Goal: Task Accomplishment & Management: Use online tool/utility

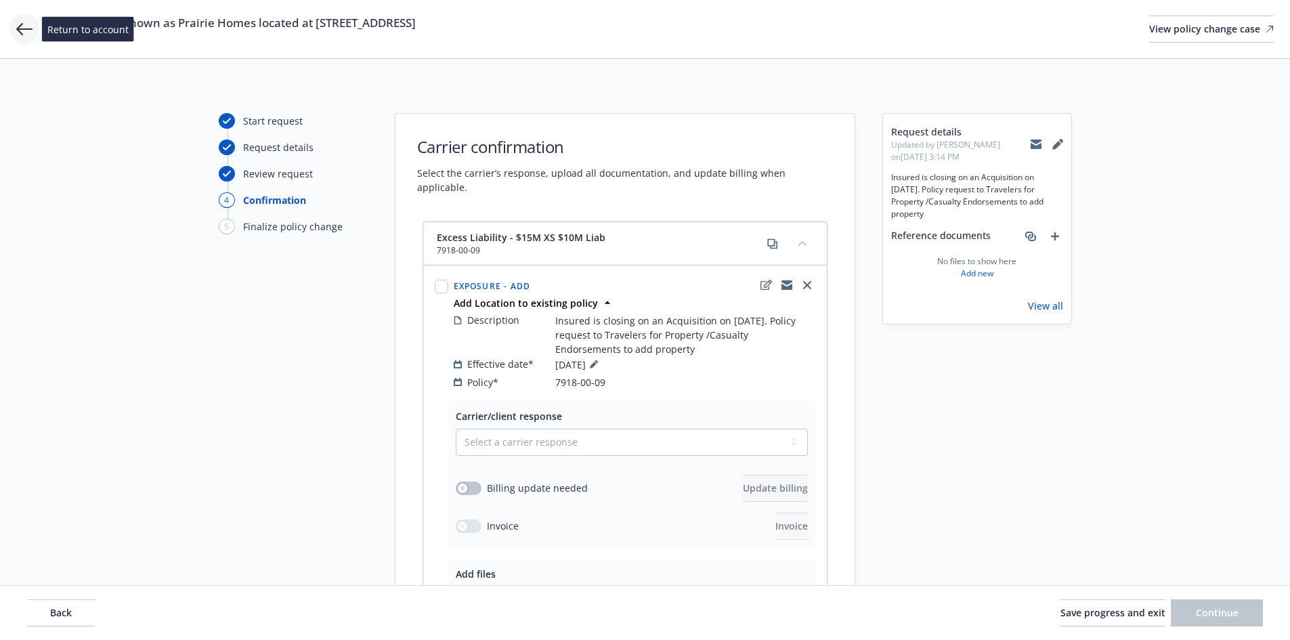
click at [26, 32] on icon at bounding box center [24, 29] width 16 height 16
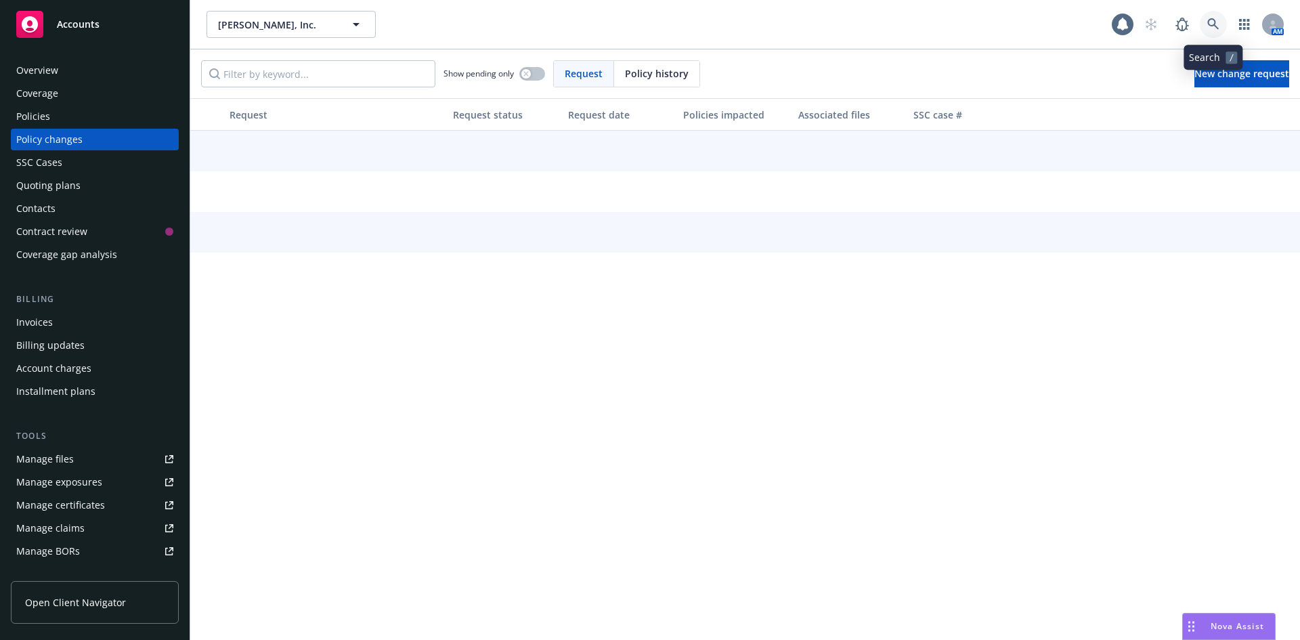
click at [1217, 22] on icon at bounding box center [1213, 24] width 12 height 12
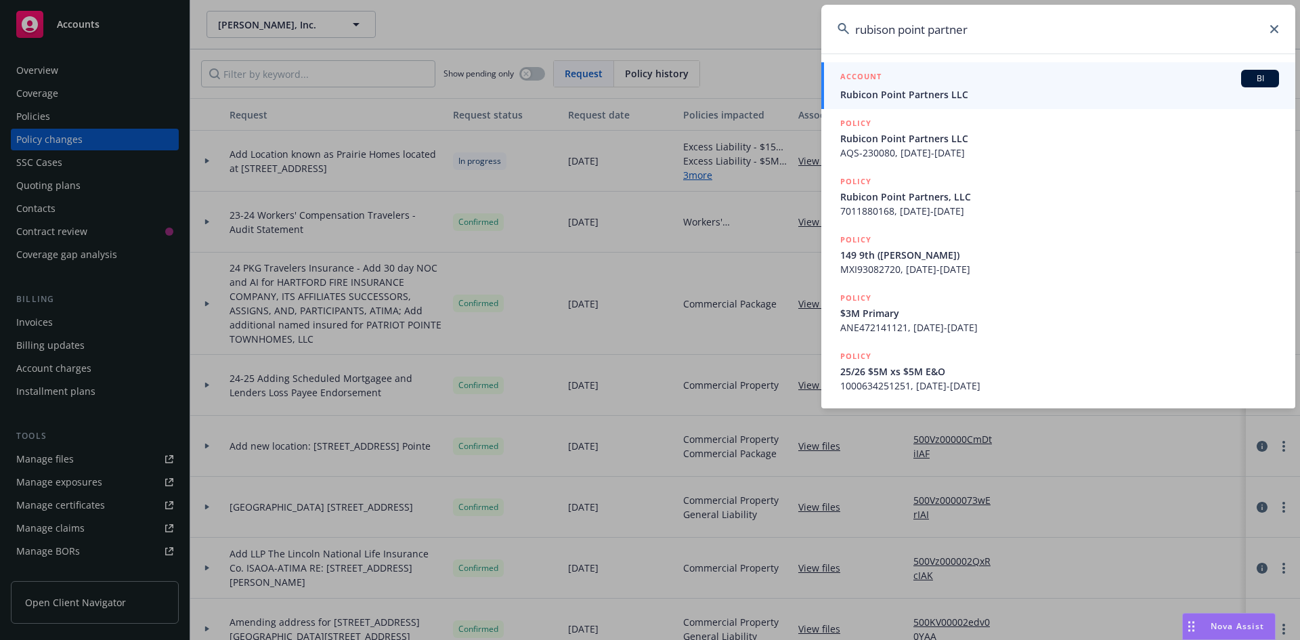
type input "rubison point partner"
click at [1008, 96] on span "Rubicon Point Partners LLC" at bounding box center [1059, 94] width 439 height 14
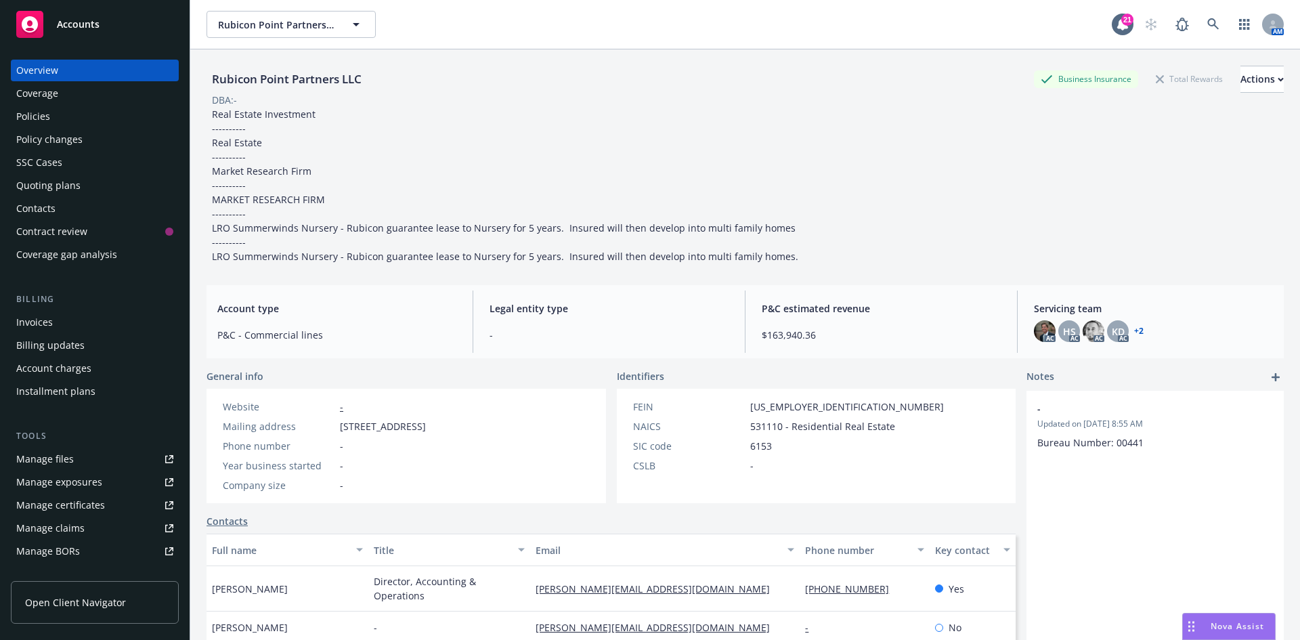
click at [70, 182] on div "Quoting plans" at bounding box center [48, 186] width 64 height 22
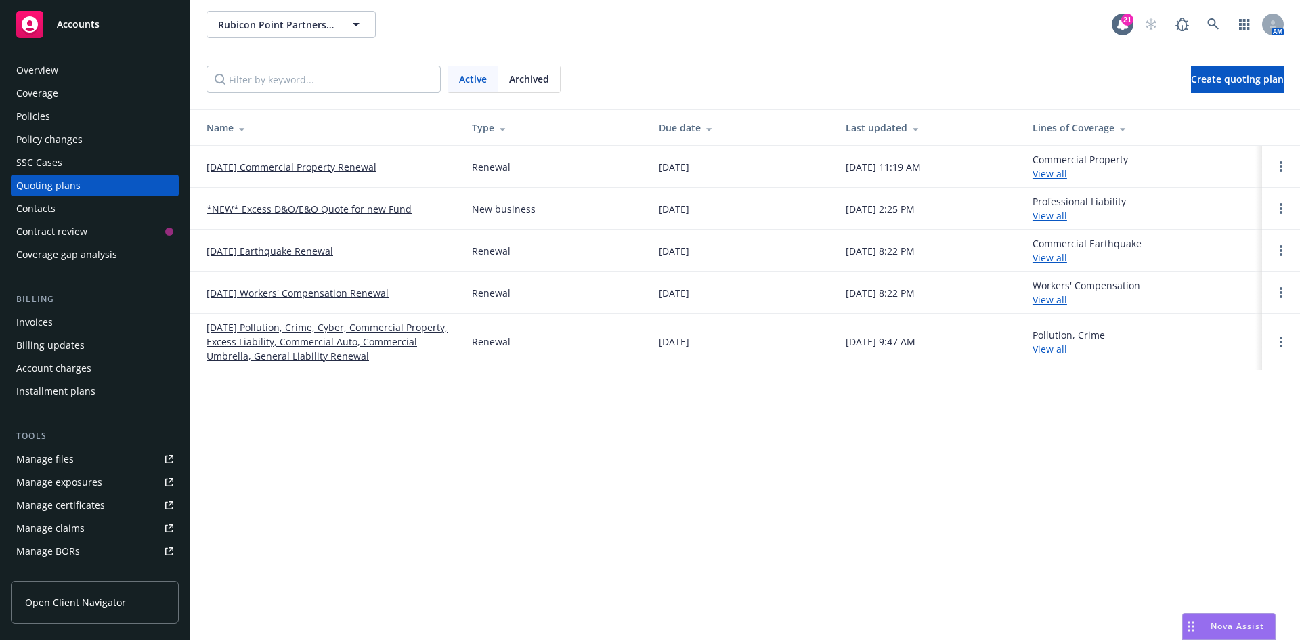
click at [311, 168] on link "[DATE] Commercial Property Renewal" at bounding box center [292, 167] width 170 height 14
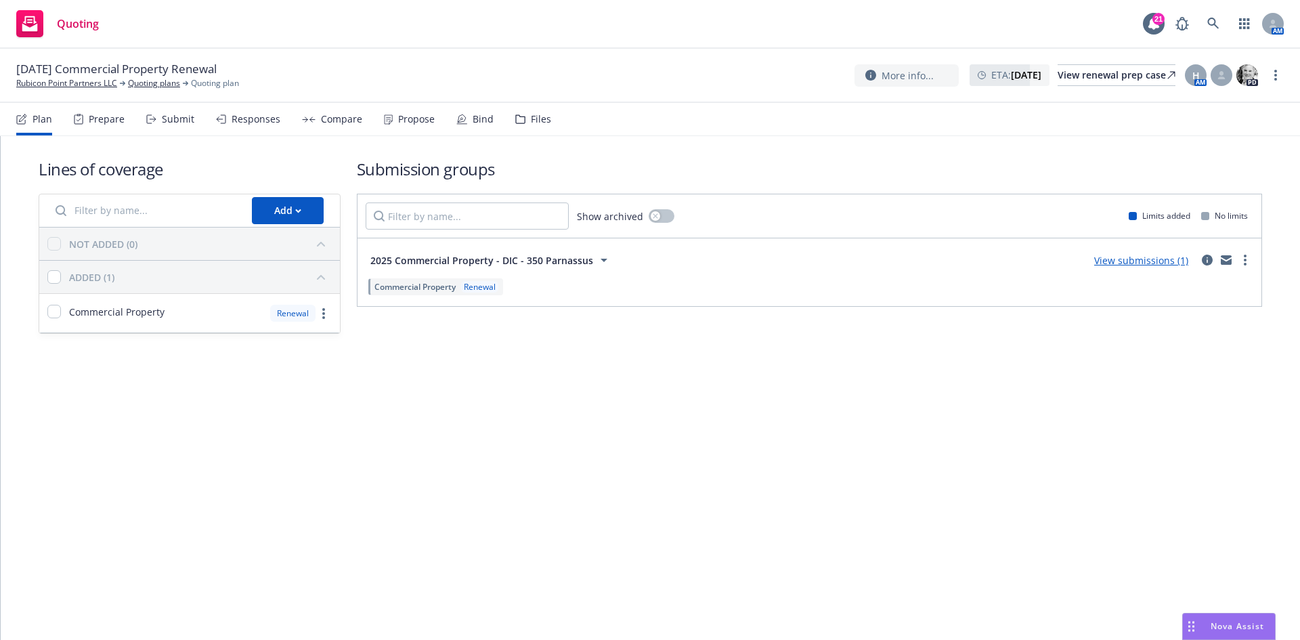
click at [1175, 257] on link "View submissions (1)" at bounding box center [1141, 260] width 94 height 13
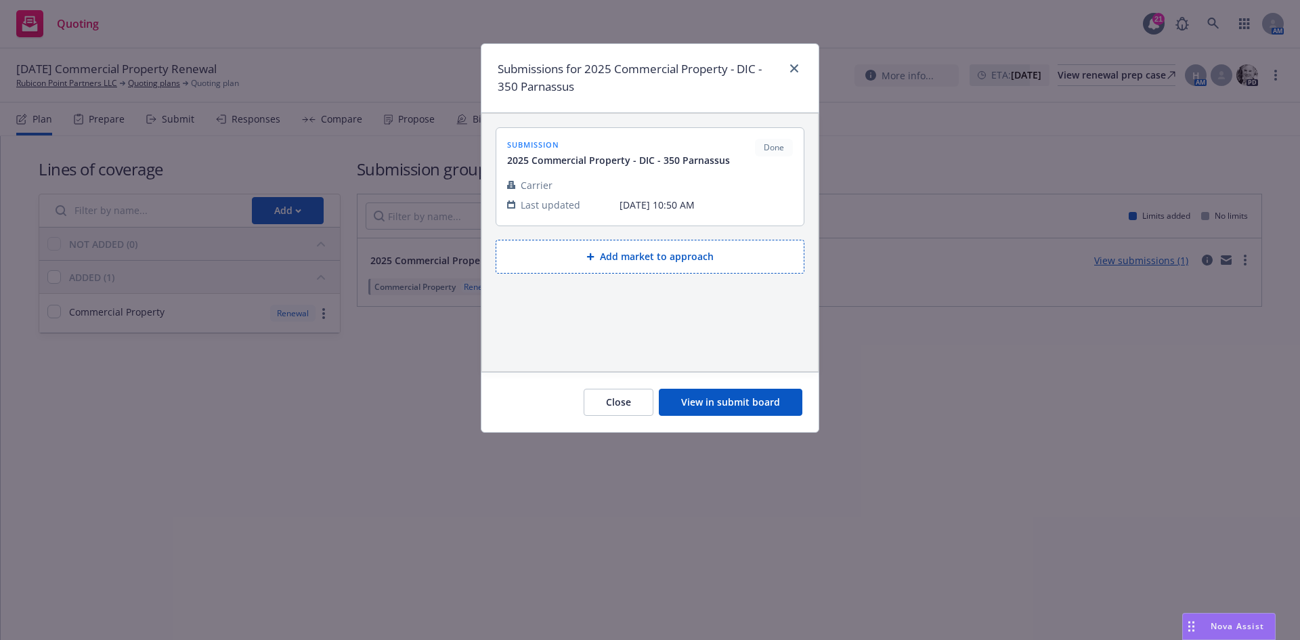
click at [699, 417] on div "Close View in submit board" at bounding box center [649, 402] width 337 height 60
click at [716, 394] on button "View in submit board" at bounding box center [731, 402] width 144 height 27
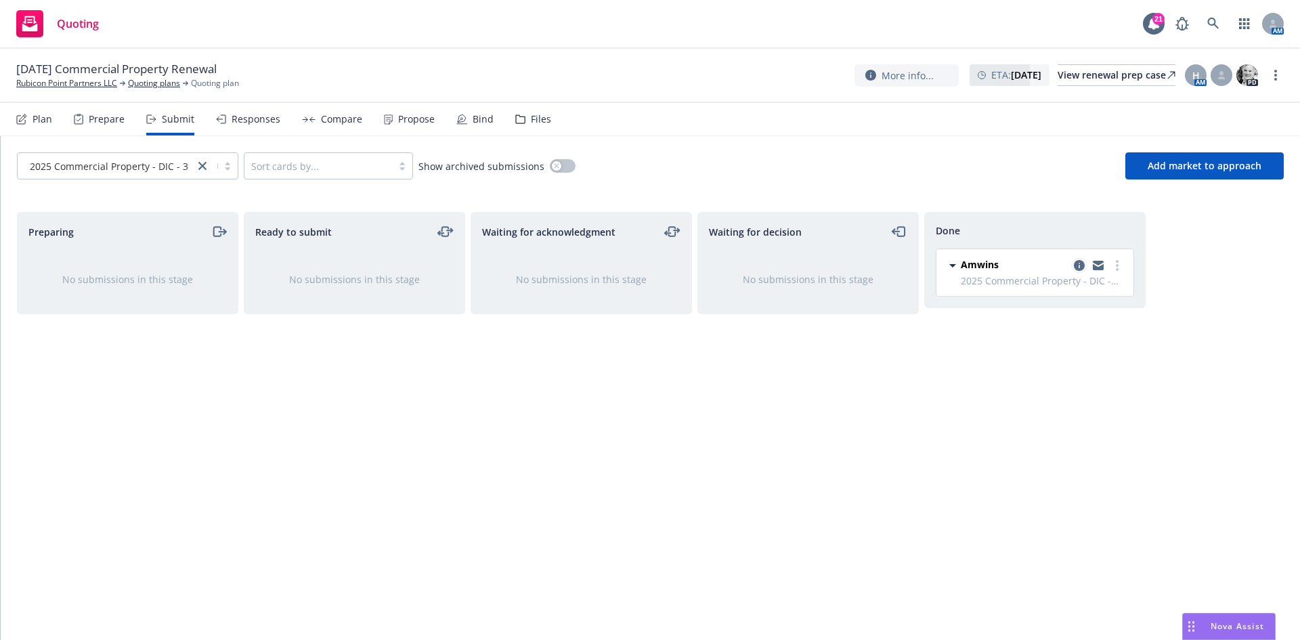
click at [1080, 264] on icon "copy logging email" at bounding box center [1079, 265] width 11 height 11
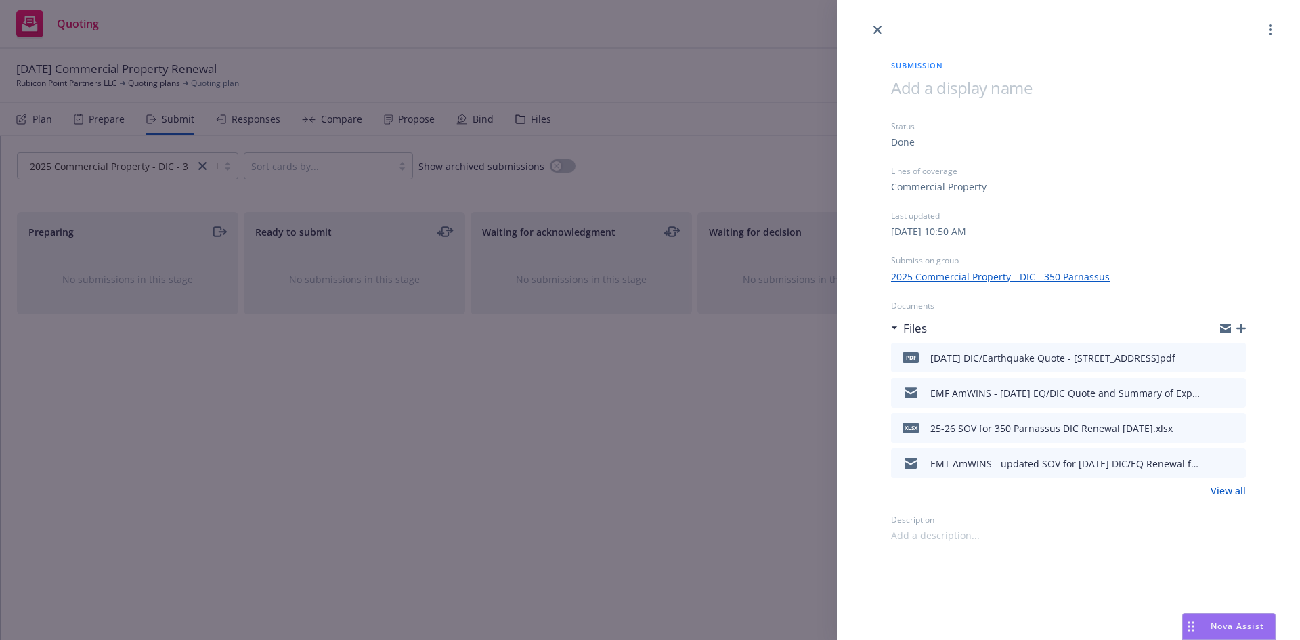
click at [733, 337] on div "Submission Status Done Lines of coverage Commercial Property Last updated [DATE…" at bounding box center [650, 320] width 1300 height 640
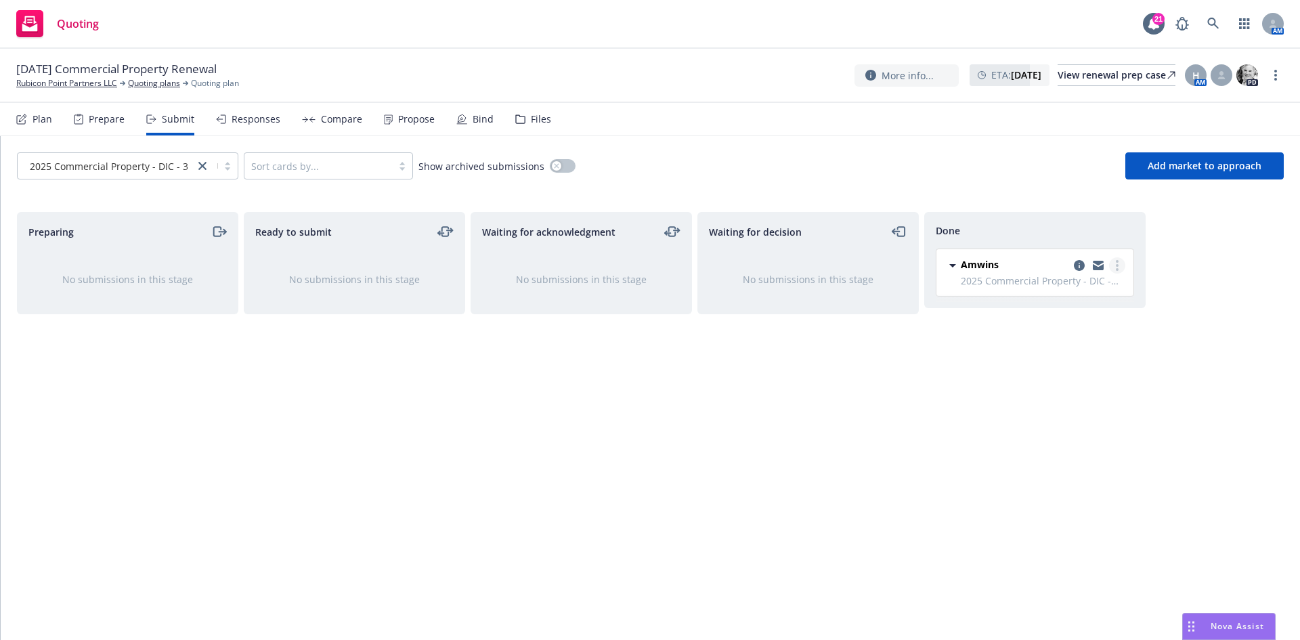
click at [1123, 268] on link "more" at bounding box center [1117, 265] width 16 height 16
click at [1049, 314] on span "Add accepted decision" at bounding box center [1056, 320] width 135 height 13
select select "12"
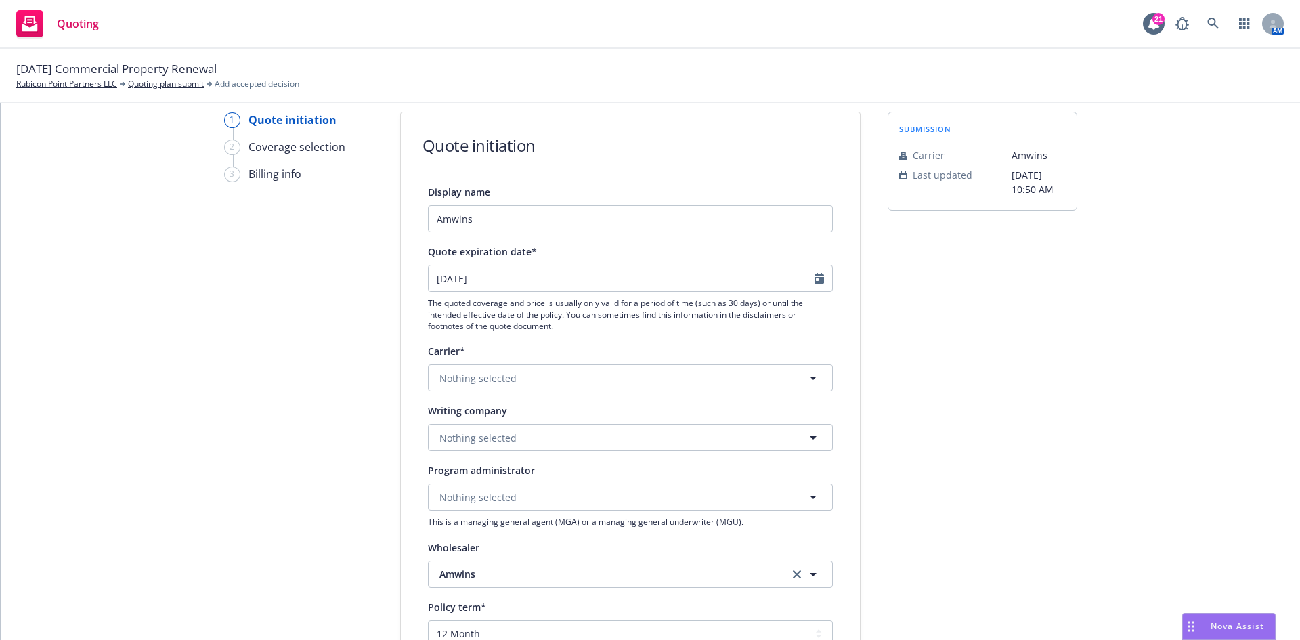
scroll to position [68, 0]
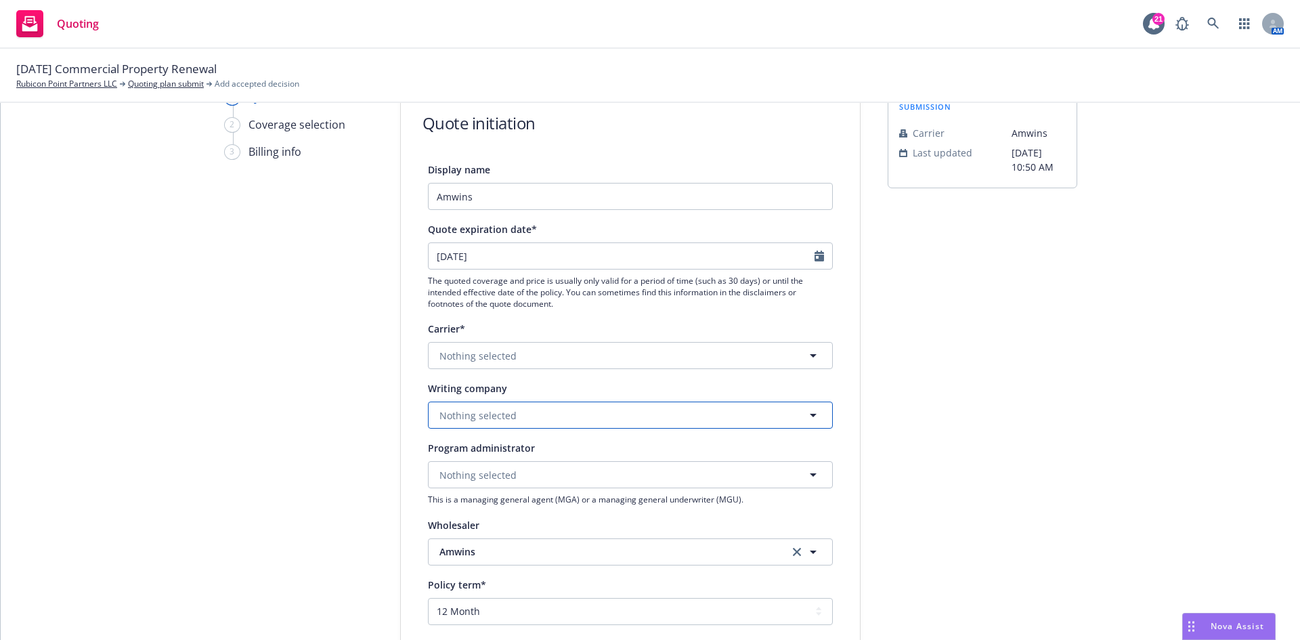
click at [461, 414] on span "Nothing selected" at bounding box center [477, 415] width 77 height 14
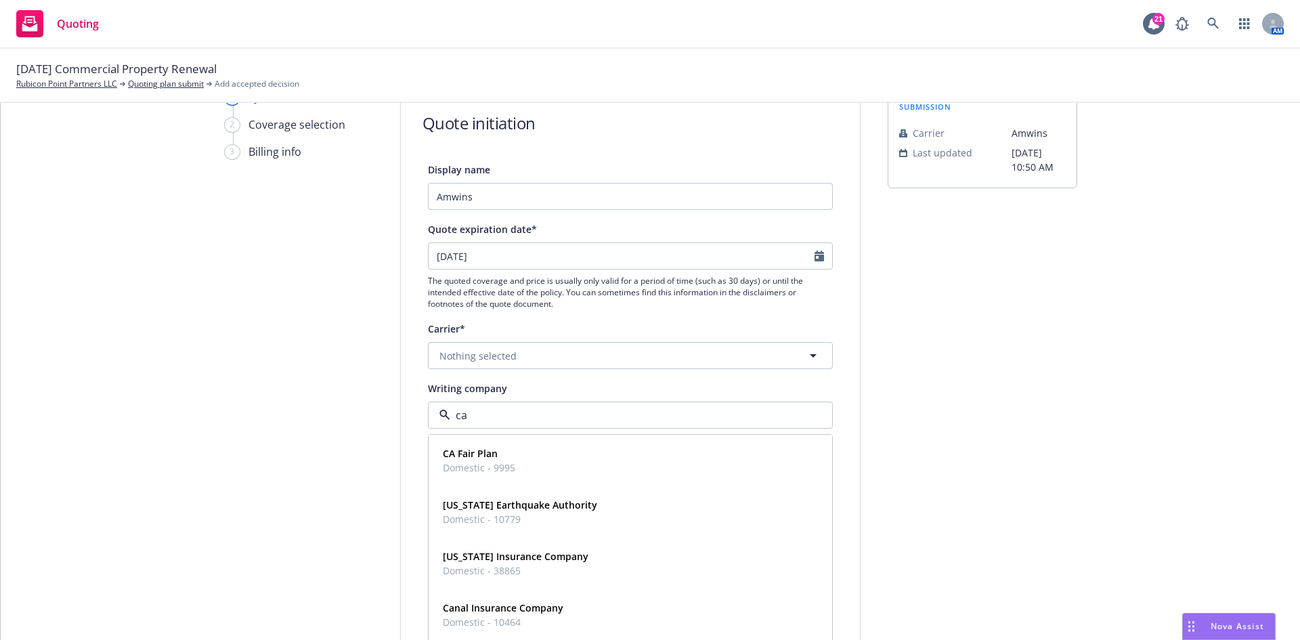
type input "c"
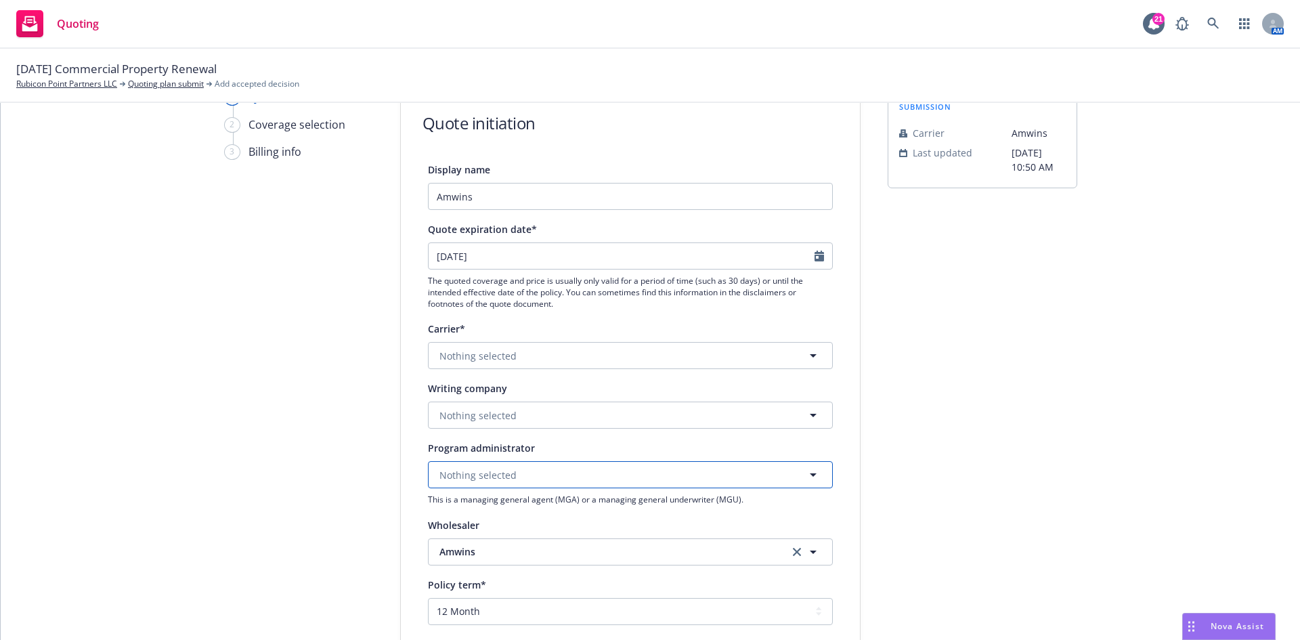
click at [695, 475] on button "Nothing selected" at bounding box center [630, 474] width 405 height 27
type input "C"
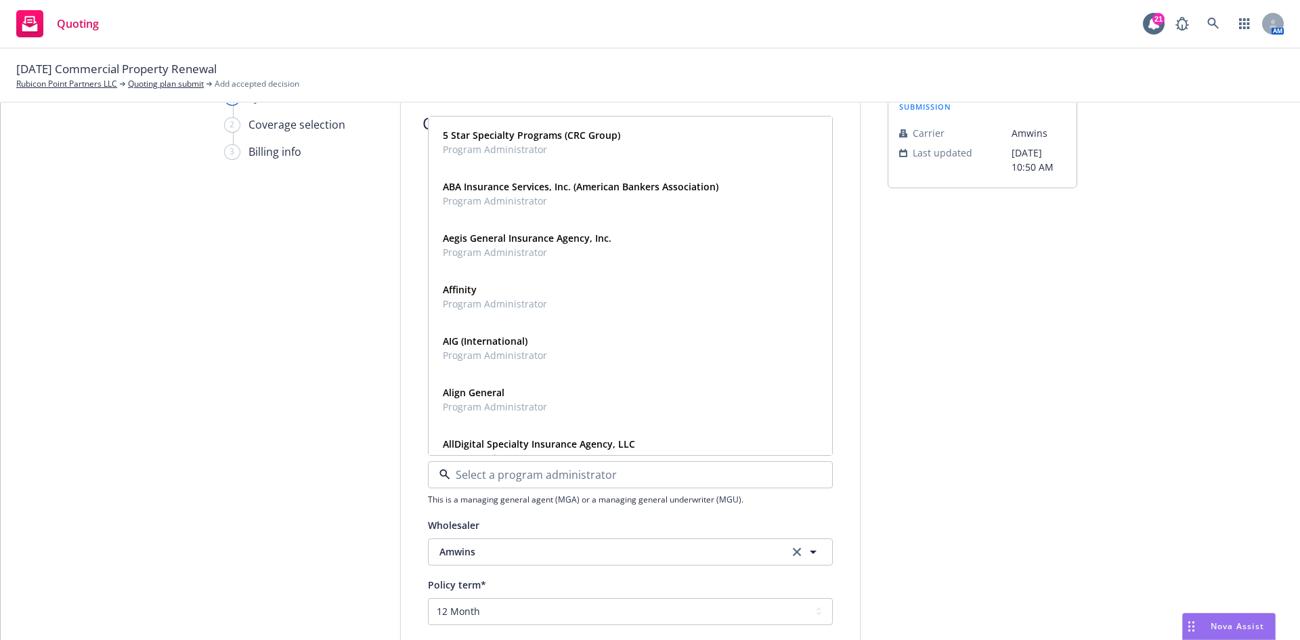
click at [356, 494] on div "1 Quote initiation 2 Coverage selection 3 Billing info" at bounding box center [298, 543] width 149 height 908
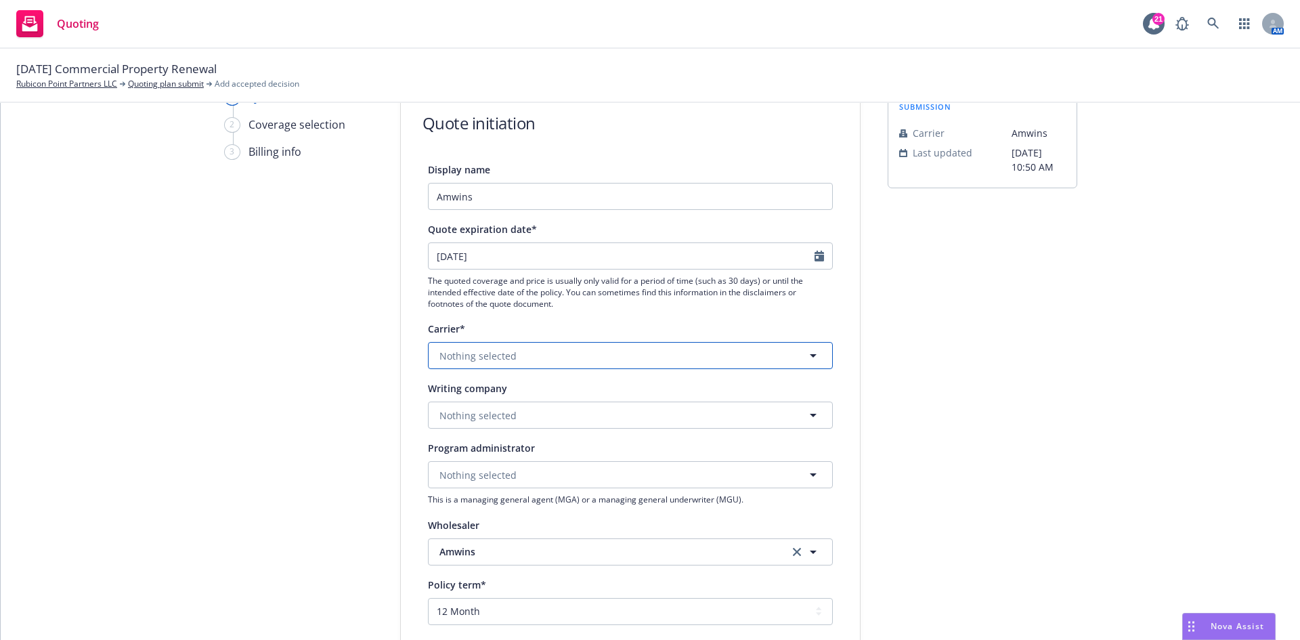
click at [511, 358] on button "Nothing selected" at bounding box center [630, 355] width 405 height 27
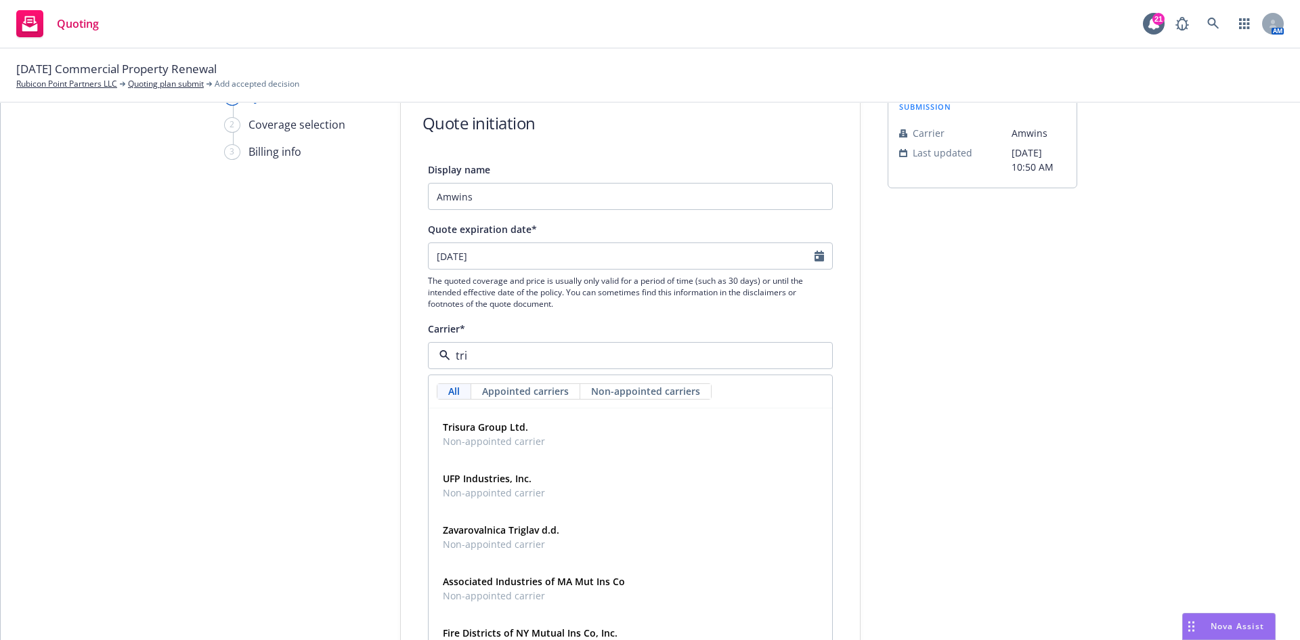
type input "tris"
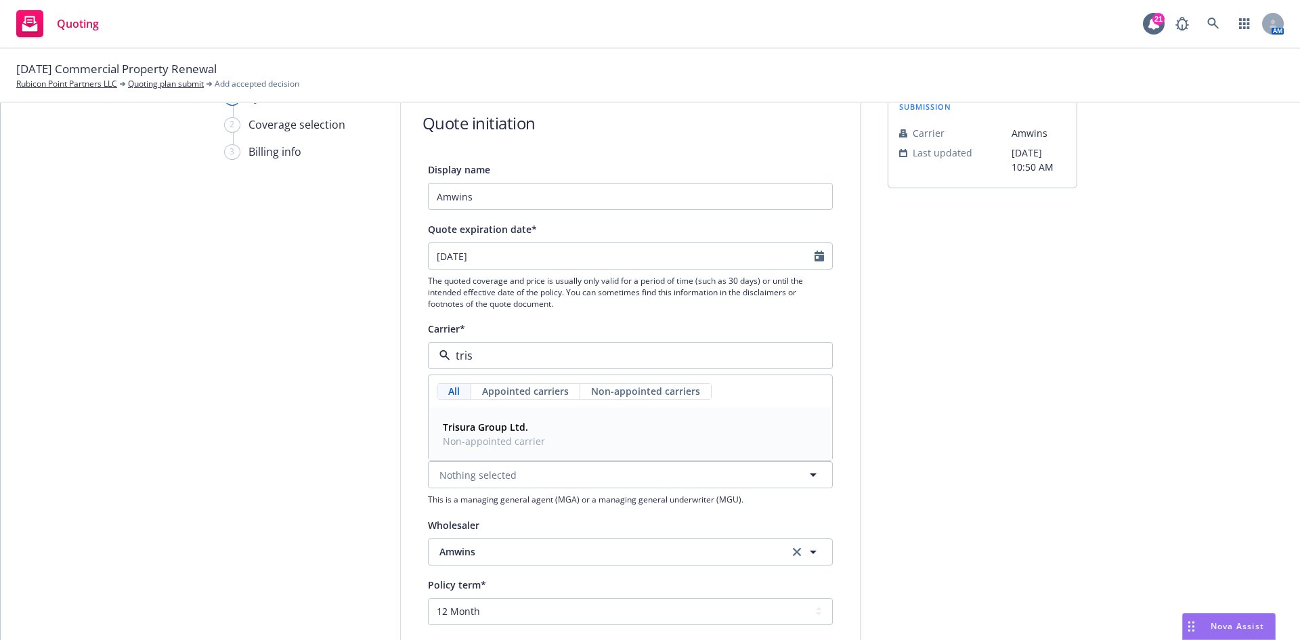
click at [521, 435] on span "Non-appointed carrier" at bounding box center [494, 441] width 102 height 14
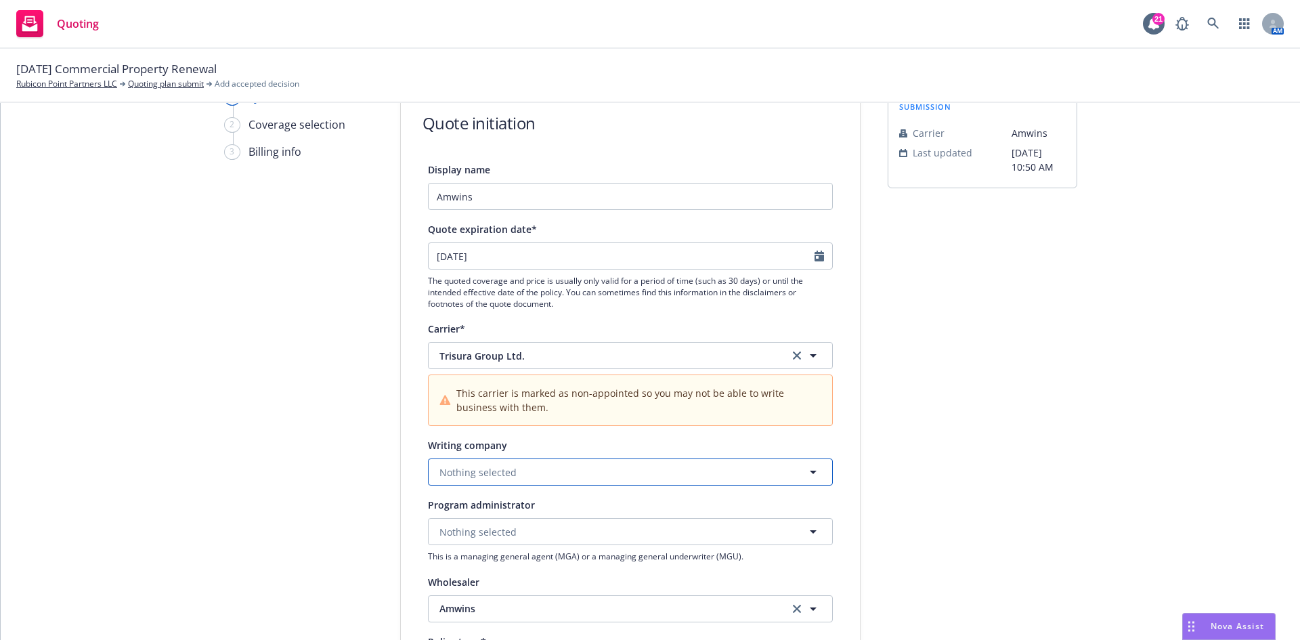
click at [441, 472] on span "Nothing selected" at bounding box center [477, 472] width 77 height 14
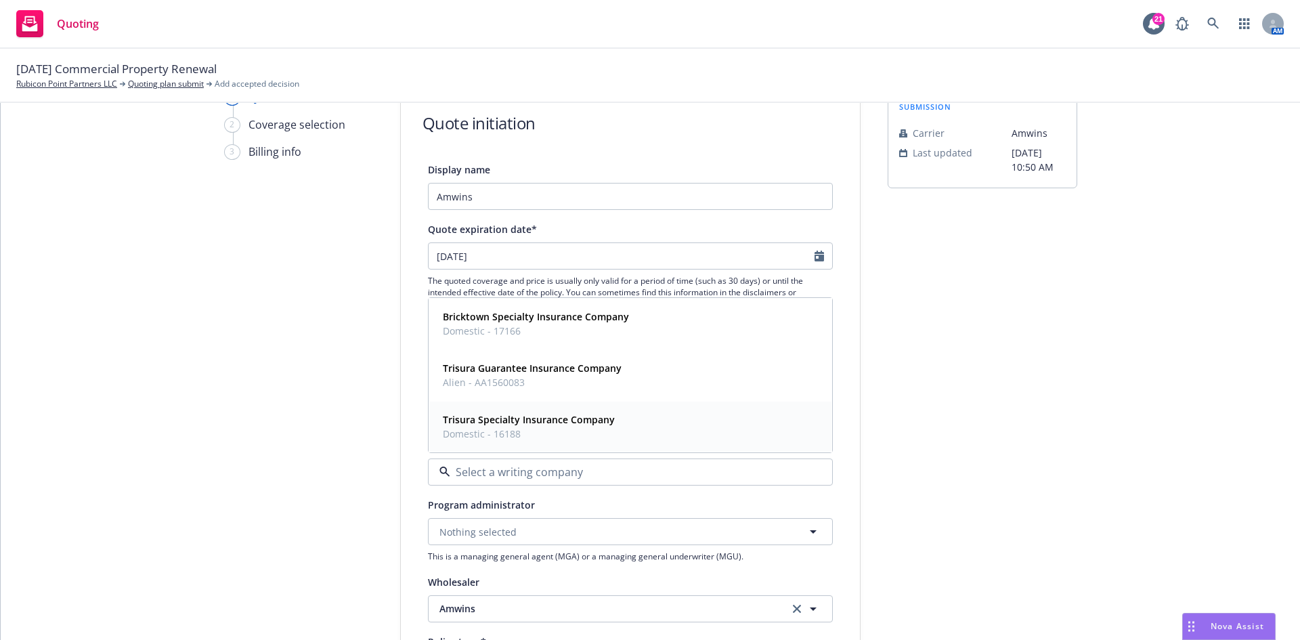
click at [485, 432] on span "Domestic - 16188" at bounding box center [529, 434] width 172 height 14
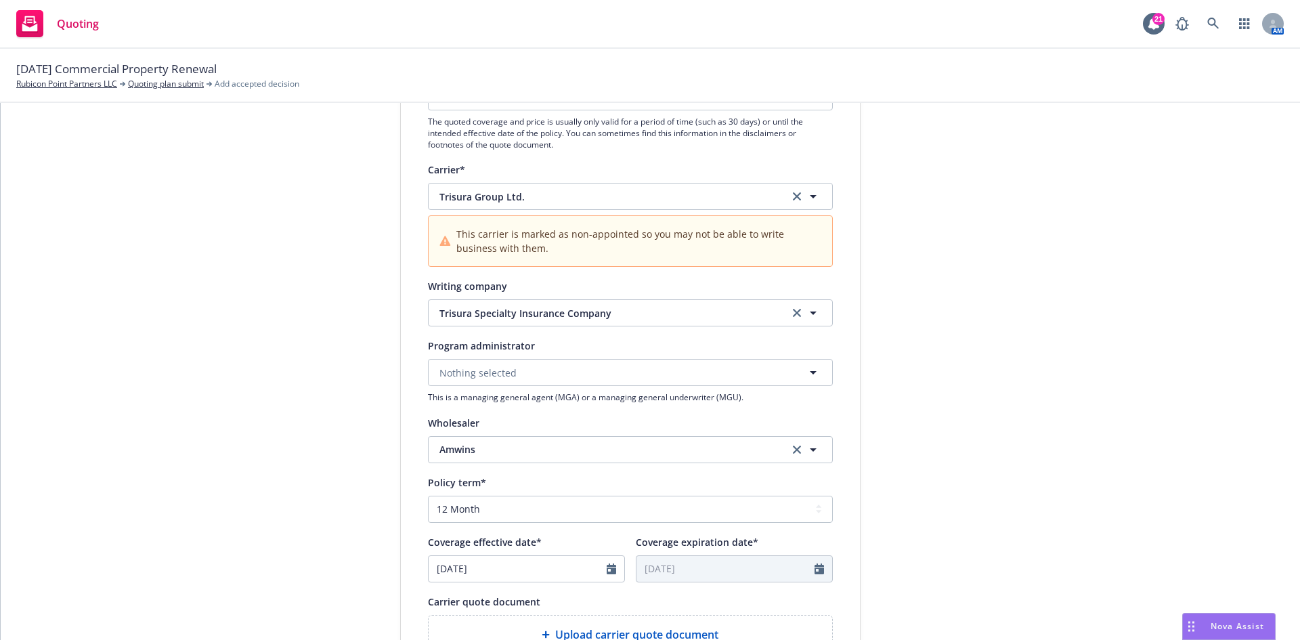
scroll to position [203, 0]
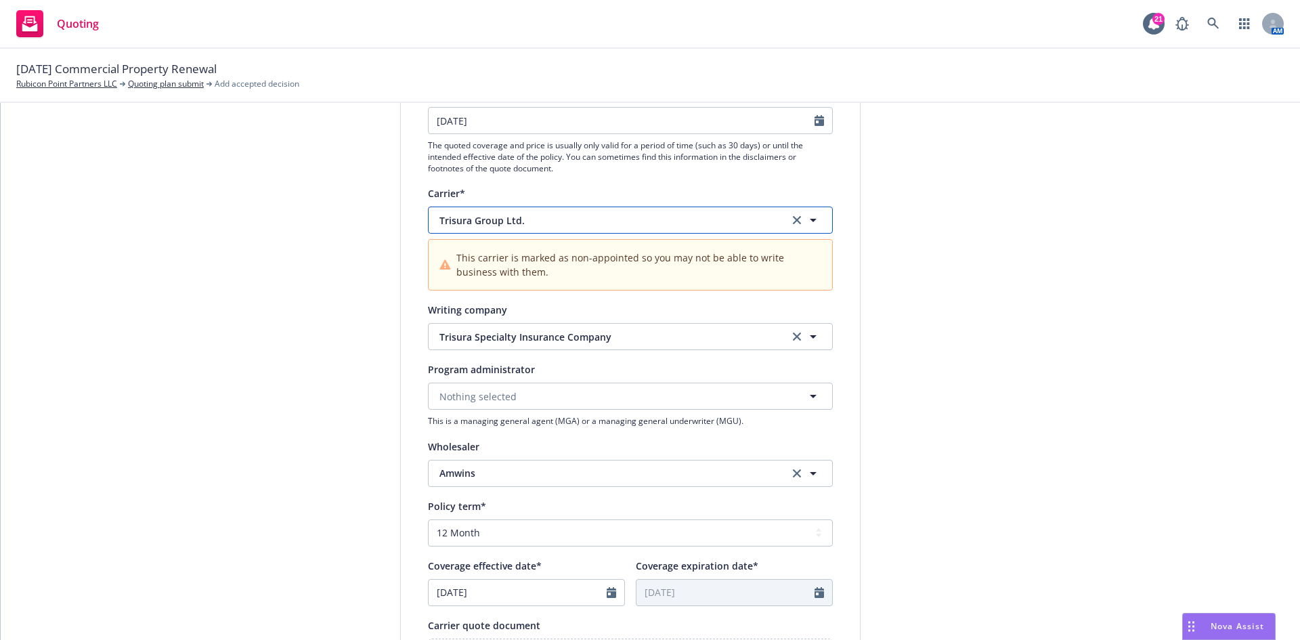
click at [617, 213] on span "Trisura Group Ltd." at bounding box center [603, 220] width 329 height 14
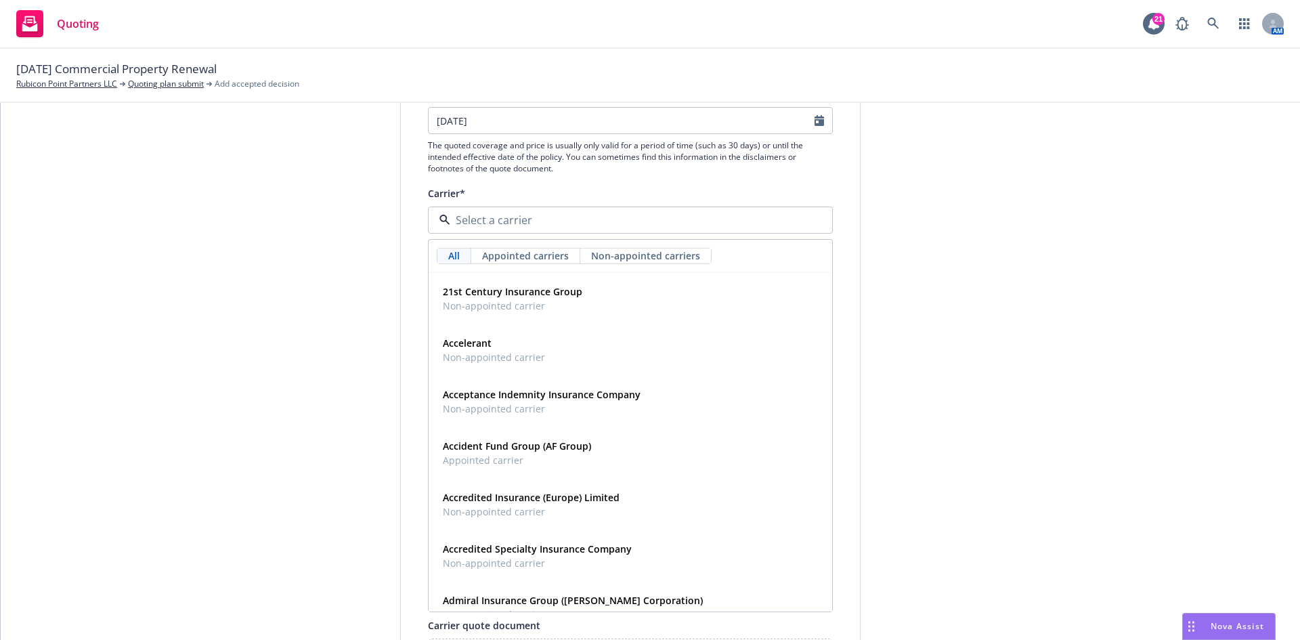
drag, startPoint x: 1251, startPoint y: 306, endPoint x: 986, endPoint y: 309, distance: 264.8
click at [1251, 307] on div "1 Quote initiation 2 Coverage selection 3 Billing info Quote initiation Display…" at bounding box center [650, 436] width 1267 height 965
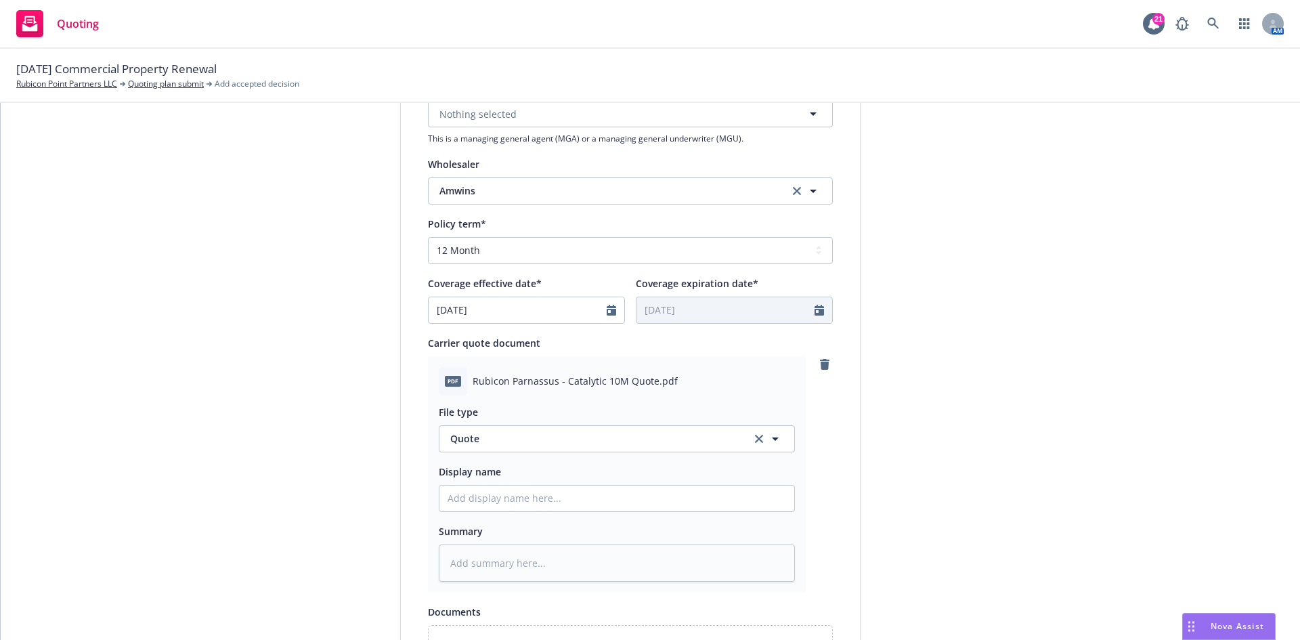
scroll to position [677, 0]
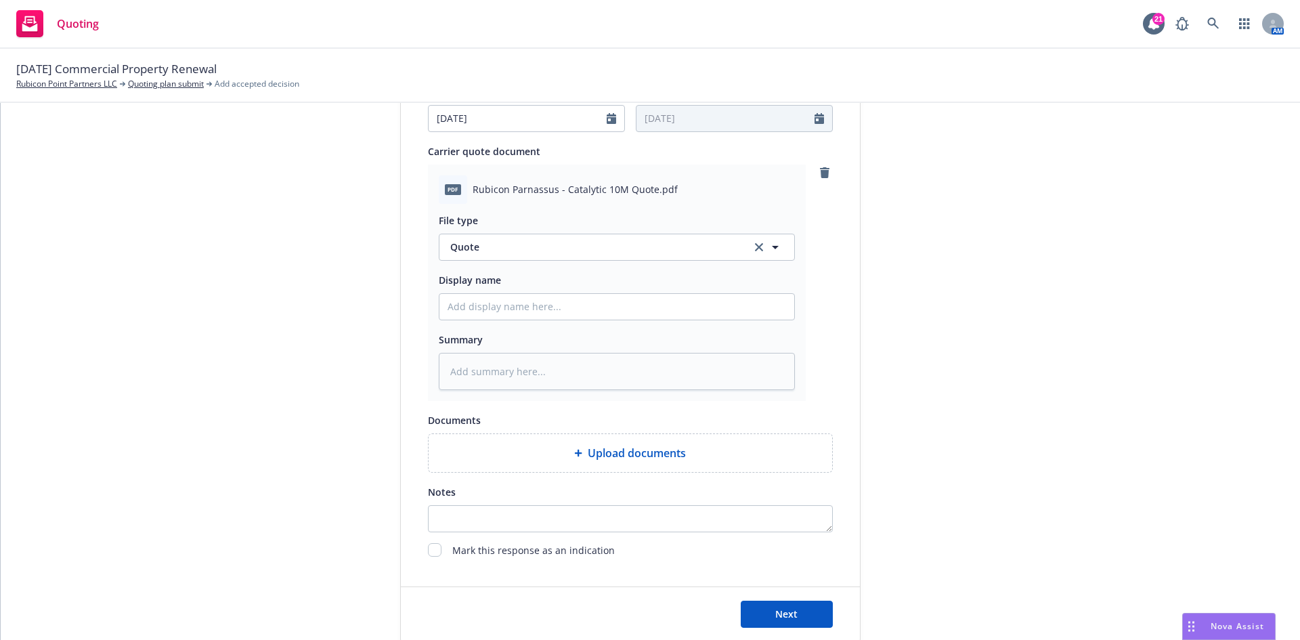
type textarea "x"
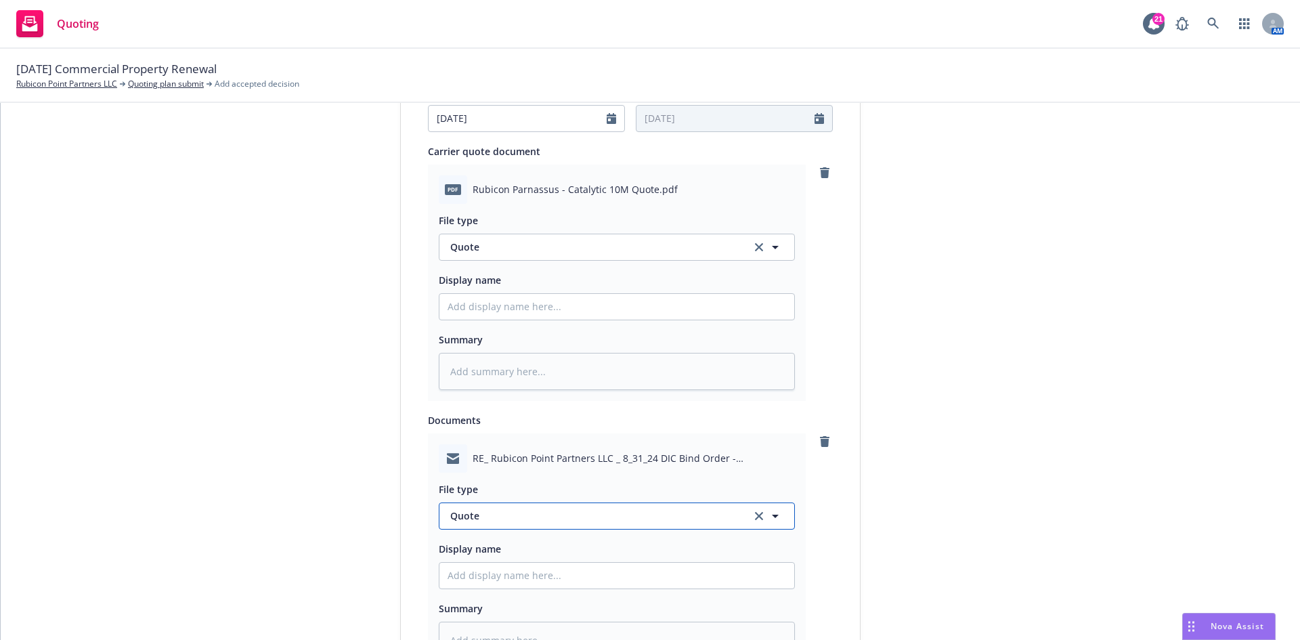
click at [535, 507] on button "Quote" at bounding box center [617, 515] width 356 height 27
type input "email"
click at [530, 481] on div "Email" at bounding box center [617, 479] width 339 height 20
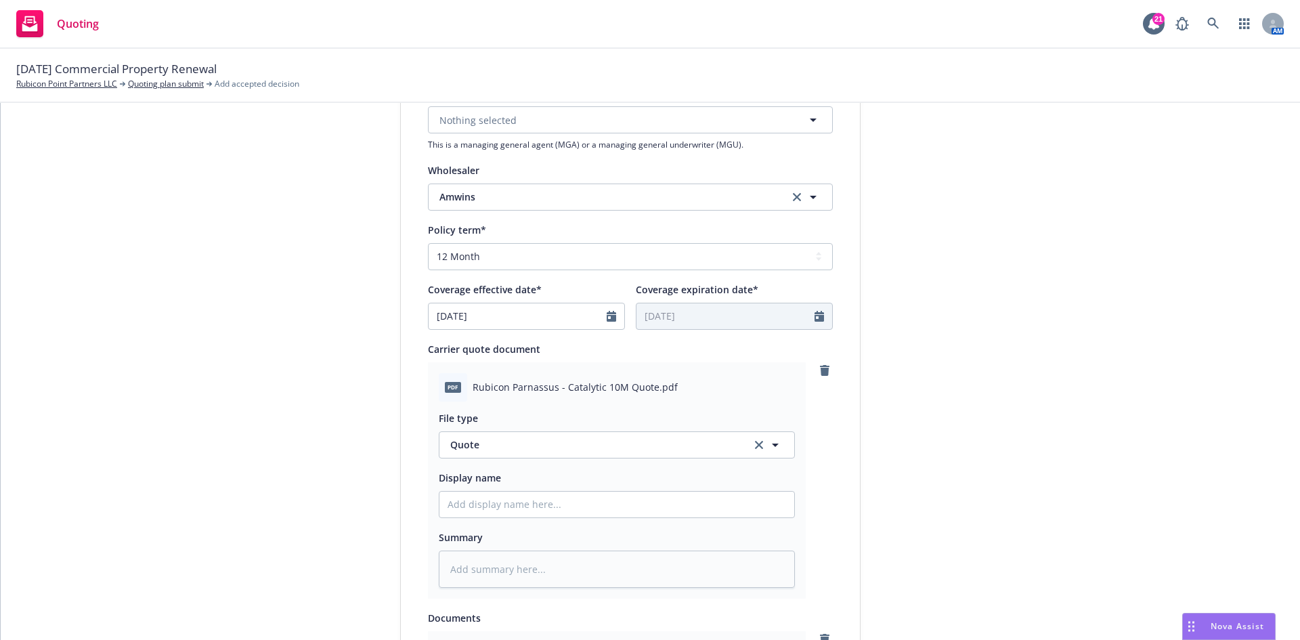
scroll to position [474, 0]
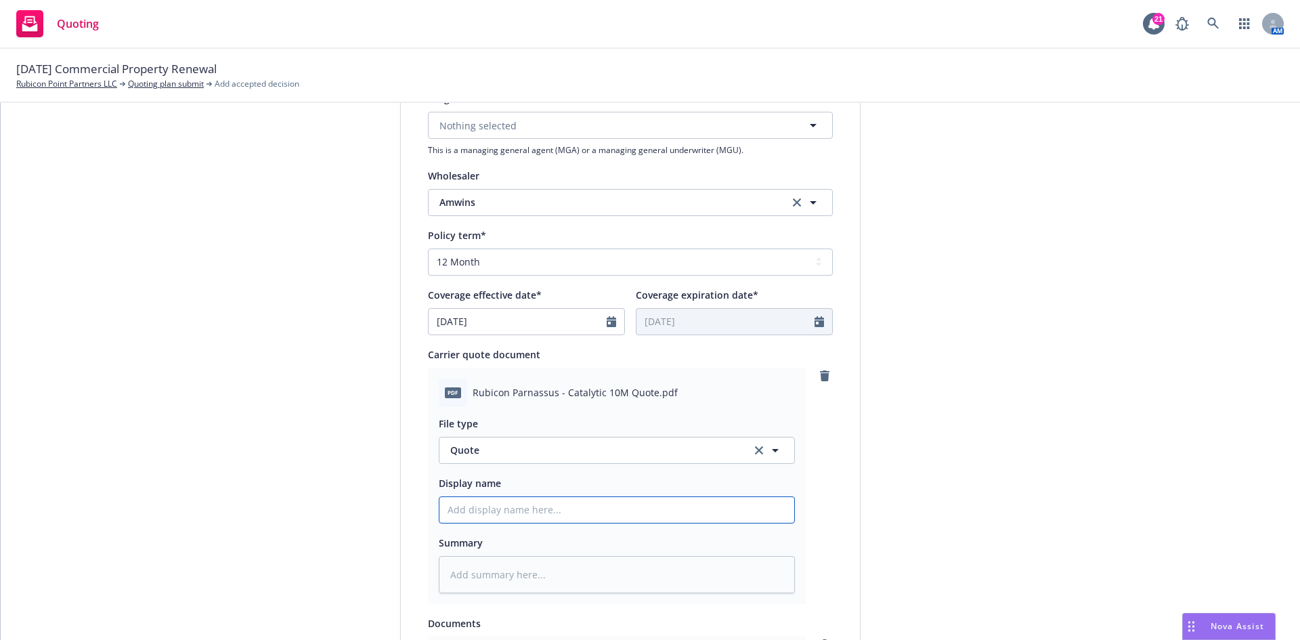
click at [514, 514] on input "Display name" at bounding box center [616, 510] width 355 height 26
type textarea "x"
type input "2"
type textarea "x"
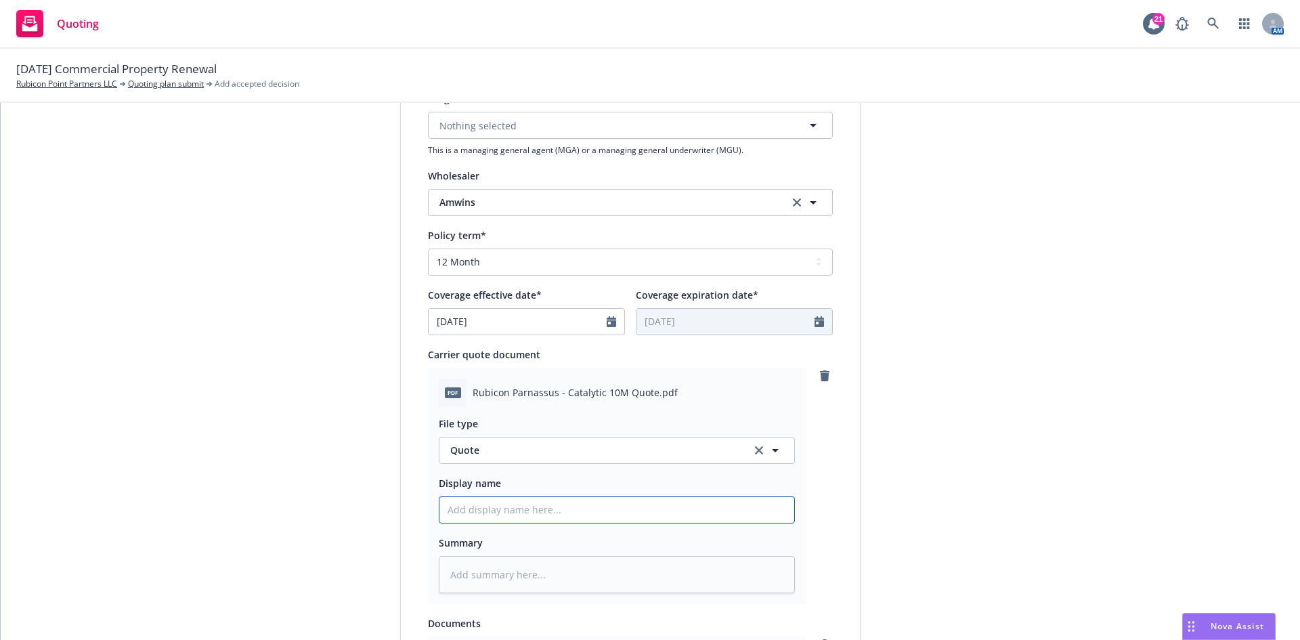
type input "8"
type textarea "x"
type input "8."
type textarea "x"
type input "8.3"
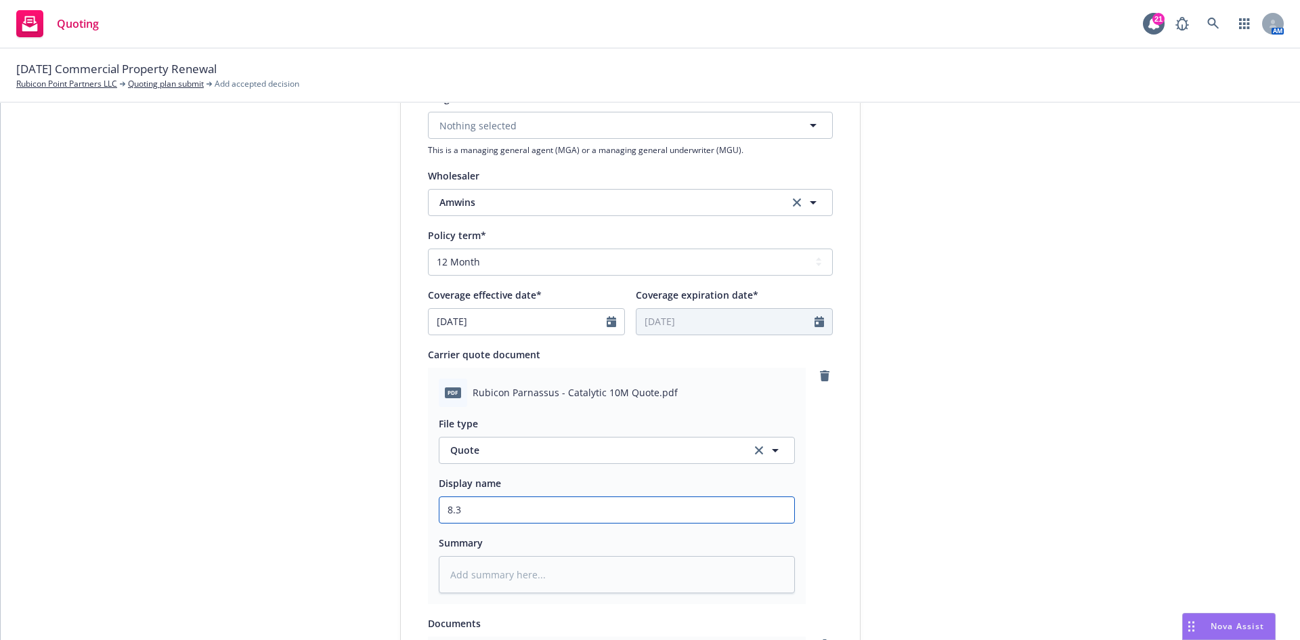
type textarea "x"
type input "8.31"
type textarea "x"
type input "8.31."
type textarea "x"
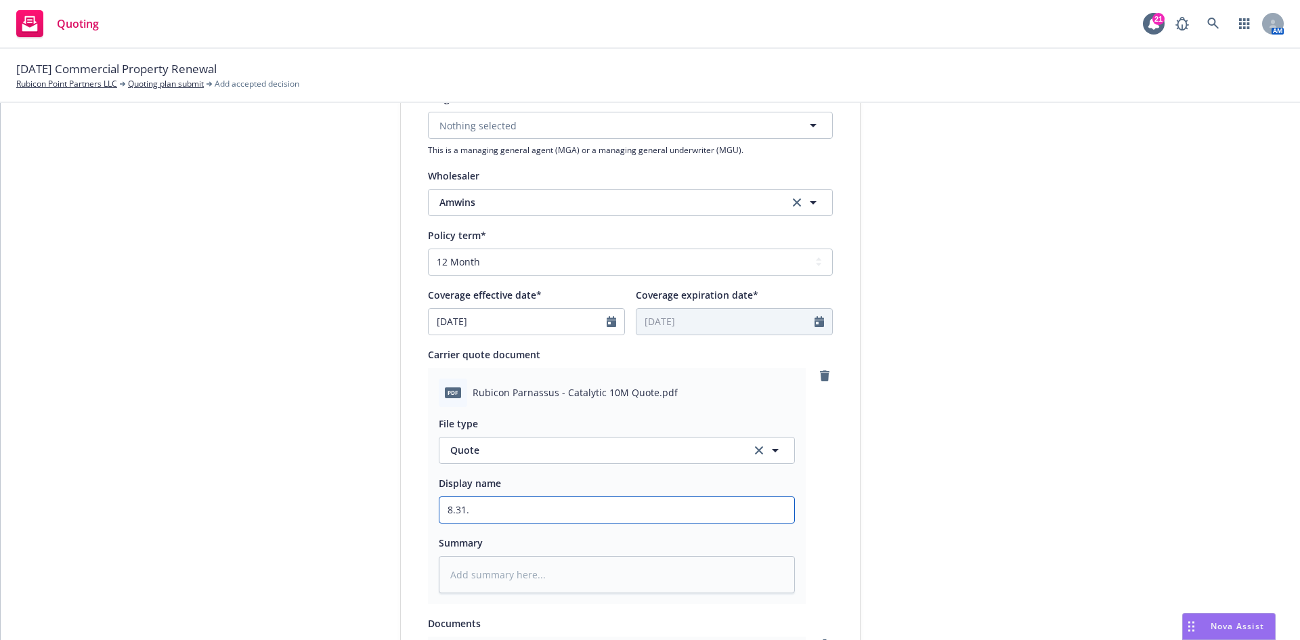
type input "8.31.2"
type textarea "x"
type input "[DATE]"
type textarea "x"
type input "[DATE]-"
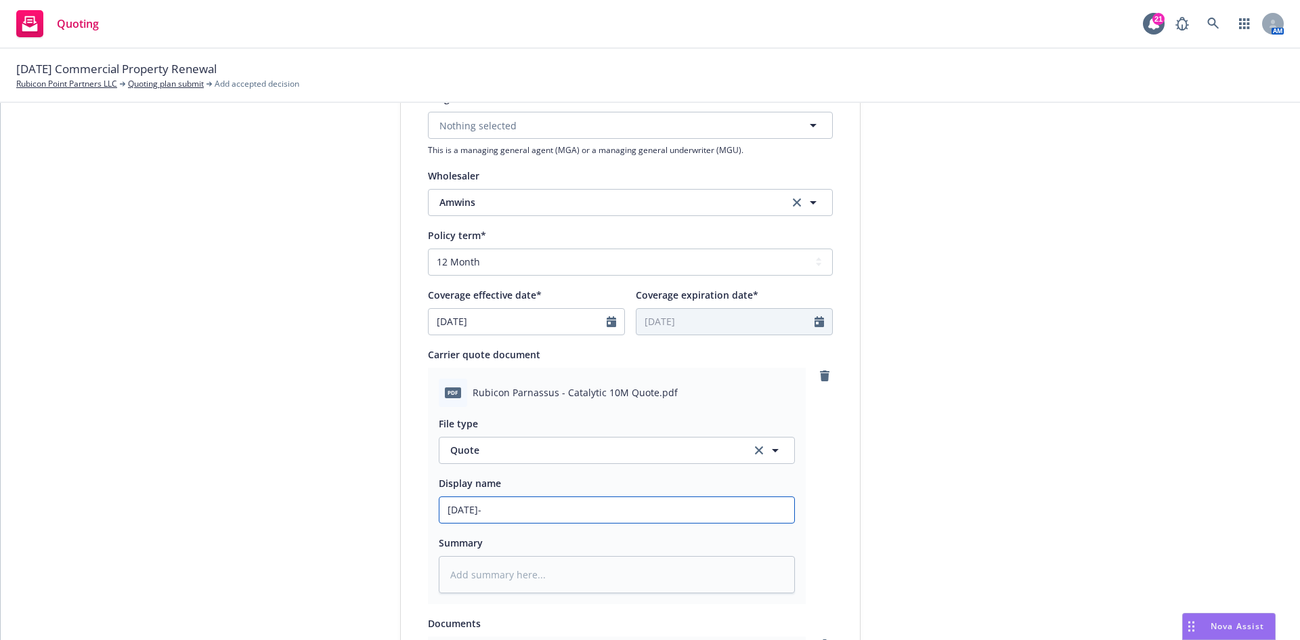
type textarea "x"
type input "8.31.25-2"
type textarea "x"
type input "8.31.25-26"
type textarea "x"
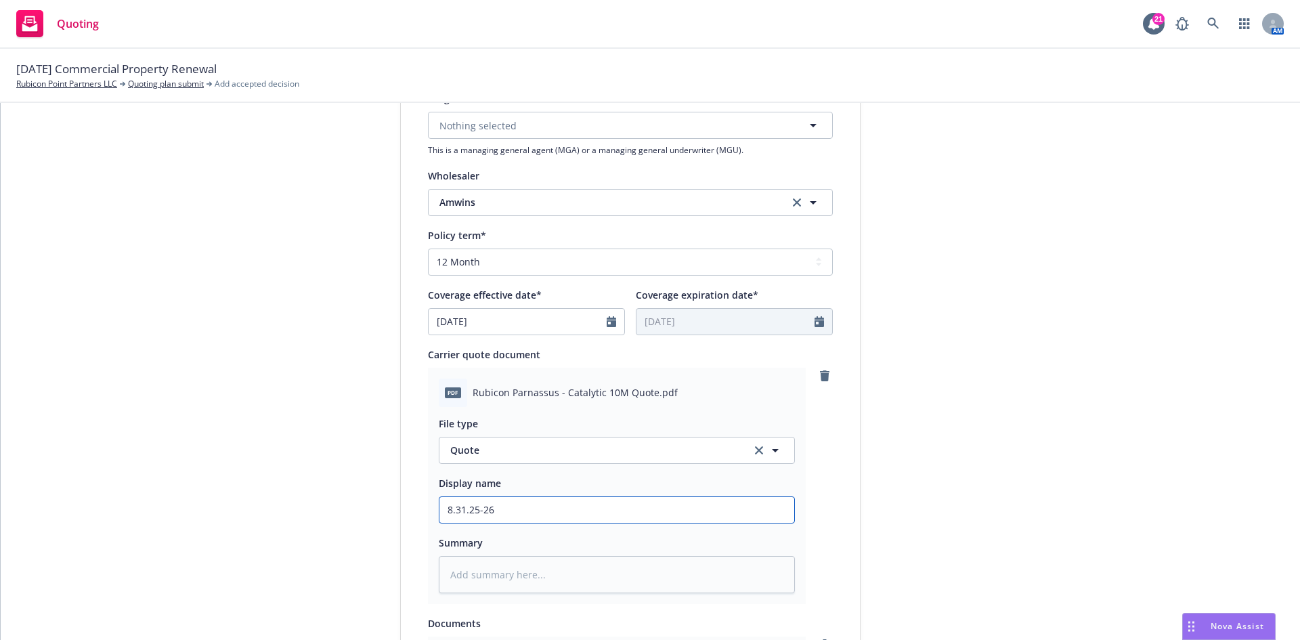
type input "8.31.25-26"
type textarea "x"
type input "8.31.25-26 E"
type textarea "x"
type input "8.31.25-26 EQ"
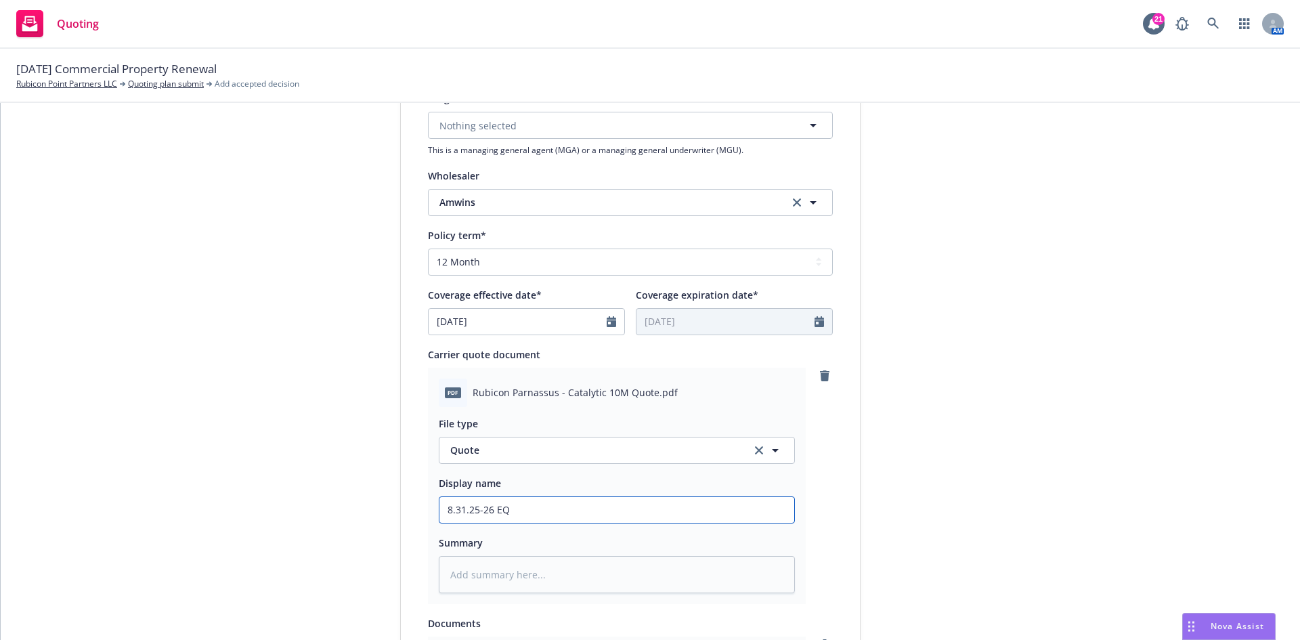
type textarea "x"
type input "8.31.25-26 EQ"
type textarea "x"
type input "8.31.25-26 EQ"
type textarea "x"
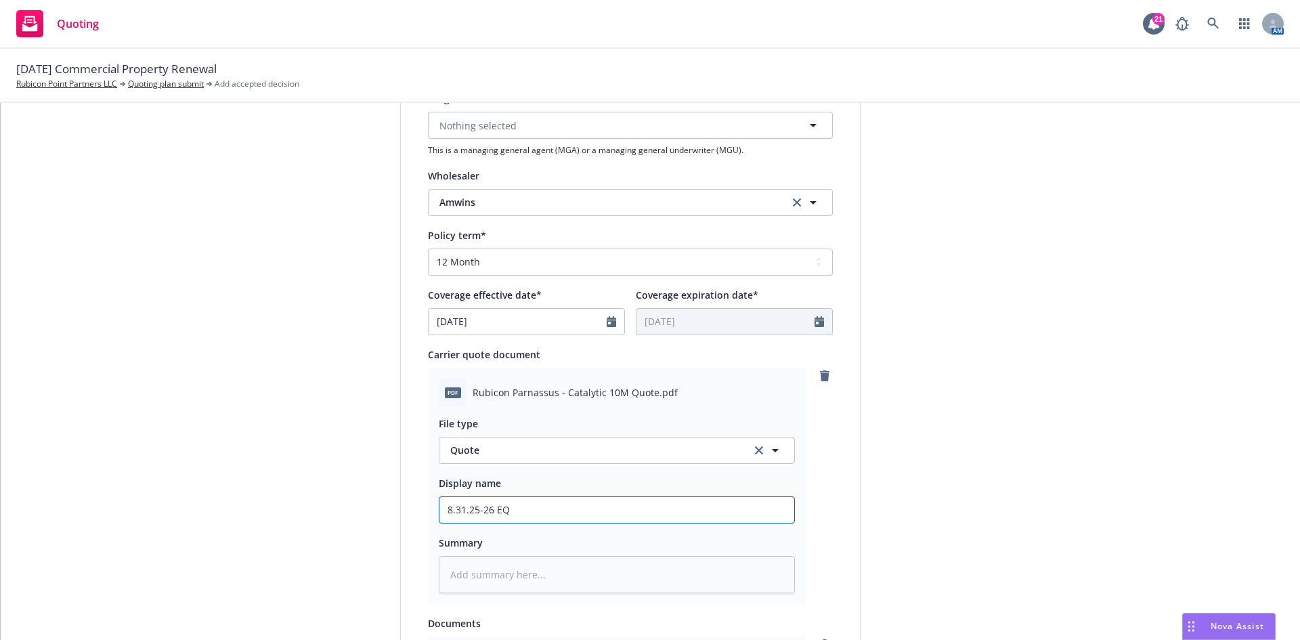
type input "8.31.25-26 EQ/"
type textarea "x"
type input "8.31.25-26 EQ/D"
type textarea "x"
type input "8.31.25-26 EQ/DI"
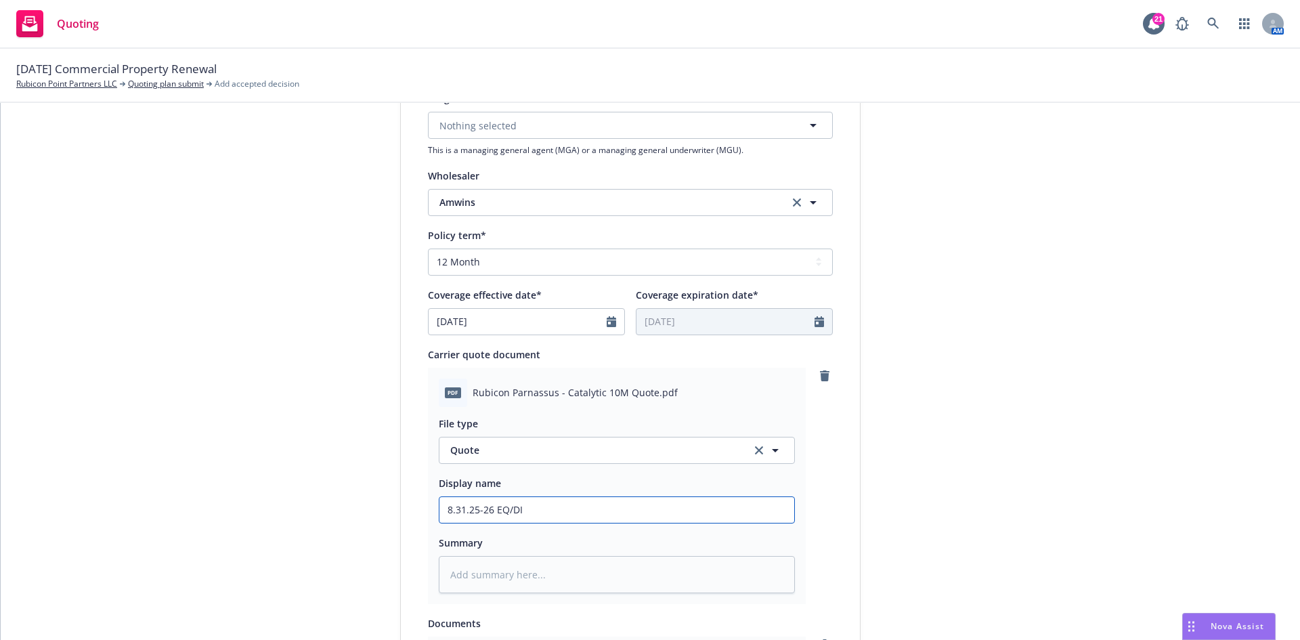
type textarea "x"
type input "8.31.25-26 EQ/DIC"
type textarea "x"
type input "8.31.25-26 EQ/DIC"
type textarea "x"
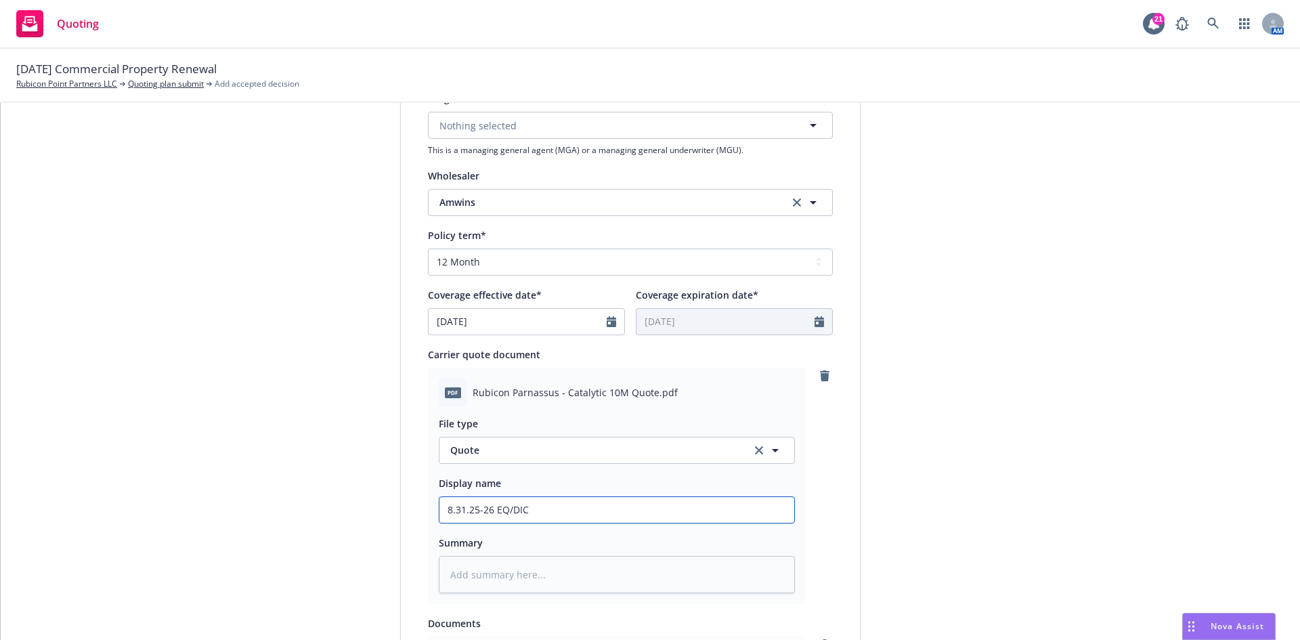
type input "8.31.25-26 EQ/DIC Q"
type textarea "x"
type input "8.31.25-26 EQ/DIC Qu"
type textarea "x"
type input "8.31.25-26 EQ/DIC Quo"
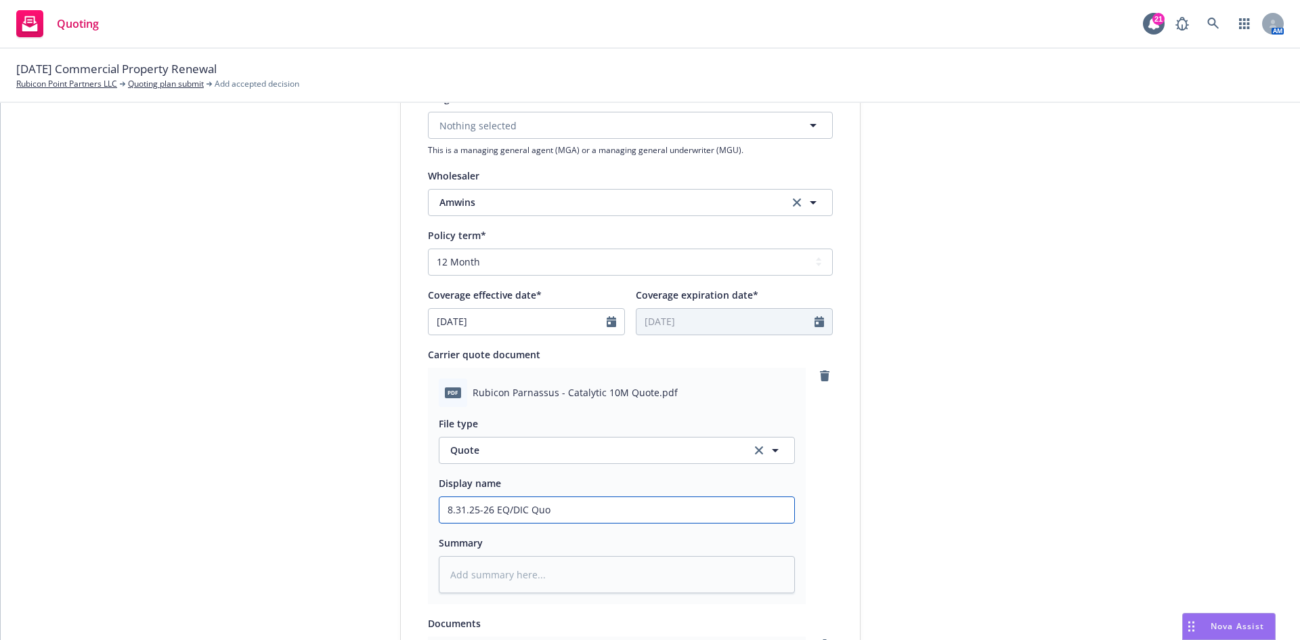
type textarea "x"
type input "8.31.25-26 EQ/DIC Quot"
type textarea "x"
type input "8.31.25-26 EQ/DIC Quote"
type textarea "x"
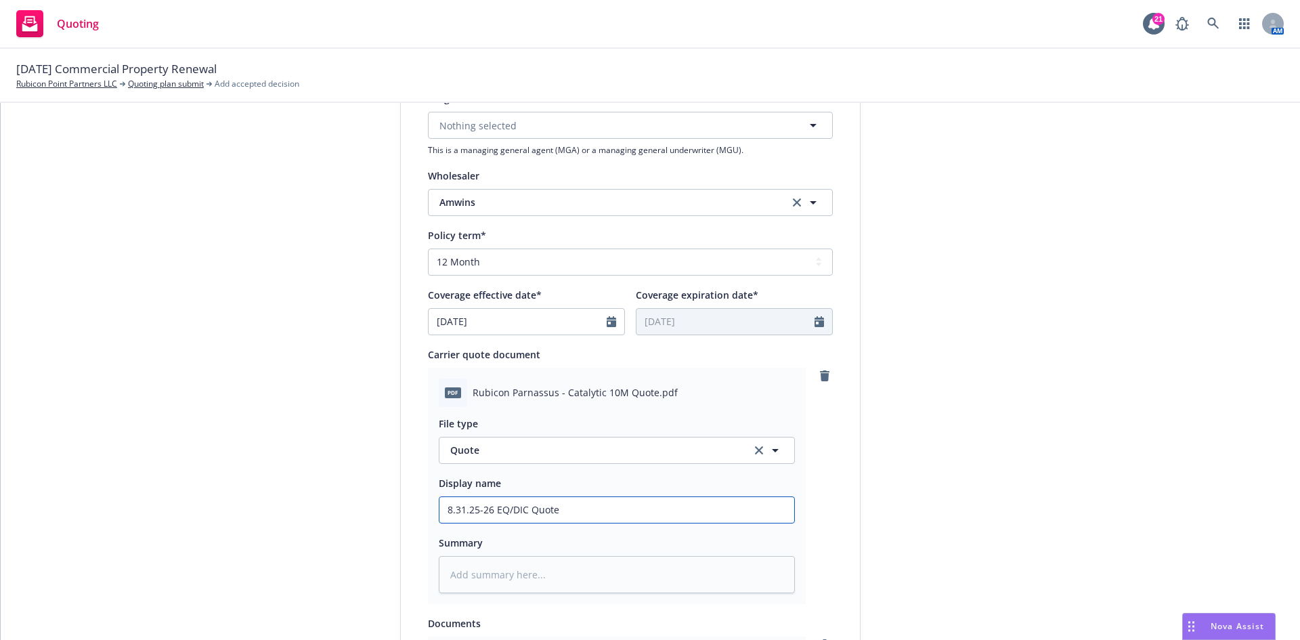
type input "8.31.25-26 EQ/DIC Quote"
type textarea "x"
type input "8.31.25-26 EQ/DIC Quote f"
type textarea "x"
type input "8.31.25-26 EQ/DIC Quote fr"
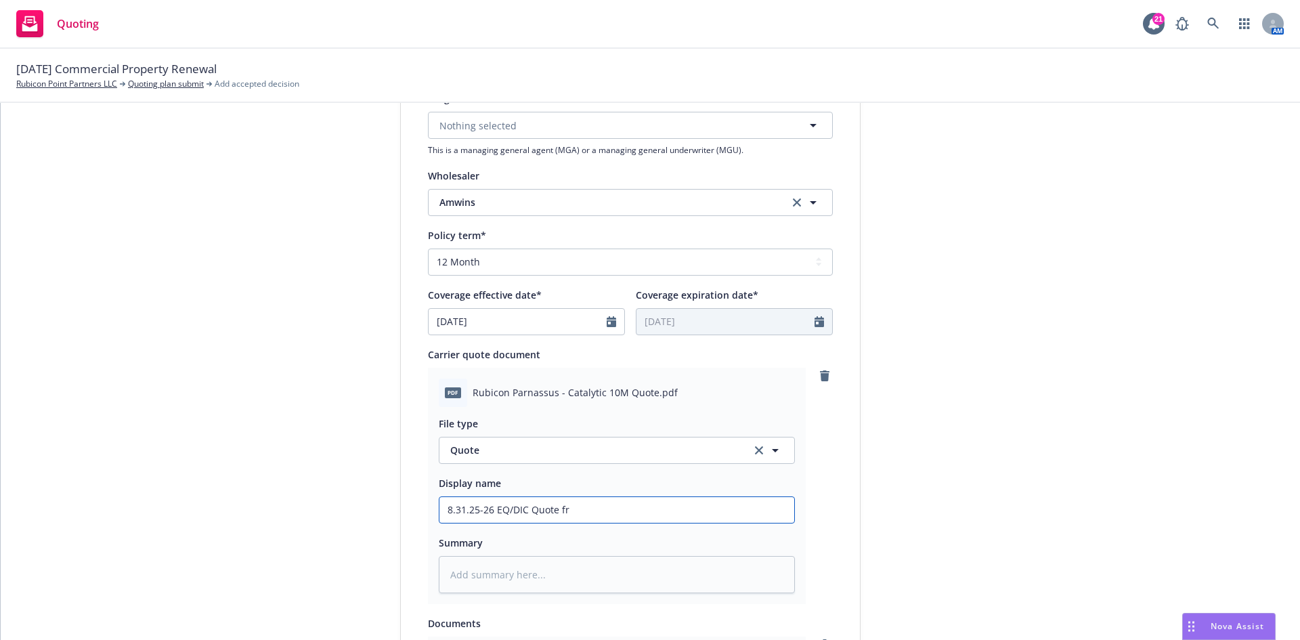
type textarea "x"
type input "8.31.25-26 EQ/DIC Quote fro"
type textarea "x"
type input "8.31.25-26 EQ/DIC Quote from"
type textarea "x"
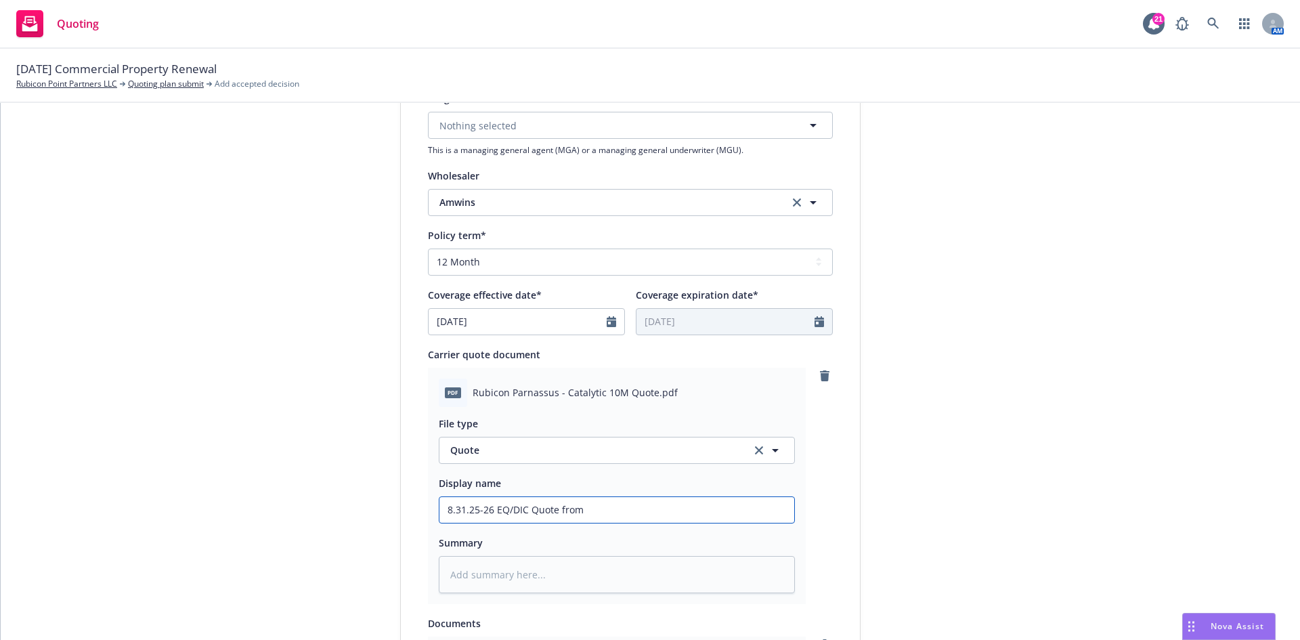
type input "8.31.25-26 EQ/DIC Quote from"
type textarea "x"
type input "8.31.25-26 EQ/DIC Quote from A"
type textarea "x"
type input "8.31.25-26 EQ/DIC Quote from Am"
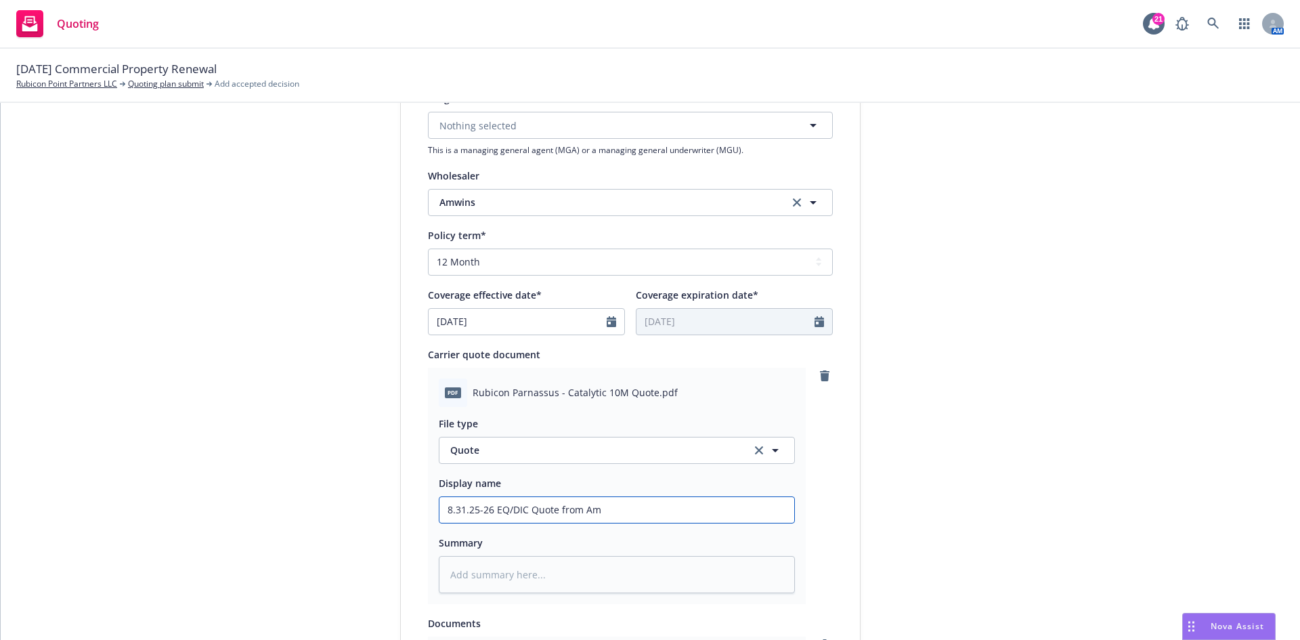
type textarea "x"
type input "8.31.25-26 EQ/DIC Quote from AmW"
type textarea "x"
type input "8.31.25-26 EQ/DIC Quote from AmWI"
type textarea "x"
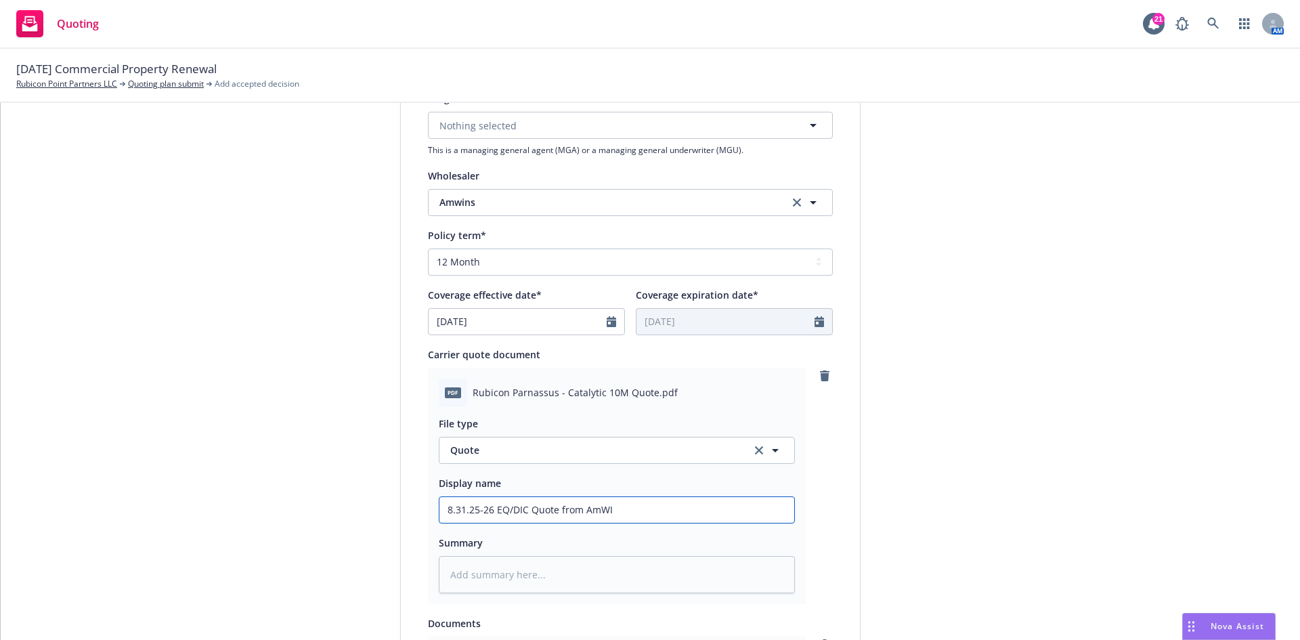
type input "8.31.25-26 EQ/DIC Quote from [GEOGRAPHIC_DATA]"
type textarea "x"
type input "8.31.25-26 EQ/DIC Quote from [GEOGRAPHIC_DATA]"
type textarea "x"
type input "8.31.25-26 EQ/DIC Quote from AmWINS/"
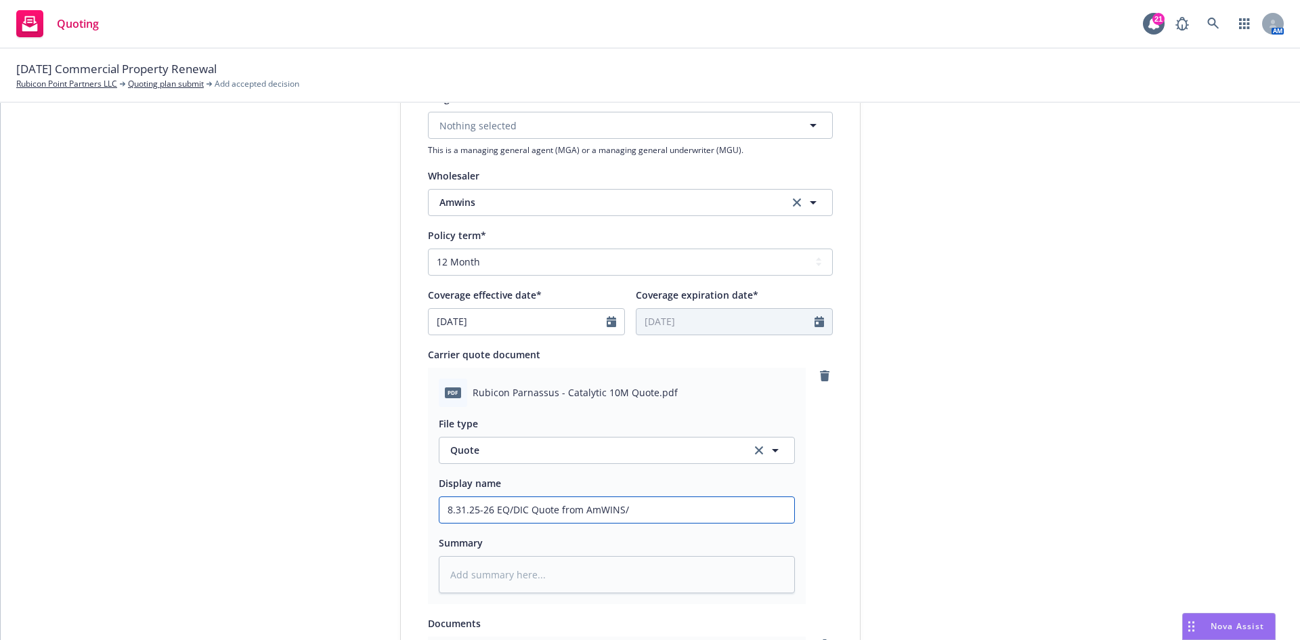
type textarea "x"
type input "8.31.25-26 EQ/DIC Quote from AmWINS/T"
type textarea "x"
type input "8.31.25-26 EQ/DIC Quote from AmWINS/Tr"
type textarea "x"
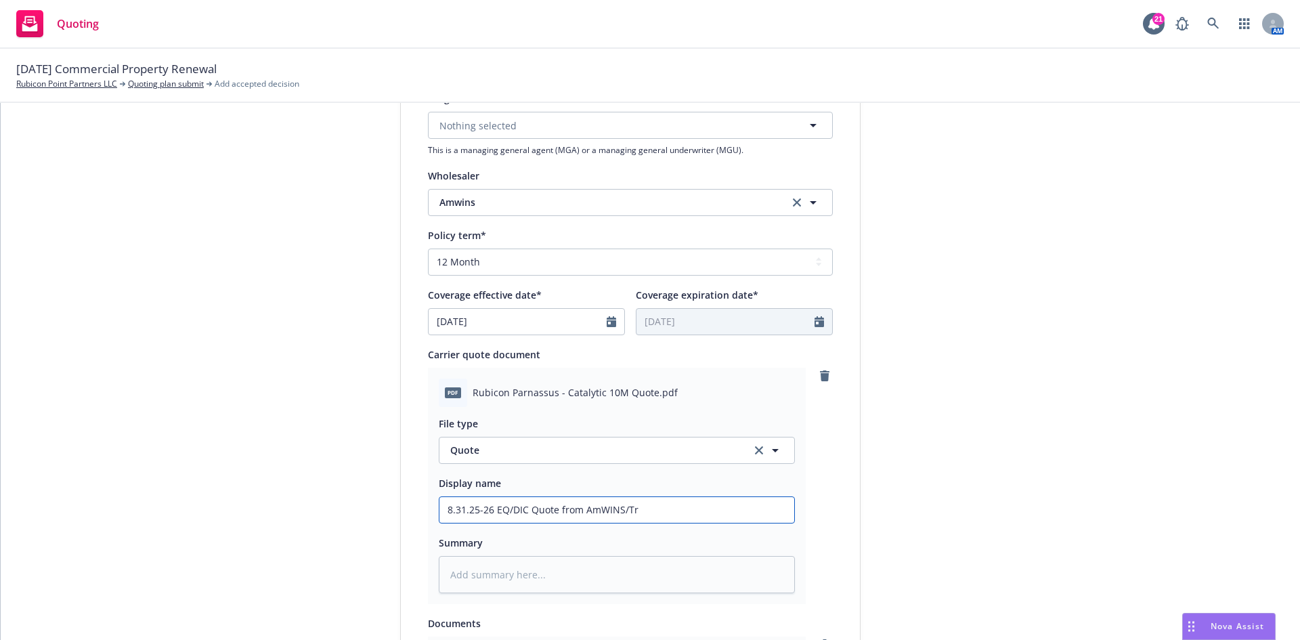
type input "8.31.25-26 EQ/DIC Quote from AmWINS/Tri"
type textarea "x"
type input "8.31.25-26 EQ/DIC Quote from AmWINS/Tris"
type textarea "x"
type input "8.31.25-26 EQ/DIC Quote from AmWINS/Trisu"
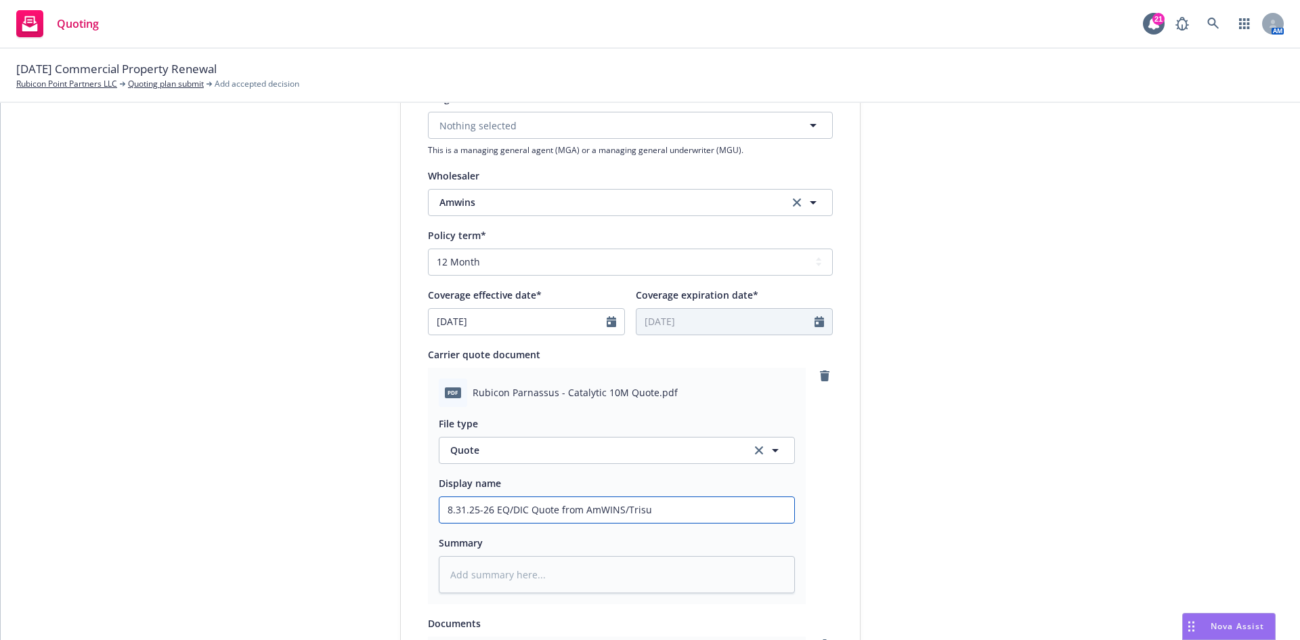
type textarea "x"
type input "8.31.25-26 EQ/DIC Quote from AmWINS/Trisur"
type textarea "x"
type input "8.31.25-26 EQ/DIC Quote from AmWINS/Trisura"
type textarea "x"
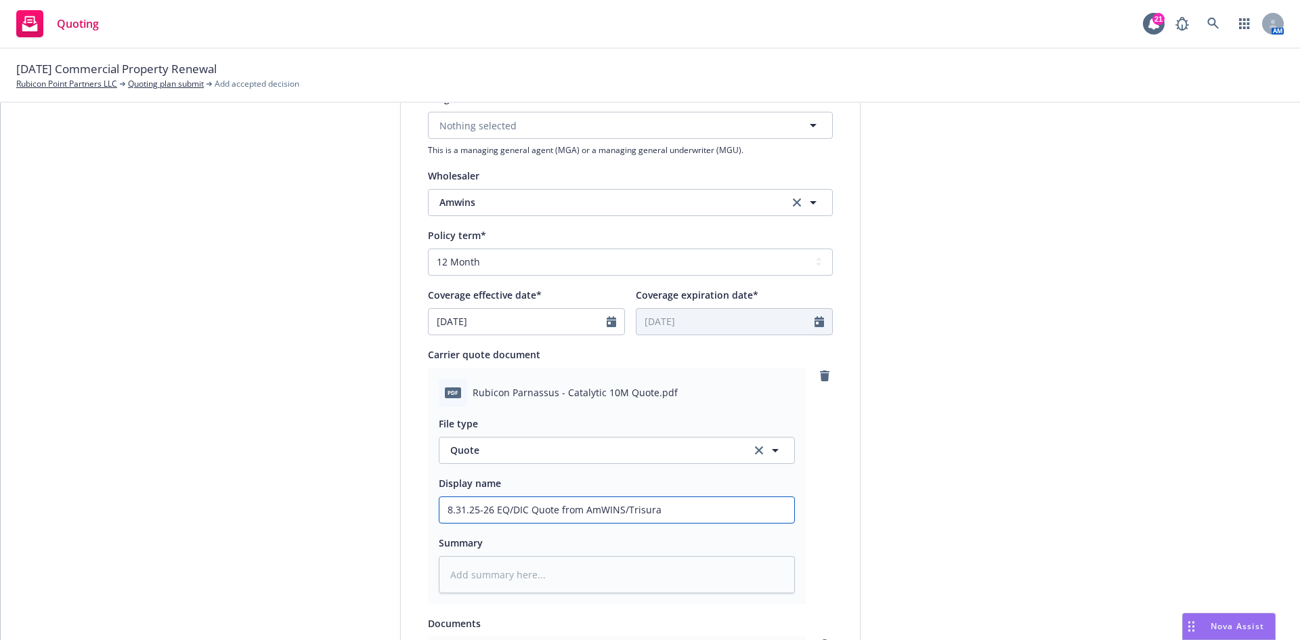
type input "8.31.25-26 EQ/DIC Quote from AmWINS/Trisura"
type textarea "x"
type input "8.31.25-26 EQ/DIC Quote from AmWINS/Trisura -"
type textarea "x"
type input "8.31.25-26 EQ/DIC Quote from AmWINS/Trisura -"
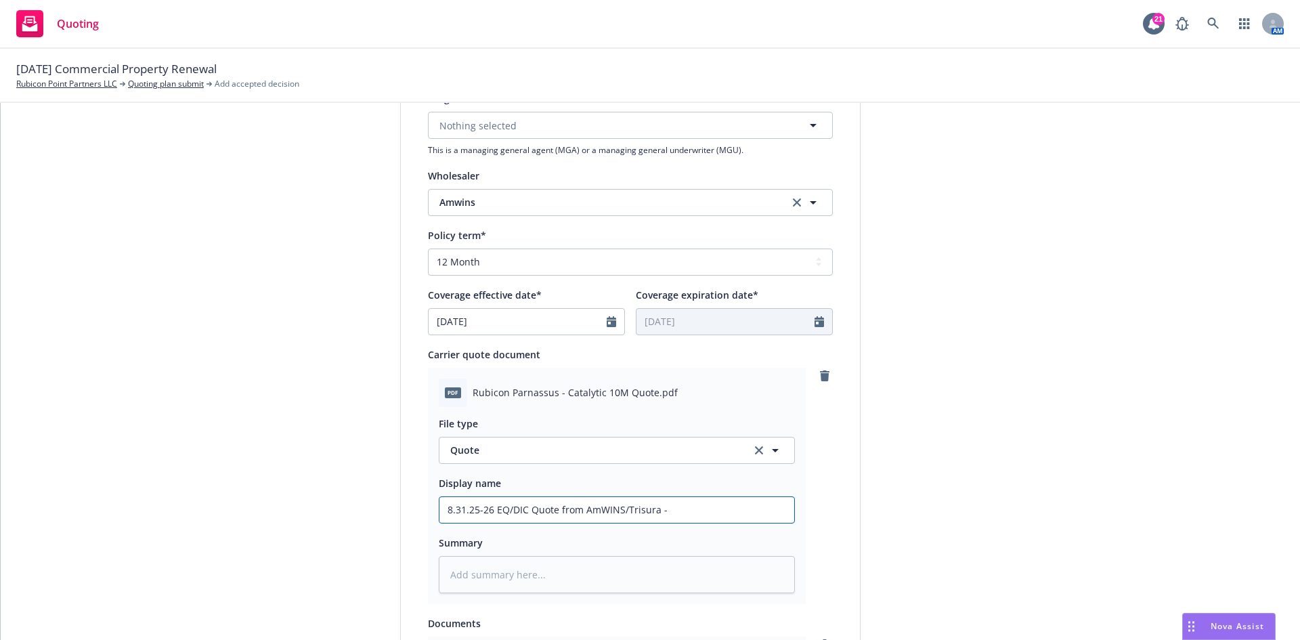
type textarea "x"
type input "8.31.25-26 EQ/DIC Quote from AmWINS/Trisura - P"
type textarea "x"
type input "8.31.25-26 EQ/DIC Quote from AmWINS/Trisura - Pa"
type textarea "x"
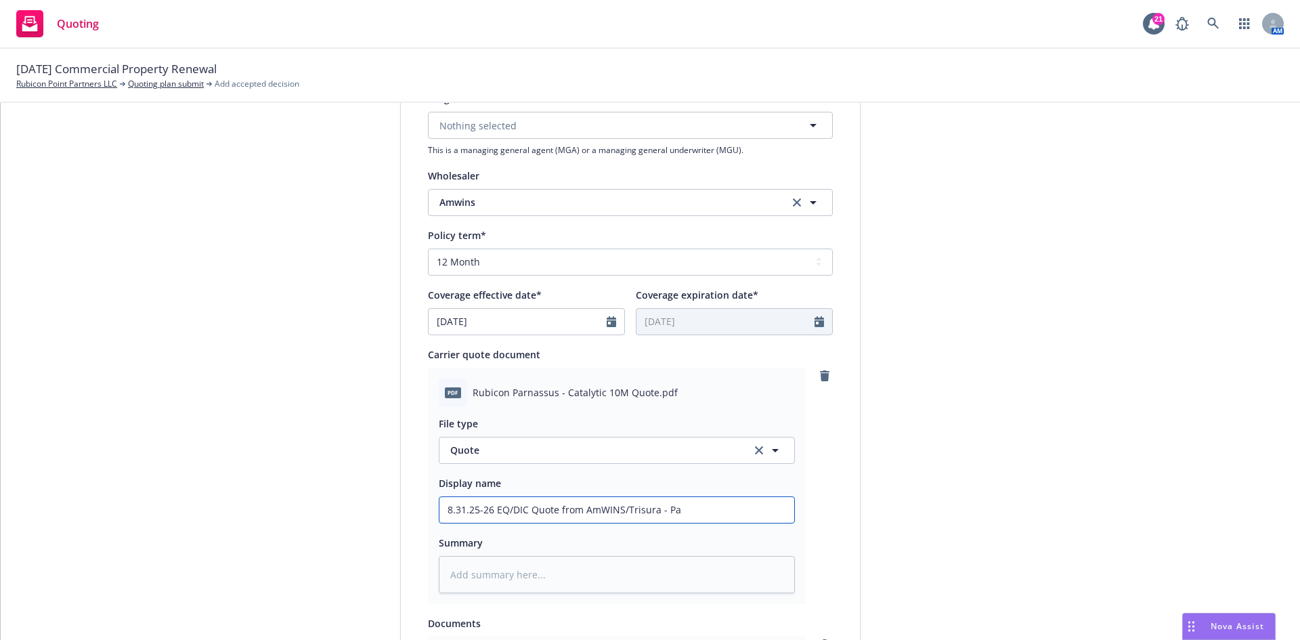
type input "8.31.25-26 EQ/DIC Quote from AmWINS/Trisura - Par"
type textarea "x"
type input "8.31.25-26 EQ/DIC Quote from AmWINS/Trisura - Parn"
type textarea "x"
type input "8.31.25-26 EQ/DIC Quote from AmWINS/Trisura - Parna"
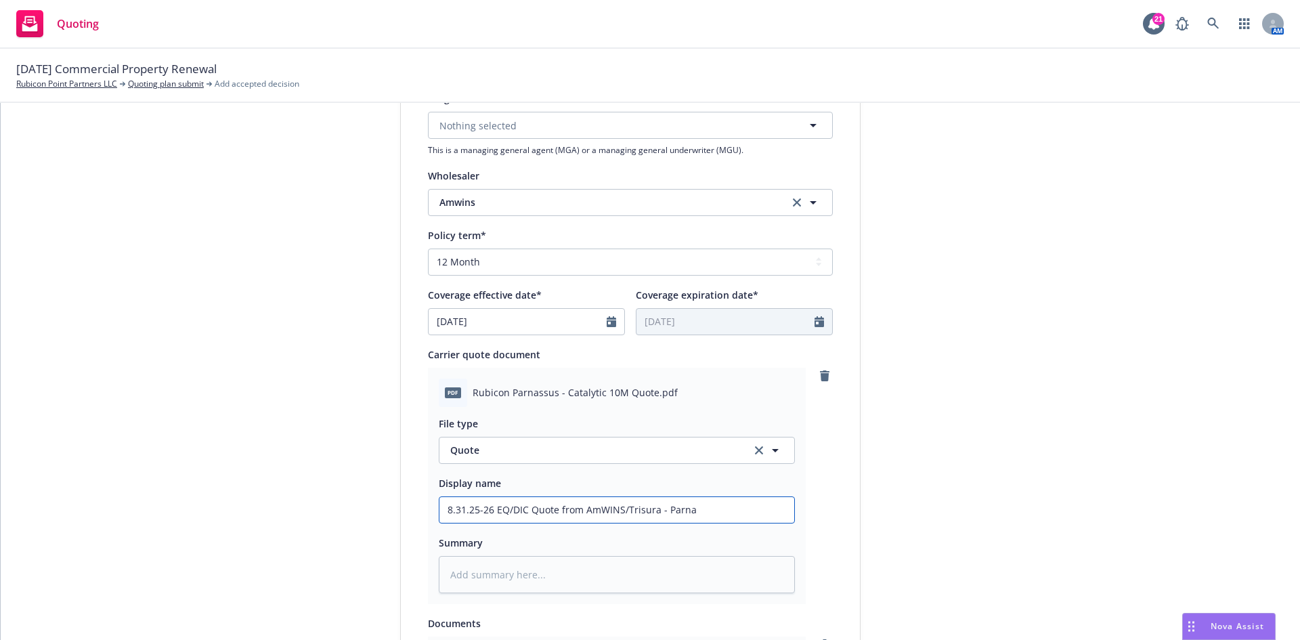
type textarea "x"
type input "8.31.25-26 EQ/DIC Quote from AmWINS/Trisura - Parnas"
type textarea "x"
type input "8.31.25-26 EQ/DIC Quote from AmWINS/Trisura - Parnass"
type textarea "x"
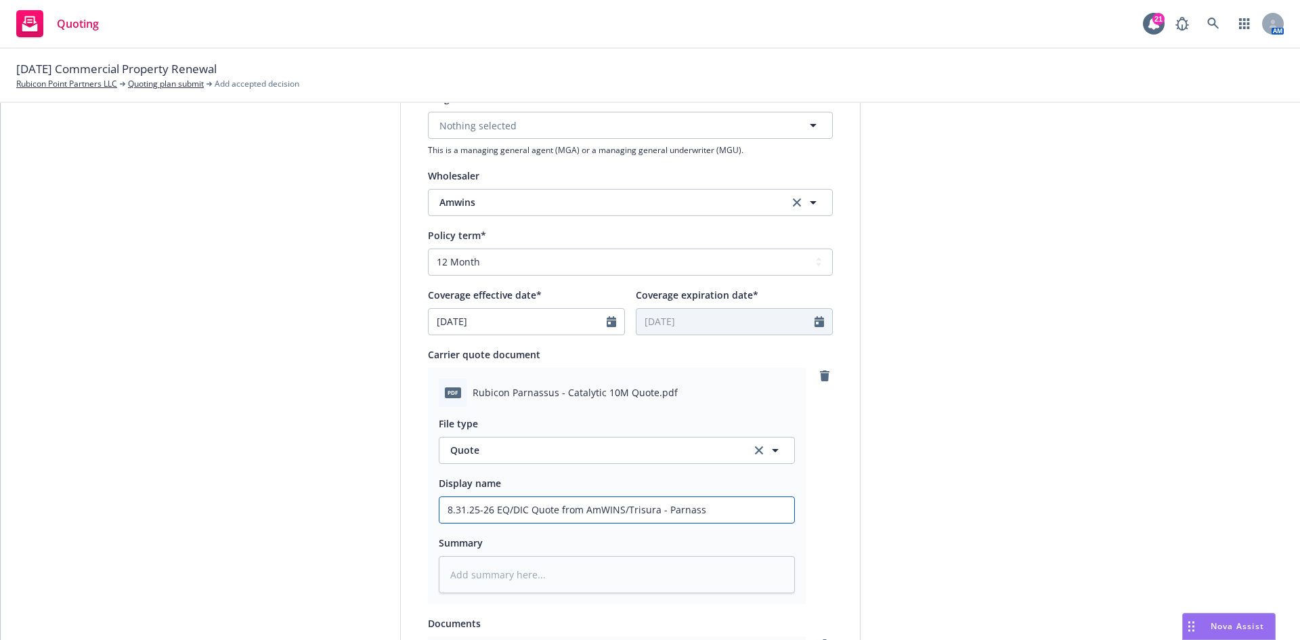
type input "8.31.25-26 EQ/DIC Quote from AmWINS/Trisura - Parnassu"
type textarea "x"
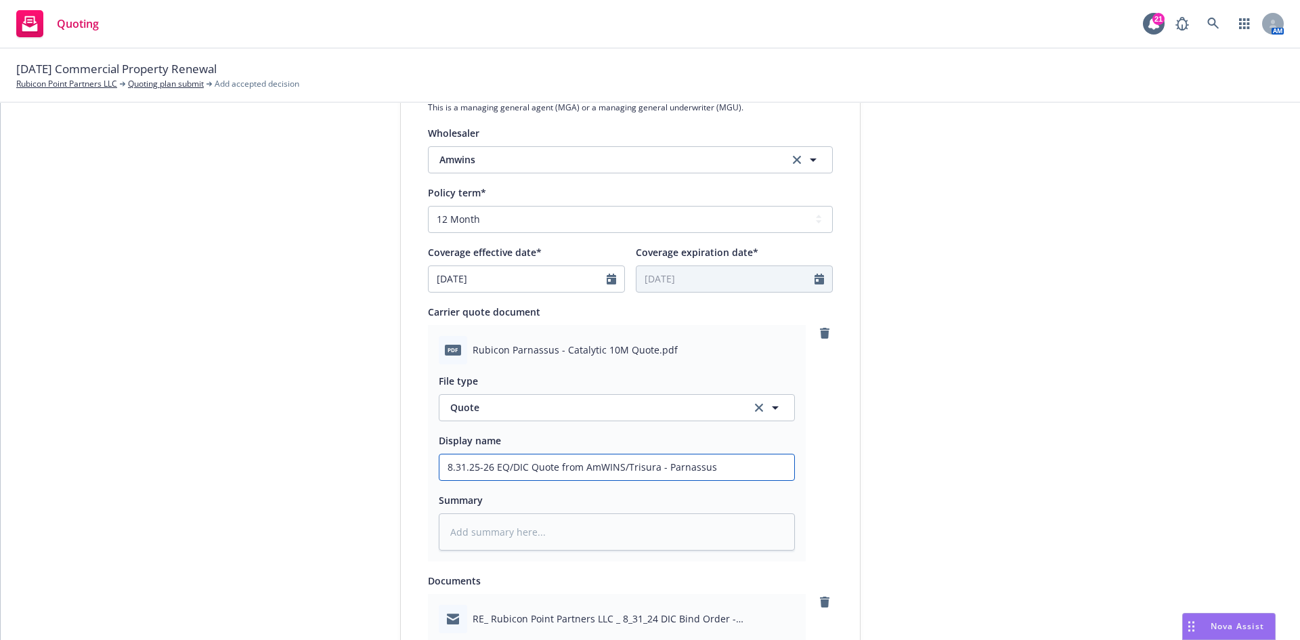
scroll to position [609, 0]
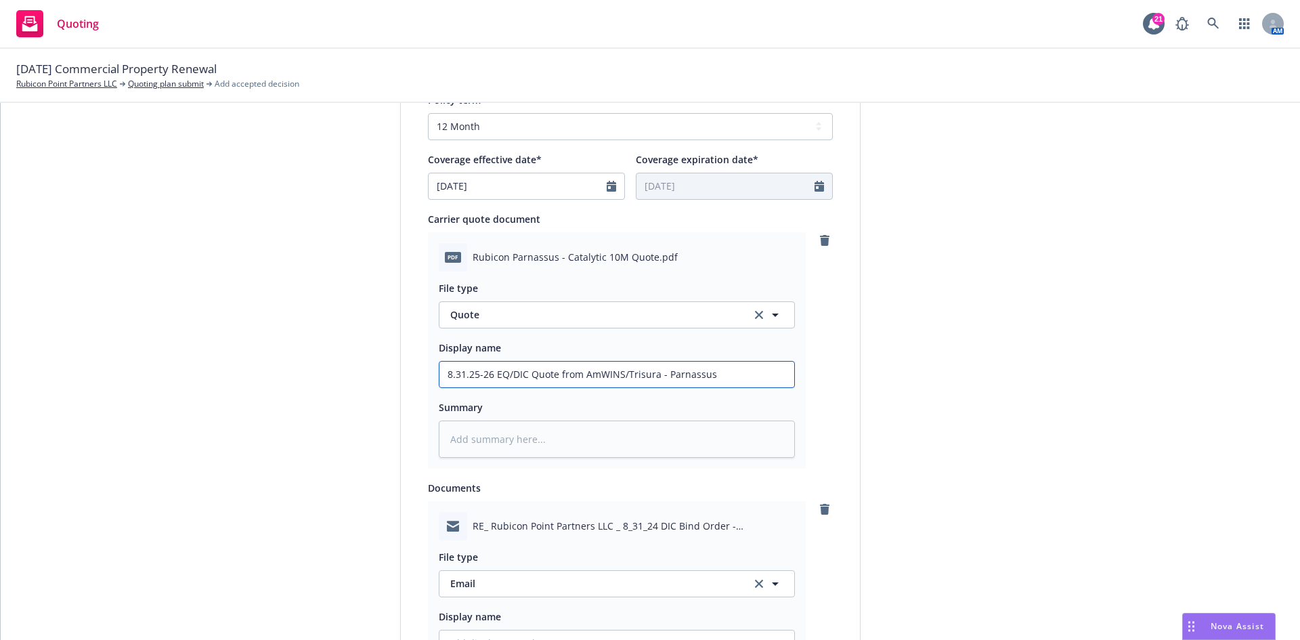
drag, startPoint x: 724, startPoint y: 375, endPoint x: 335, endPoint y: 366, distance: 388.8
click at [335, 366] on div "1 Quote initiation 2 Coverage selection 3 Billing info Quote initiation Display…" at bounding box center [650, 251] width 1267 height 1406
type input "8.31.25-26 EQ/DIC Quote from AmWINS/Trisura - Parnassus"
click at [483, 436] on textarea at bounding box center [617, 439] width 356 height 37
paste textarea "8.31.25-26 EQ/DIC Quote from AmWINS/Trisura - Parnassus"
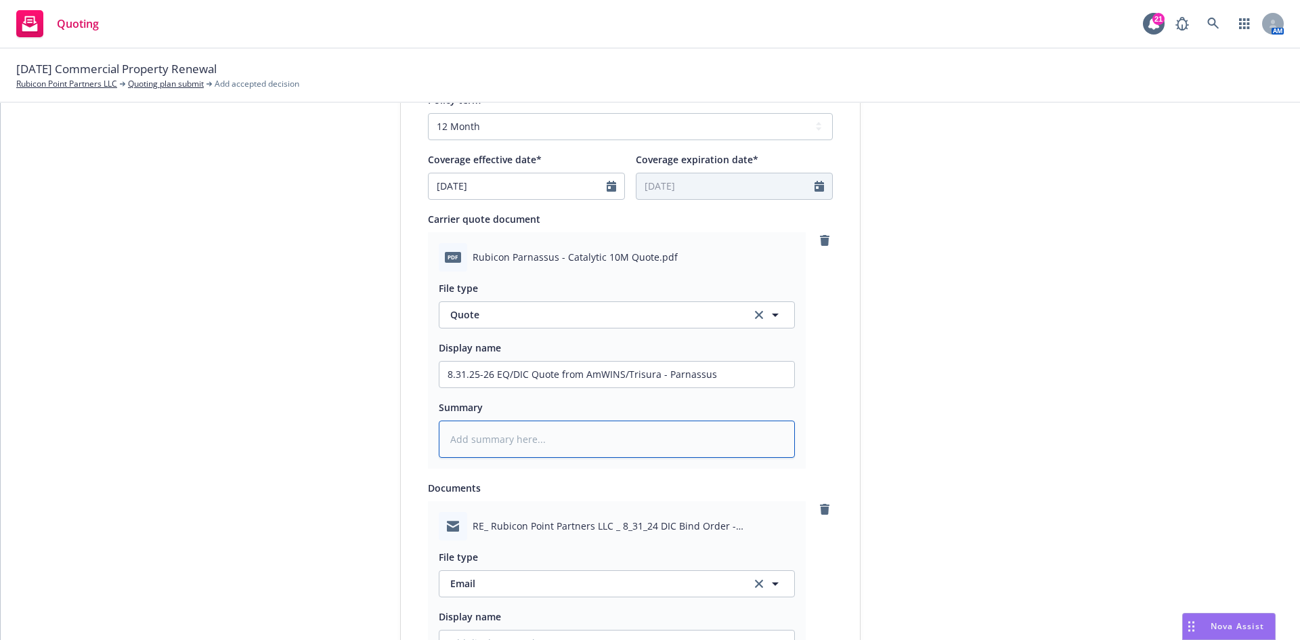
type textarea "x"
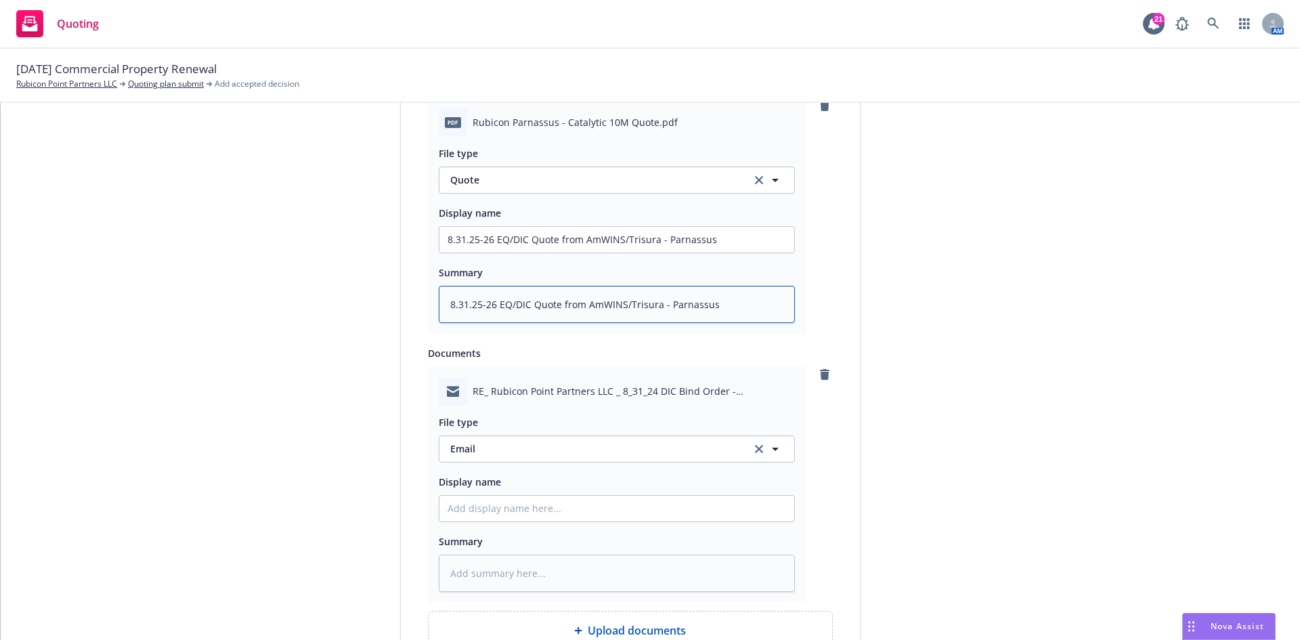
scroll to position [745, 0]
type textarea "8.31.25-26 EQ/DIC Quote from AmWINS/Trisura - Parnassus"
click at [504, 252] on input "Display name" at bounding box center [616, 239] width 355 height 26
type textarea "x"
type input "E"
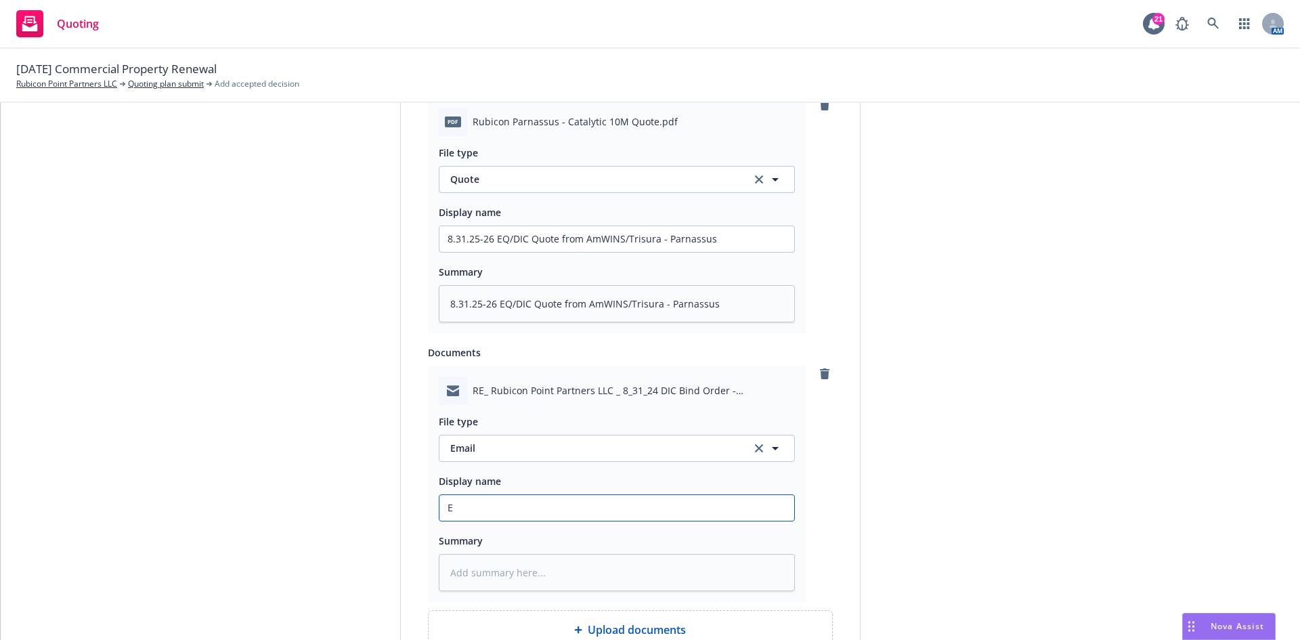
type textarea "x"
type input "EM"
type textarea "x"
type input "EMF"
type textarea "x"
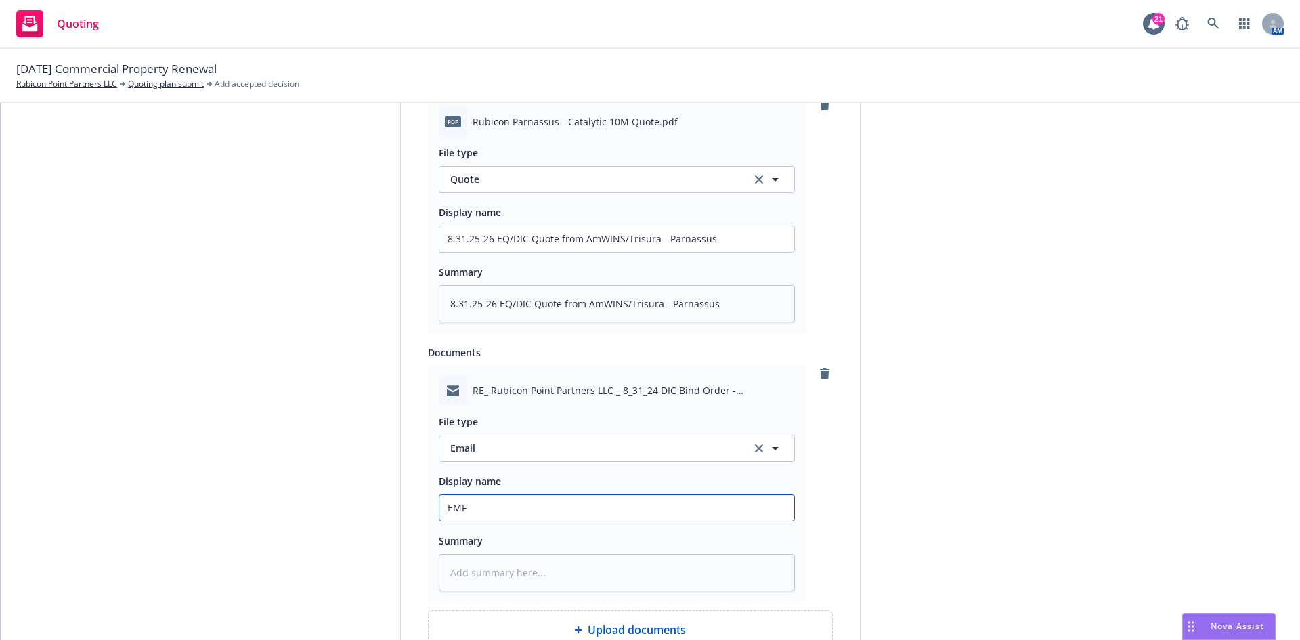
type input "EMF"
type textarea "x"
type input "EMF Am"
type textarea "x"
type input "EMF AmW"
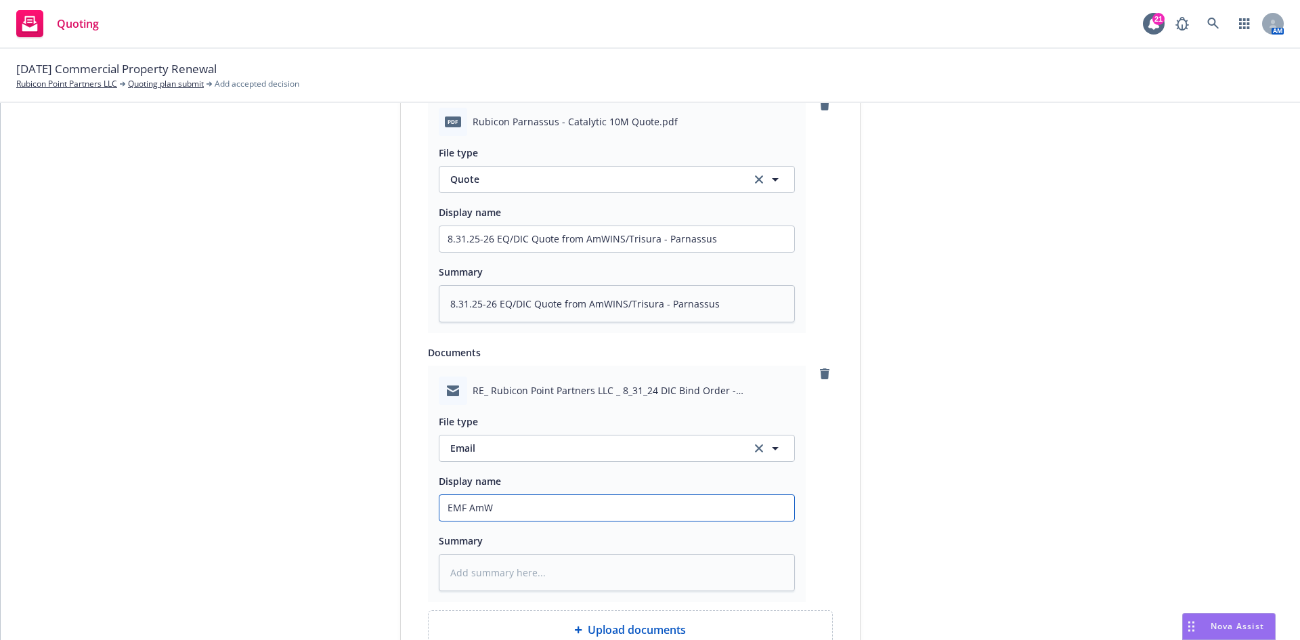
type textarea "x"
type input "EMF AmWI"
type textarea "x"
type input "EMF AmWIN"
type textarea "x"
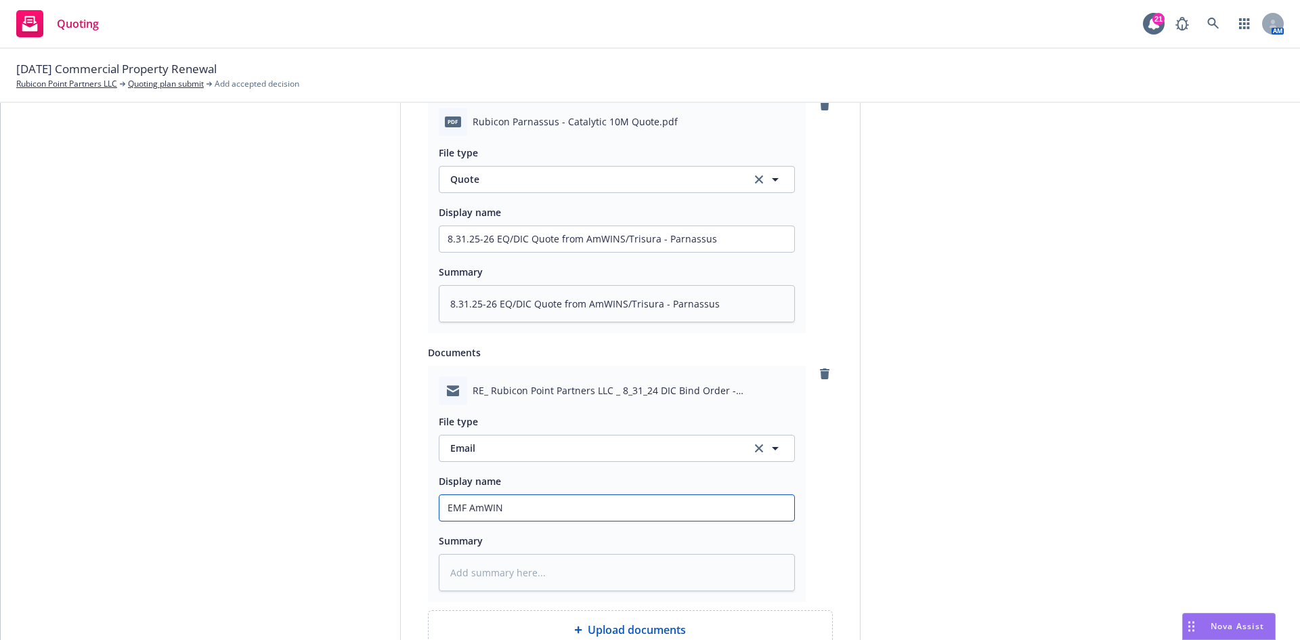
type input "EMF AmWINS"
type textarea "x"
type input "EMF AmWINS"
type textarea "x"
type input "EMF AmWINS -"
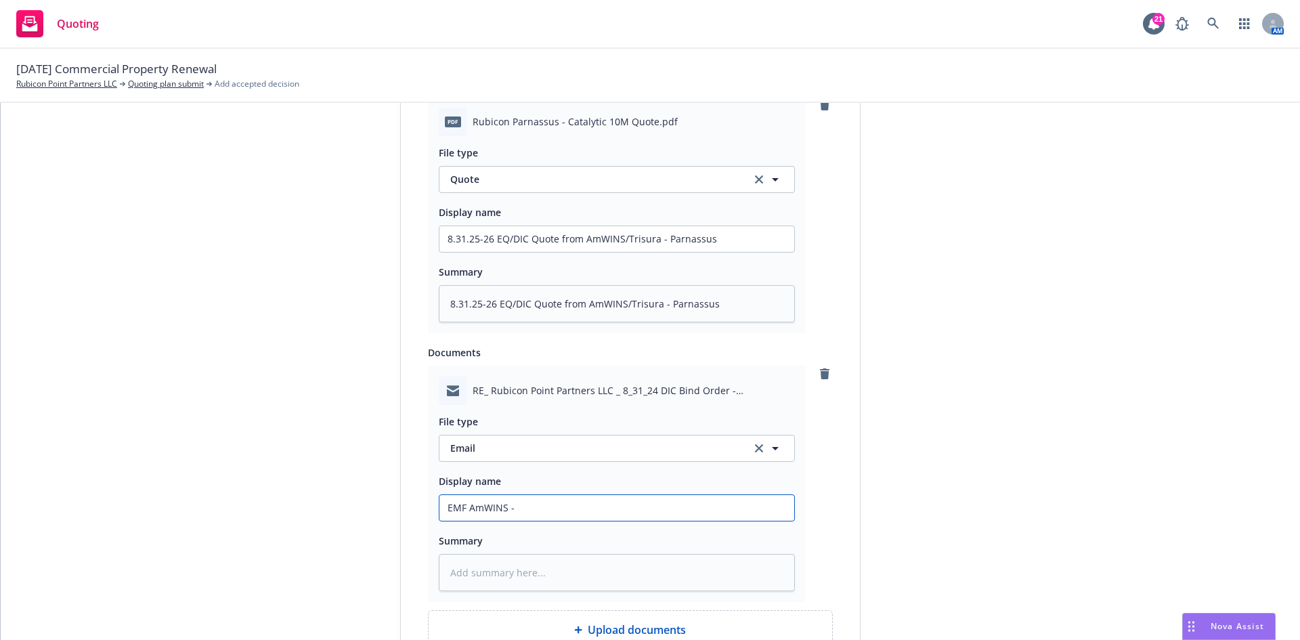
type textarea "x"
type input "EMF AmWINS -"
type textarea "x"
type input "EMF AmWINS - 2"
type textarea "x"
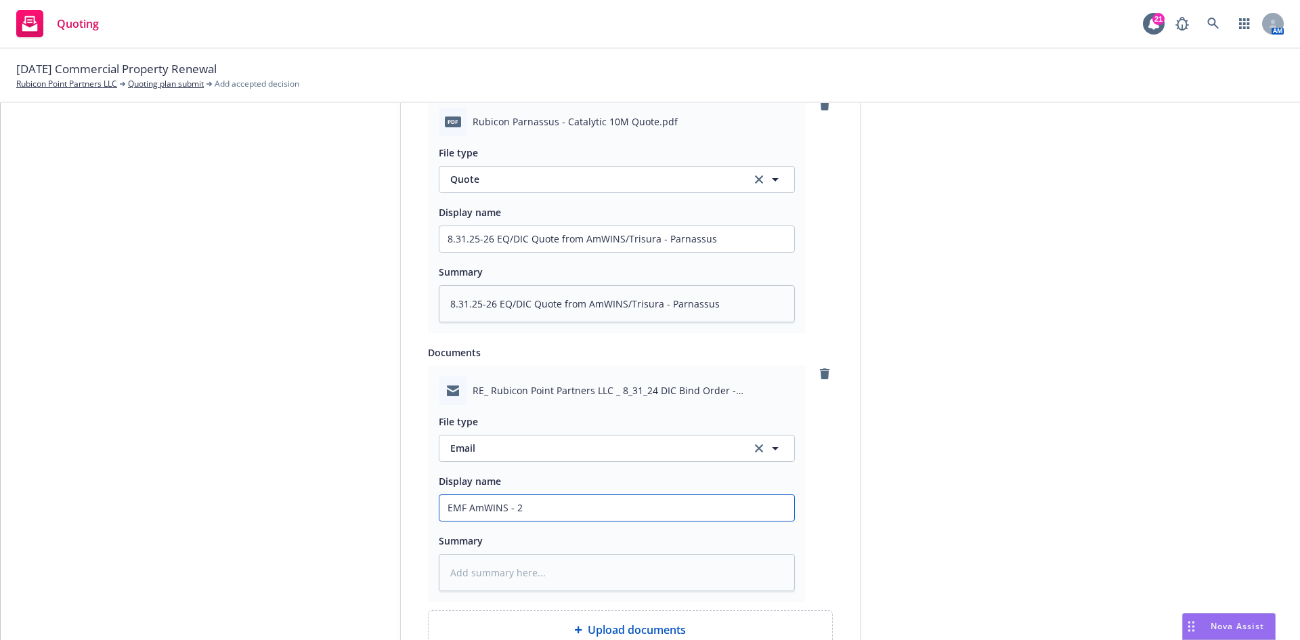
type input "EMF AmWINS - 25"
type textarea "x"
type input "EMF AmWINS - 25/"
type textarea "x"
type input "EMF AmWINS - 25/2"
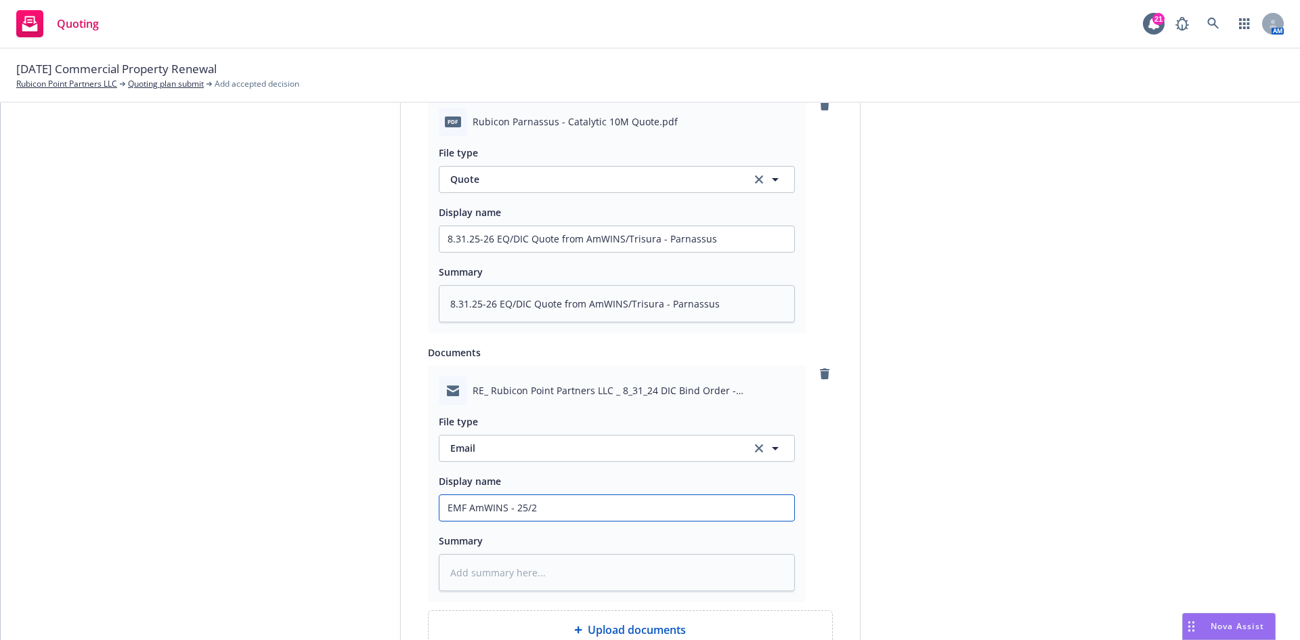
type textarea "x"
type input "EMF AmWINS - 25/26"
type textarea "x"
type input "EMF AmWINS - 25/26 Q"
type textarea "x"
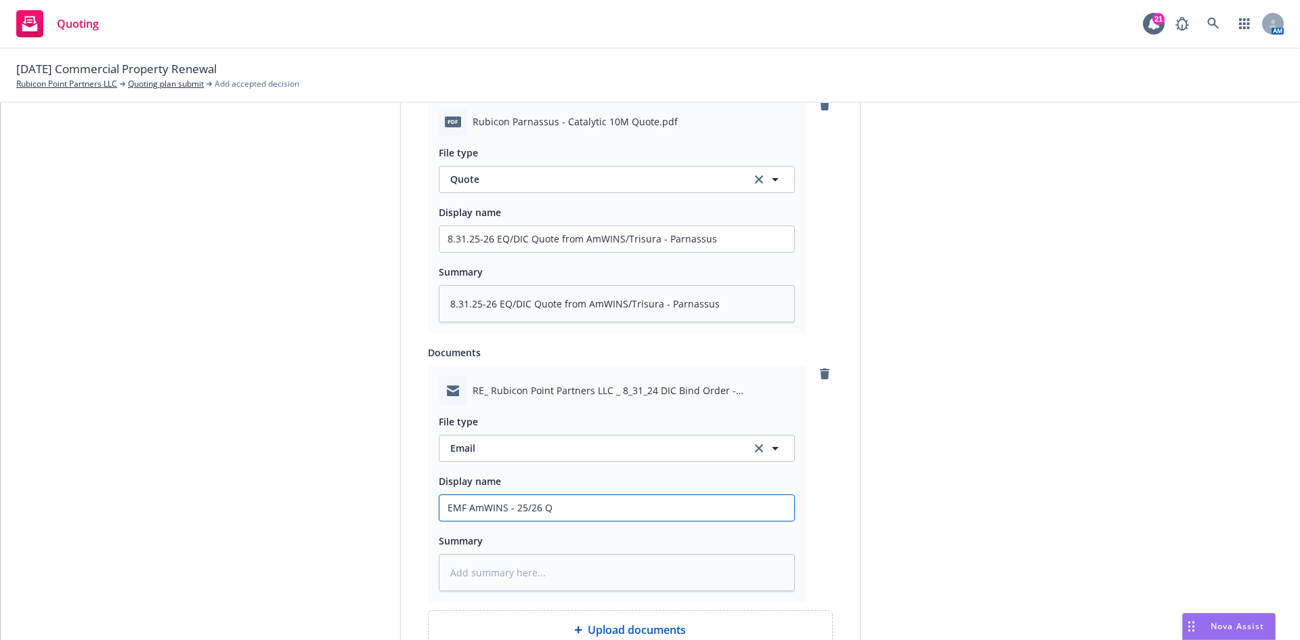
type input "EMF AmWINS - 25/26 Qu"
type textarea "x"
type input "EMF AmWINS - 25/26 Quo"
type textarea "x"
type input "EMF AmWINS - 25/26 Quot"
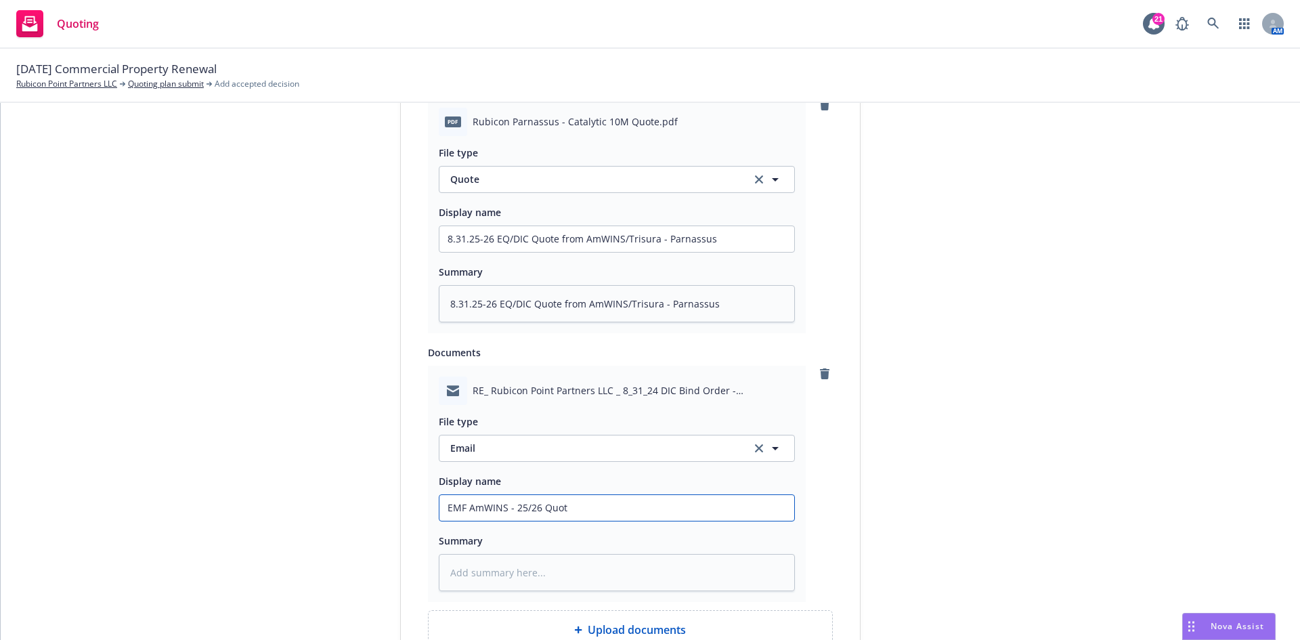
type textarea "x"
type input "EMF AmWINS - 25/26 Quote"
type textarea "x"
type input "EMF AmWINS - 25/26 Quote"
type textarea "x"
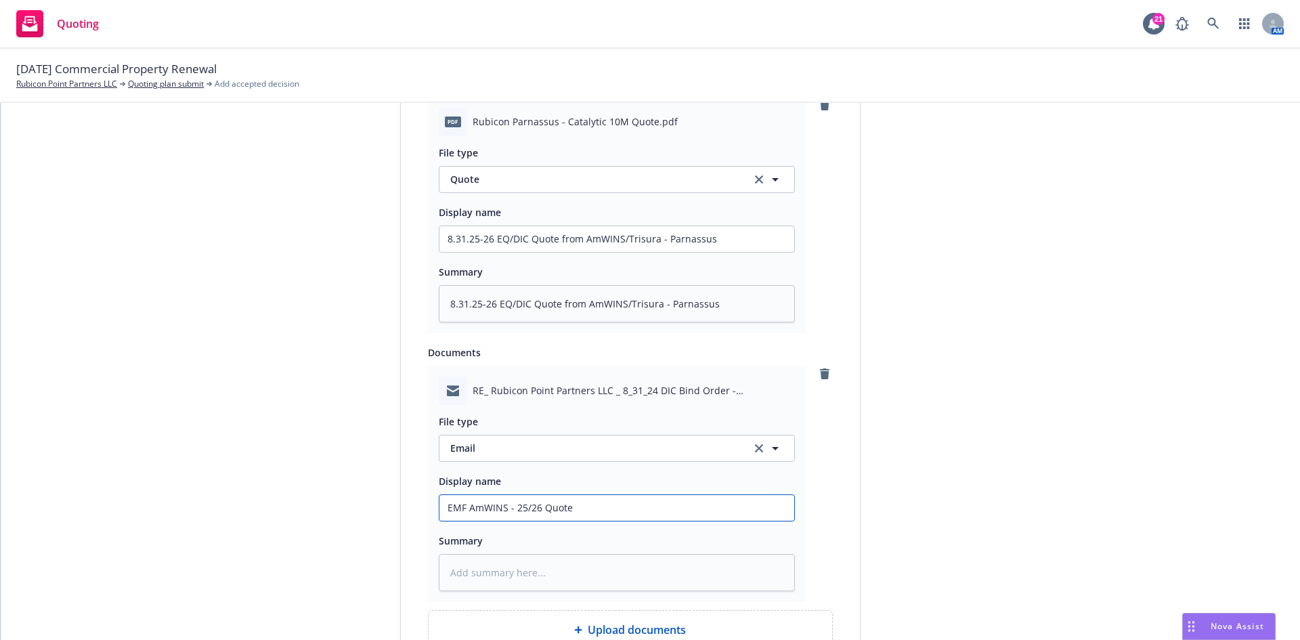
type input "EMF AmWINS - 25/26 Quote a"
type textarea "x"
type input "EMF AmWINS - 25/26 Quote an"
type textarea "x"
type input "EMF AmWINS - 25/26 Quote and"
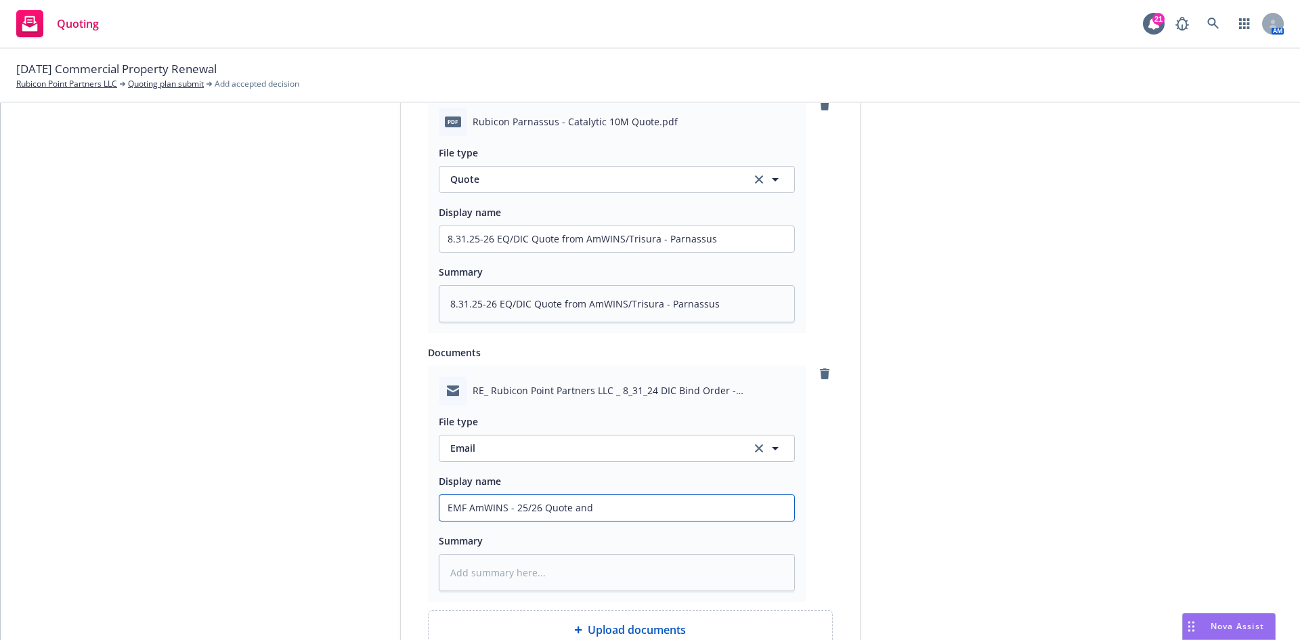
type textarea "x"
type input "EMF AmWINS - 25/26 Quote and"
type textarea "x"
type input "EMF AmWINS - 25/26 Quote and M"
type textarea "x"
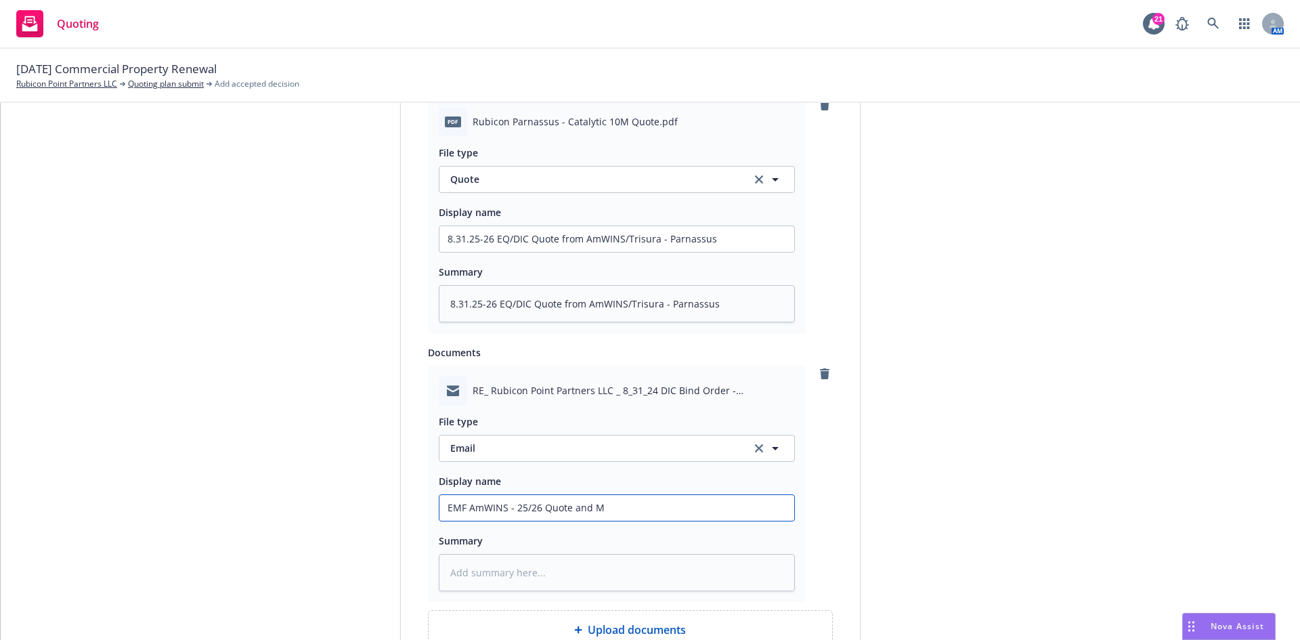
type input "EMF AmWINS - 25/26 Quote and Ma"
type textarea "x"
type input "EMF AmWINS - 25/26 Quote and Mar"
type textarea "x"
type input "EMF AmWINS - 25/26 Quote and [PERSON_NAME]"
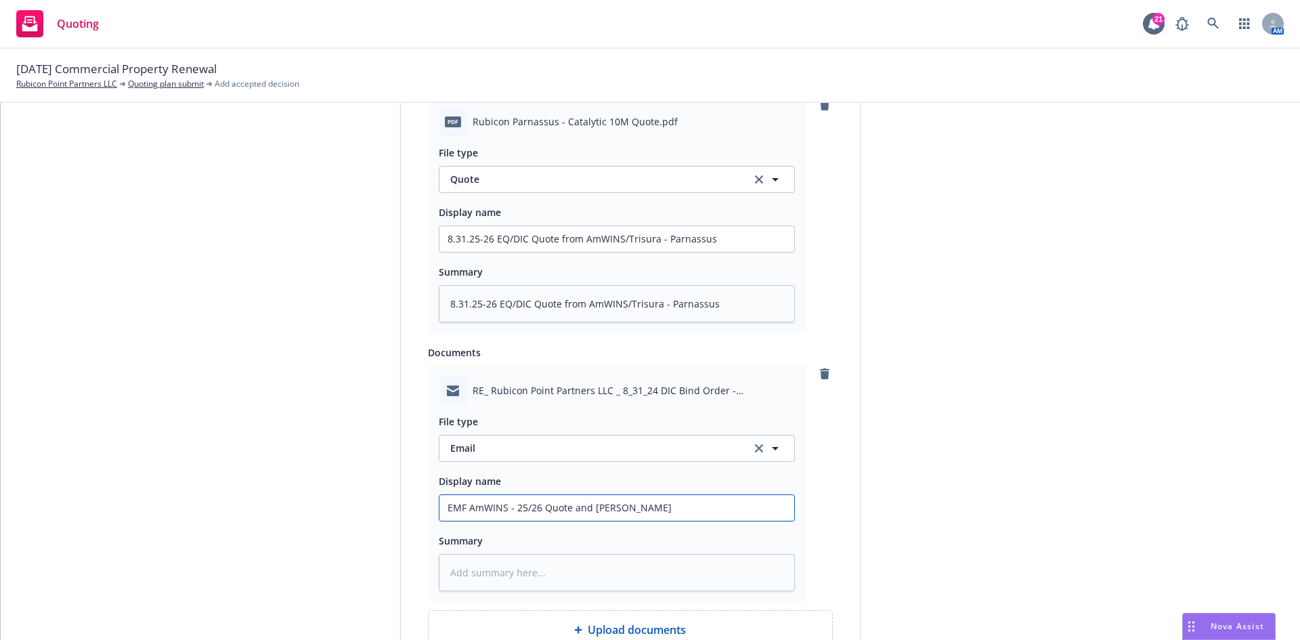
type textarea "x"
type input "EMF AmWINS - 25/26 Quote and Marke"
type textarea "x"
type input "EMF AmWINS - 25/26 Quote and Market"
type textarea "x"
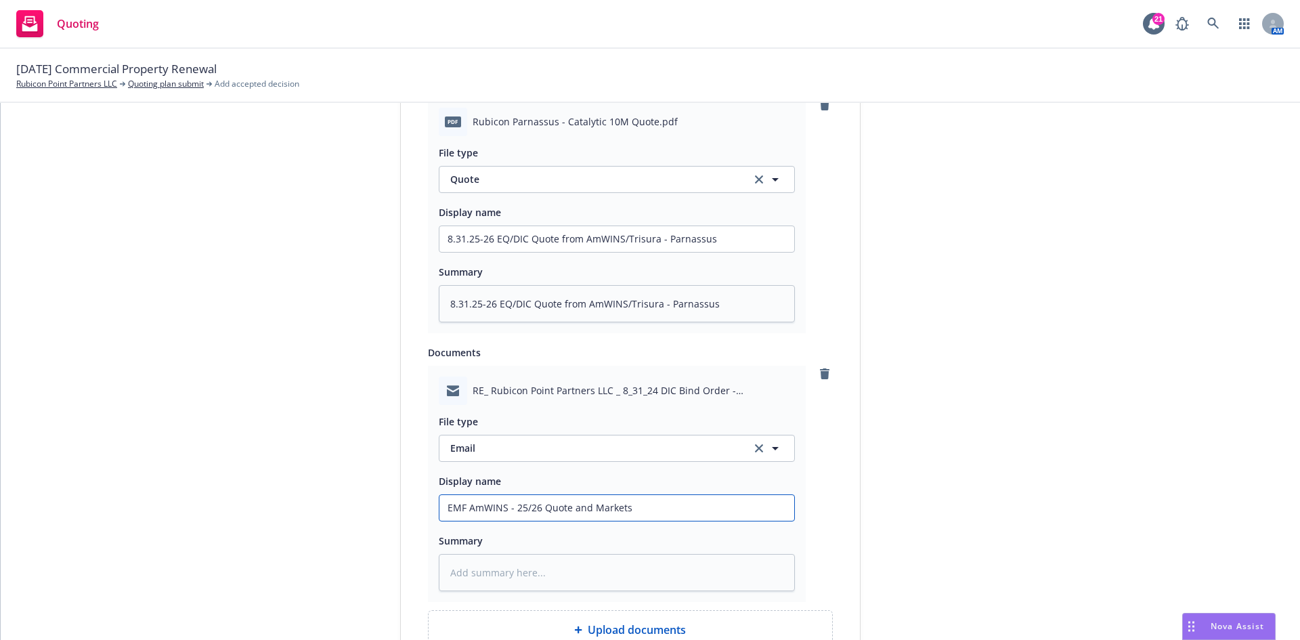
type input "EMF AmWINS - 25/26 Quote and Marketsi"
type textarea "x"
type input "EMF AmWINS - 25/26 Quote and Marketsio"
type textarea "x"
type input "EMF AmWINS - 25/26 Quote and Marketsion"
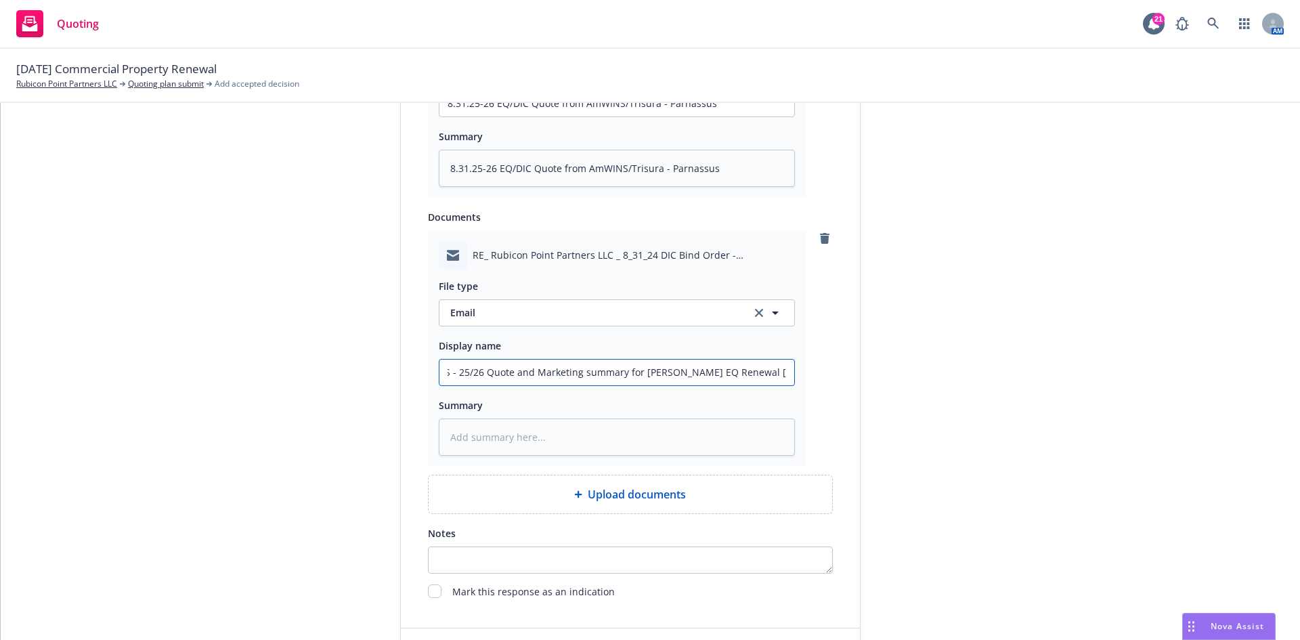
scroll to position [0, 0]
drag, startPoint x: 779, startPoint y: 371, endPoint x: 366, endPoint y: 372, distance: 413.1
click at [593, 441] on textarea at bounding box center [617, 436] width 356 height 37
paste textarea "EMF AmWINS - 25/26 Quote and Marketing summary for [PERSON_NAME] EQ Renewal [DA…"
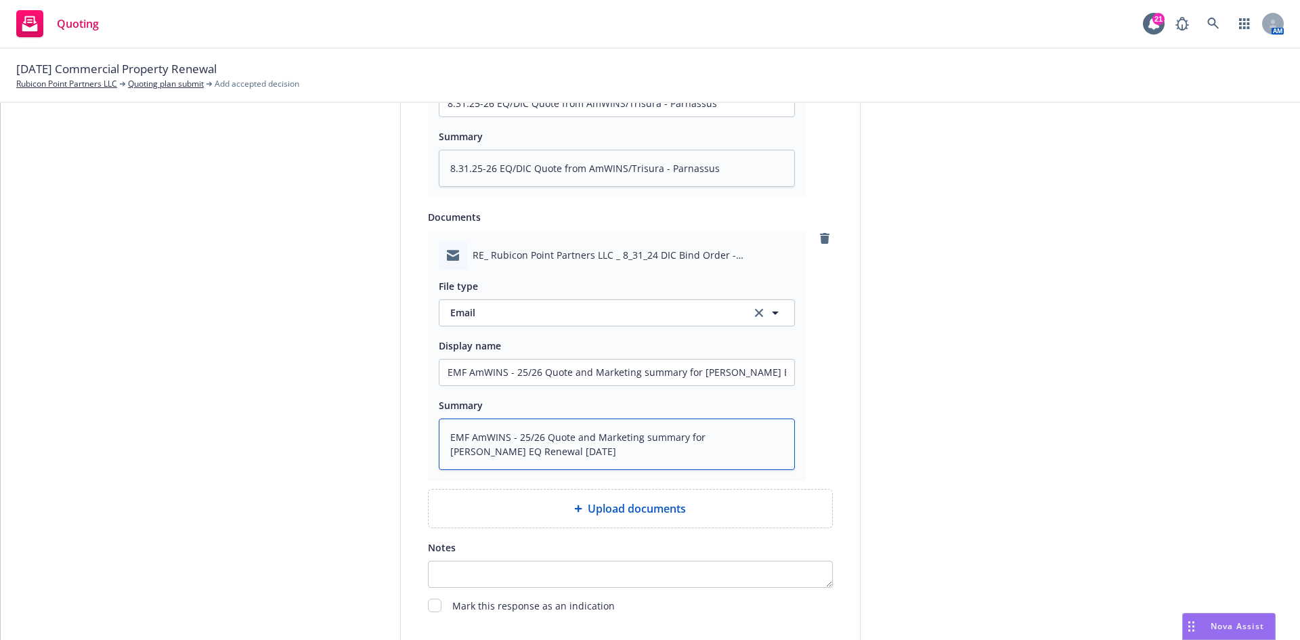
scroll to position [992, 0]
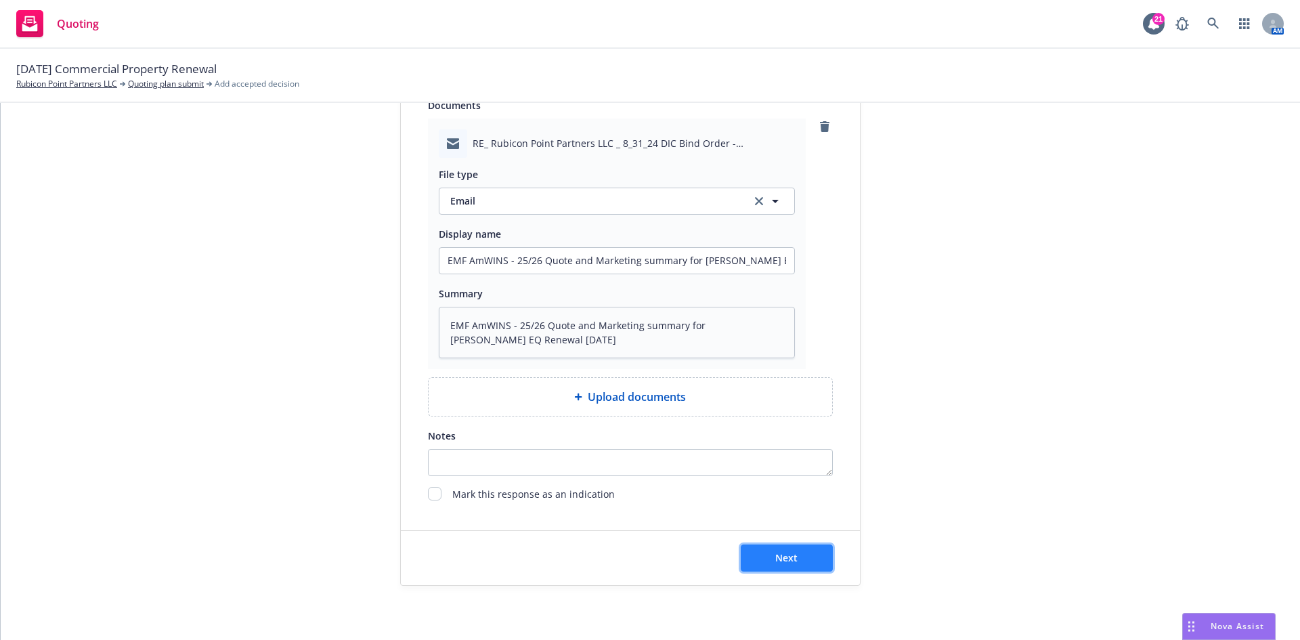
click at [763, 555] on button "Next" at bounding box center [787, 557] width 92 height 27
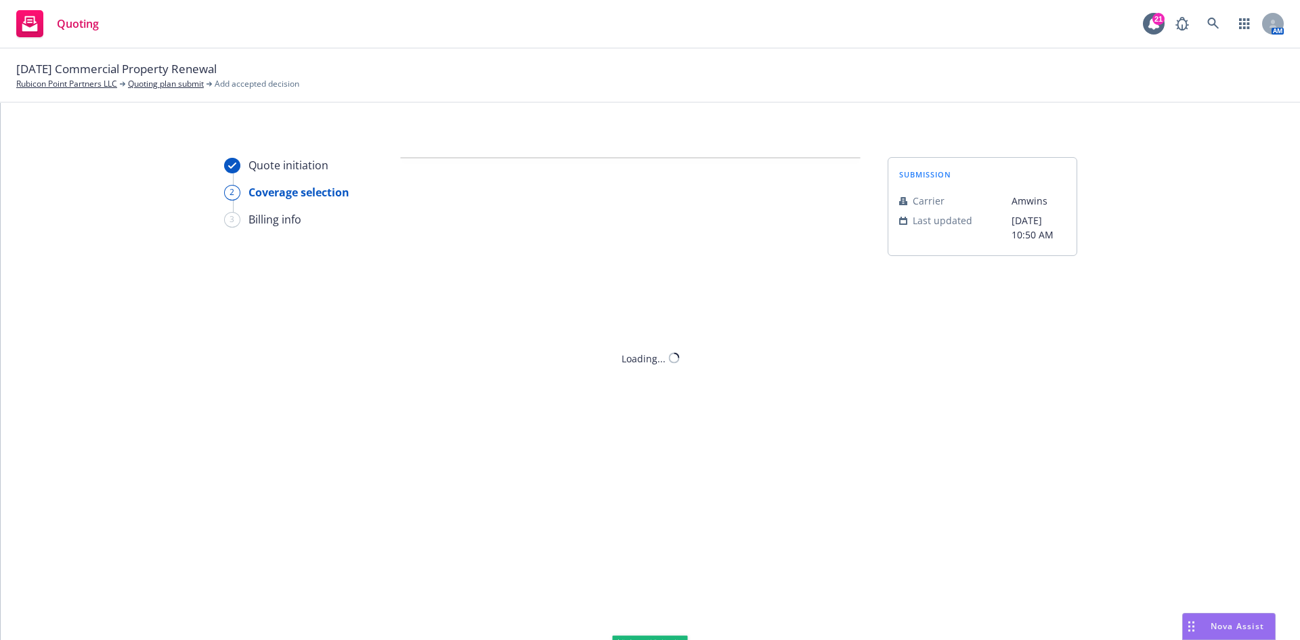
scroll to position [0, 0]
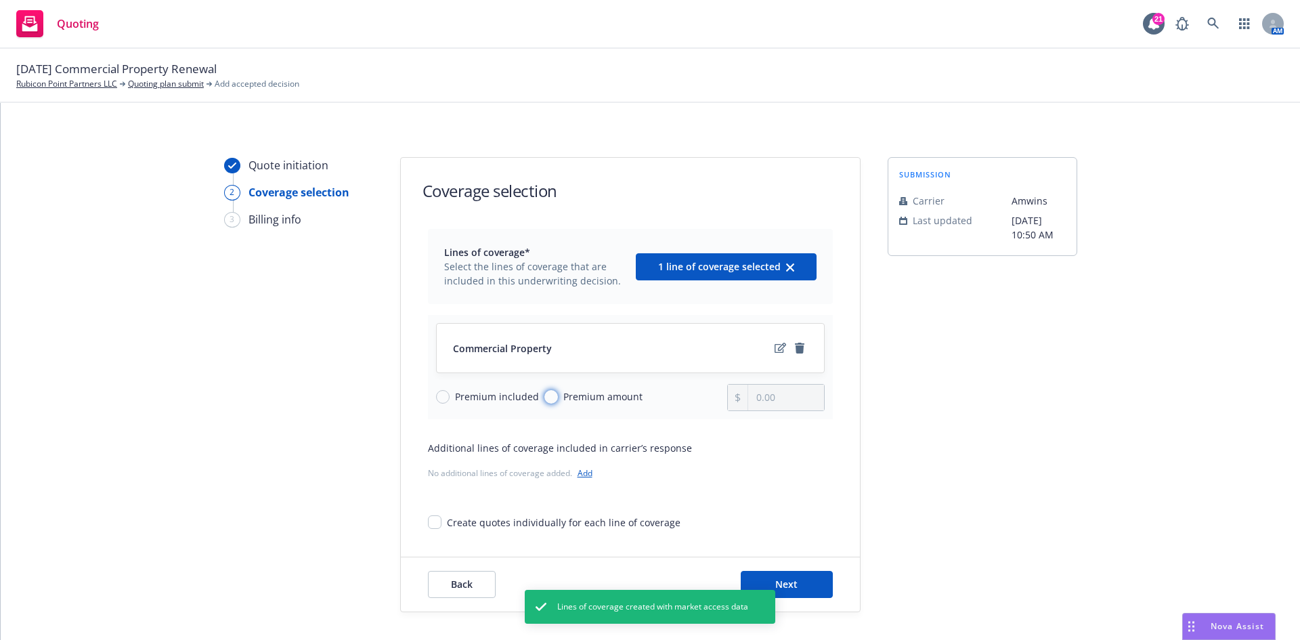
click at [544, 400] on input "Premium amount" at bounding box center [551, 397] width 14 height 14
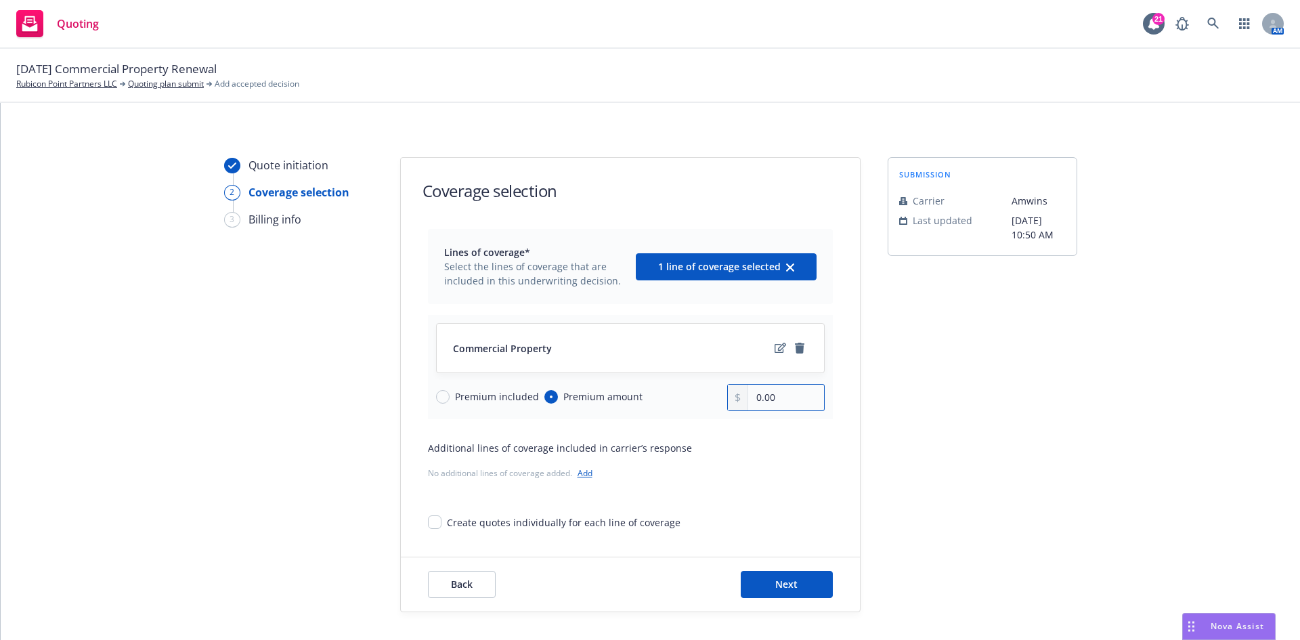
click at [790, 395] on input "0.00" at bounding box center [785, 398] width 75 height 26
drag, startPoint x: 790, startPoint y: 395, endPoint x: 706, endPoint y: 397, distance: 84.0
click at [706, 397] on div "Premium included Premium amount 0.00" at bounding box center [630, 397] width 389 height 27
click at [736, 494] on div "Lines of coverage* Select the lines of coverage that are included in this under…" at bounding box center [630, 379] width 405 height 301
click at [801, 586] on button "Next" at bounding box center [787, 584] width 92 height 27
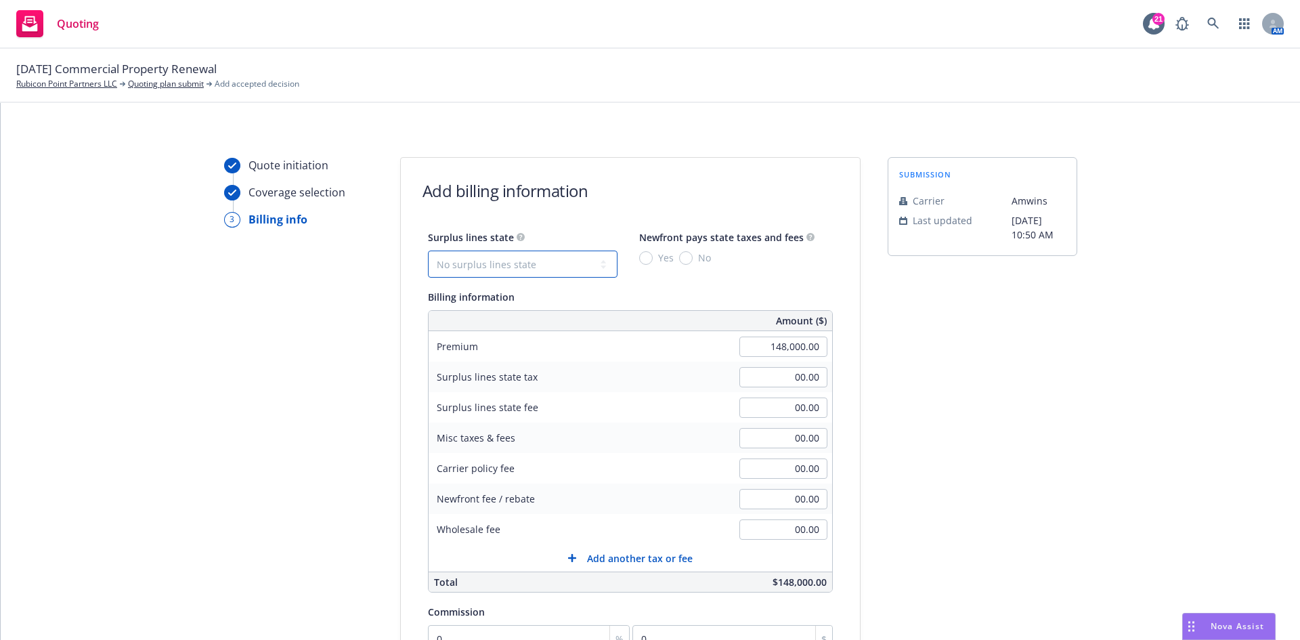
click at [511, 264] on select "No surplus lines state [US_STATE] [US_STATE] [US_STATE] [US_STATE] [US_STATE] […" at bounding box center [523, 264] width 190 height 27
click at [428, 251] on select "No surplus lines state [US_STATE] [US_STATE] [US_STATE] [US_STATE] [US_STATE] […" at bounding box center [523, 264] width 190 height 27
click at [680, 261] on input "No" at bounding box center [686, 258] width 14 height 14
click at [751, 473] on input "00.00" at bounding box center [783, 468] width 88 height 20
click at [549, 489] on div "Newfront fee / rebate" at bounding box center [530, 499] width 203 height 30
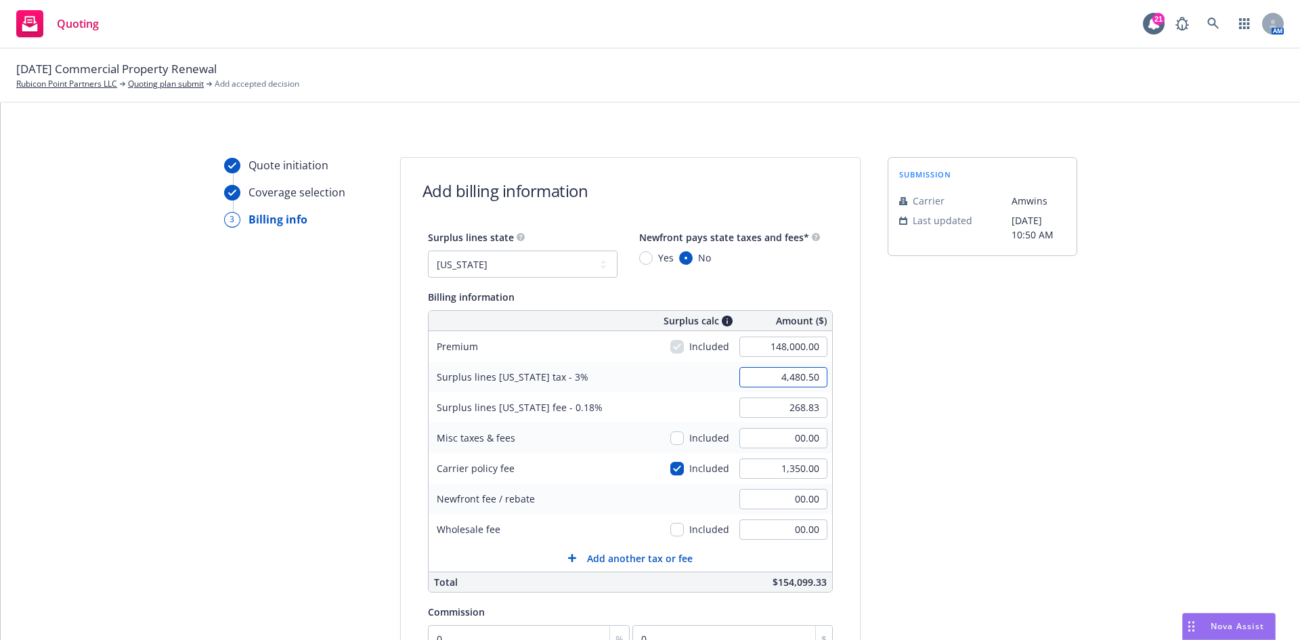
click at [759, 379] on input "4,480.50" at bounding box center [783, 377] width 88 height 20
click at [777, 412] on input "268.83" at bounding box center [783, 407] width 88 height 20
click at [760, 381] on input "4,480.50" at bounding box center [783, 377] width 88 height 20
click at [635, 503] on div "Newfront fee / rebate 00.00" at bounding box center [631, 499] width 404 height 30
click at [765, 522] on input "00.00" at bounding box center [783, 529] width 88 height 20
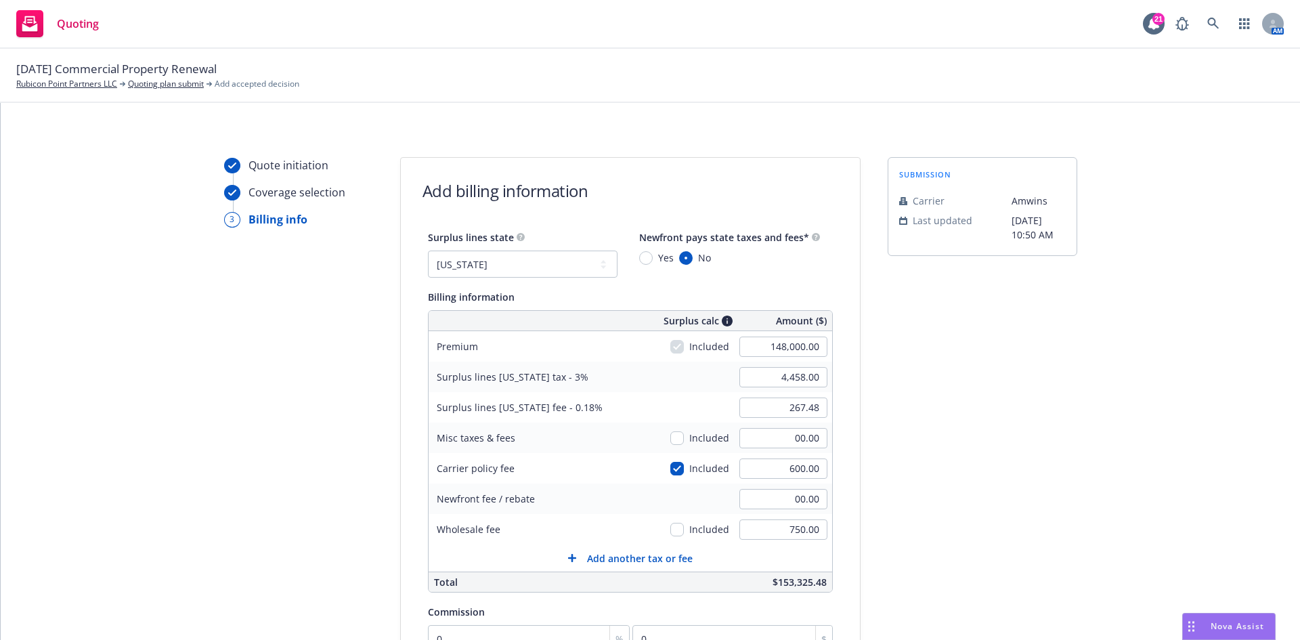
click at [625, 506] on div "Newfront fee / rebate 00.00" at bounding box center [631, 499] width 404 height 30
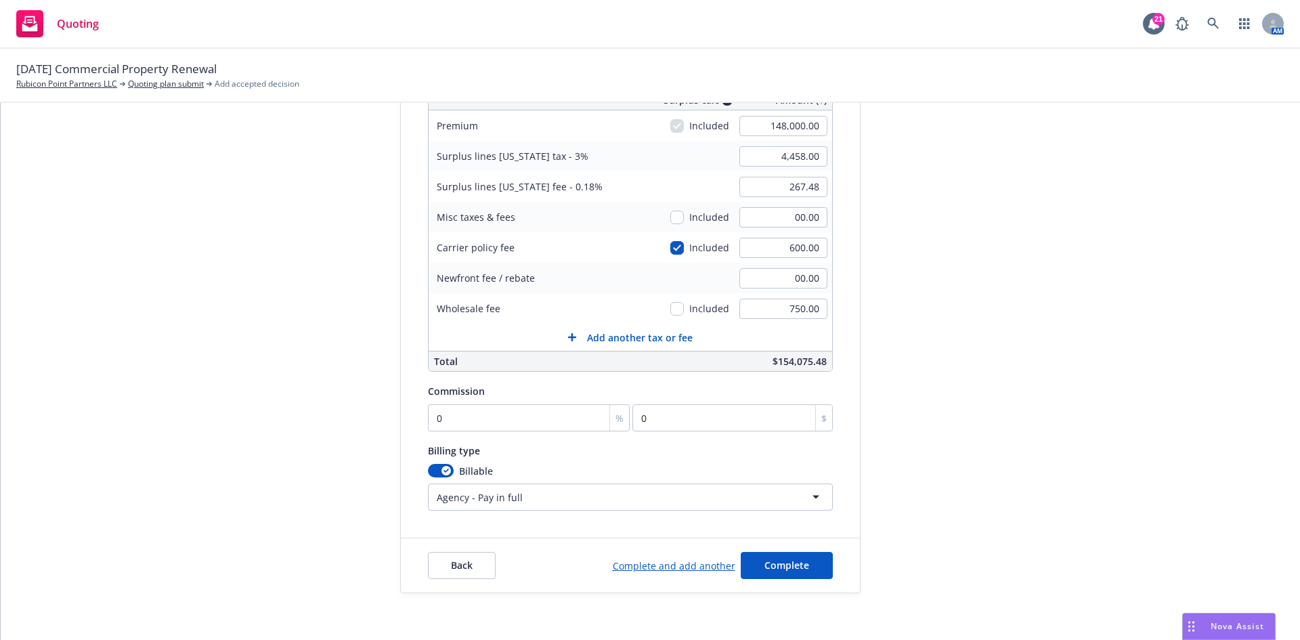
scroll to position [228, 0]
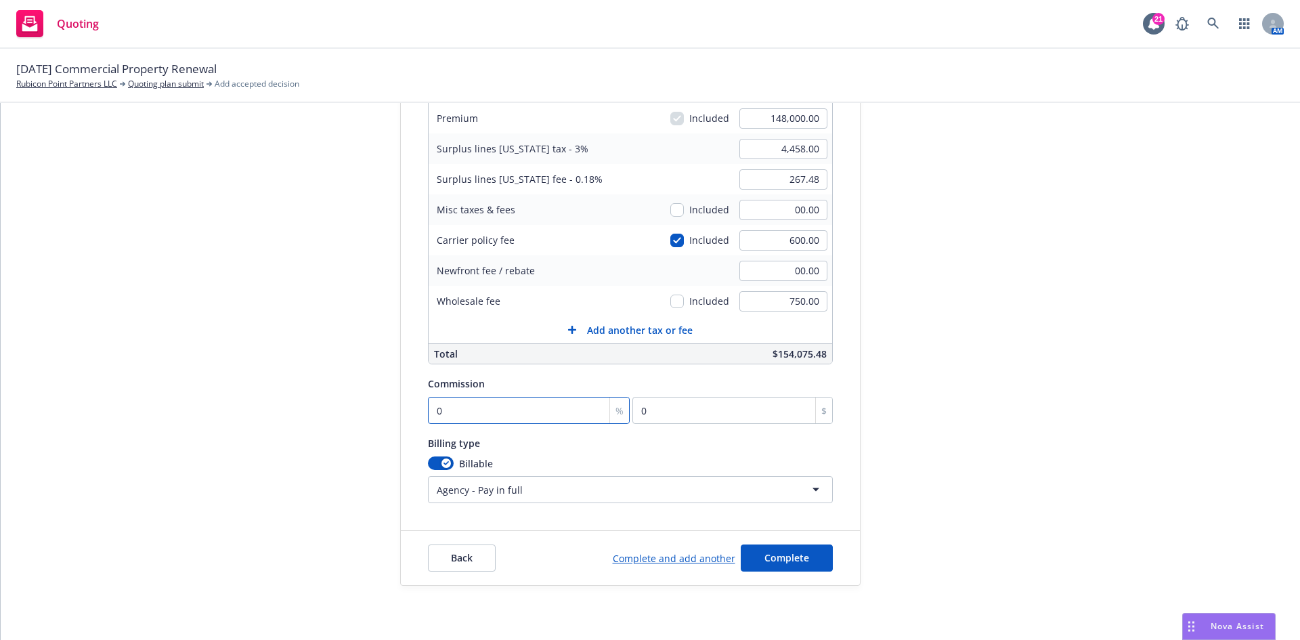
click at [489, 416] on input "0" at bounding box center [529, 410] width 202 height 27
click at [771, 558] on span "Complete" at bounding box center [787, 557] width 45 height 13
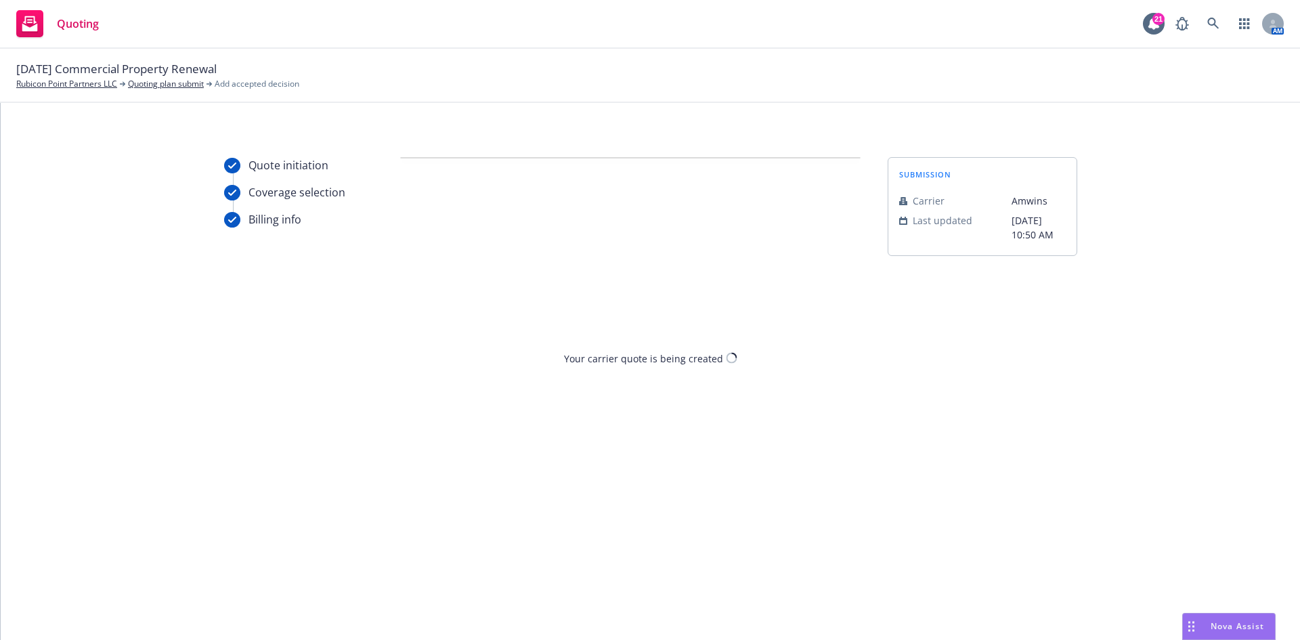
scroll to position [0, 0]
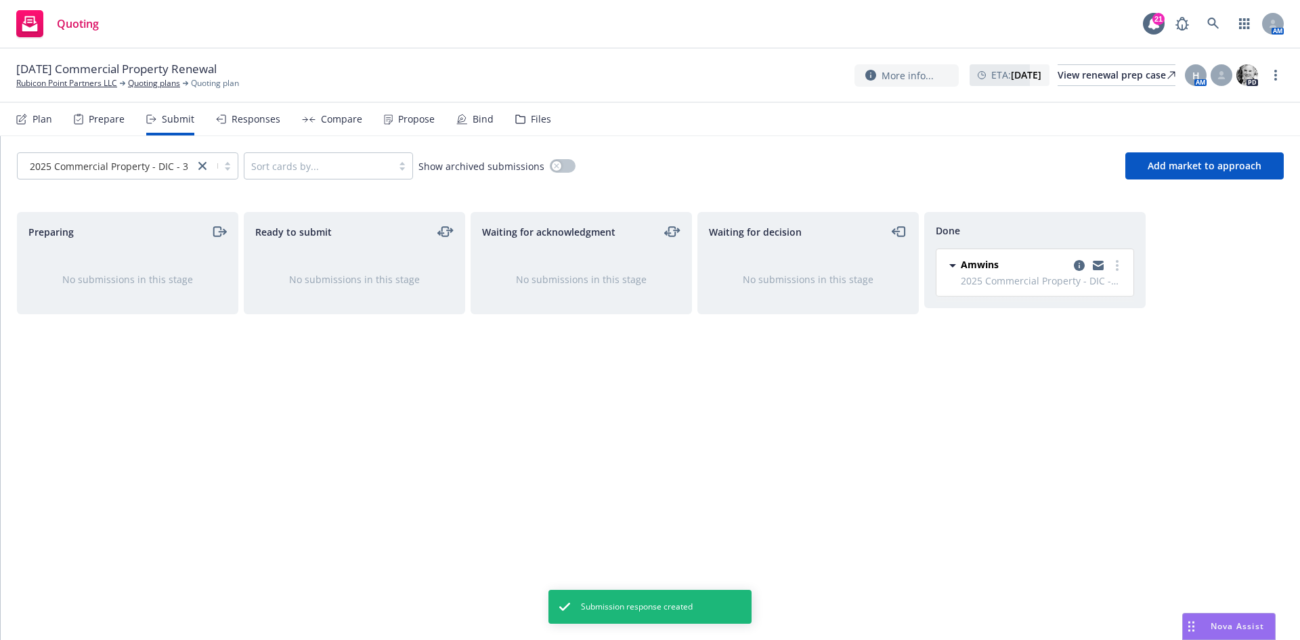
click at [328, 121] on div "Compare" at bounding box center [341, 119] width 41 height 11
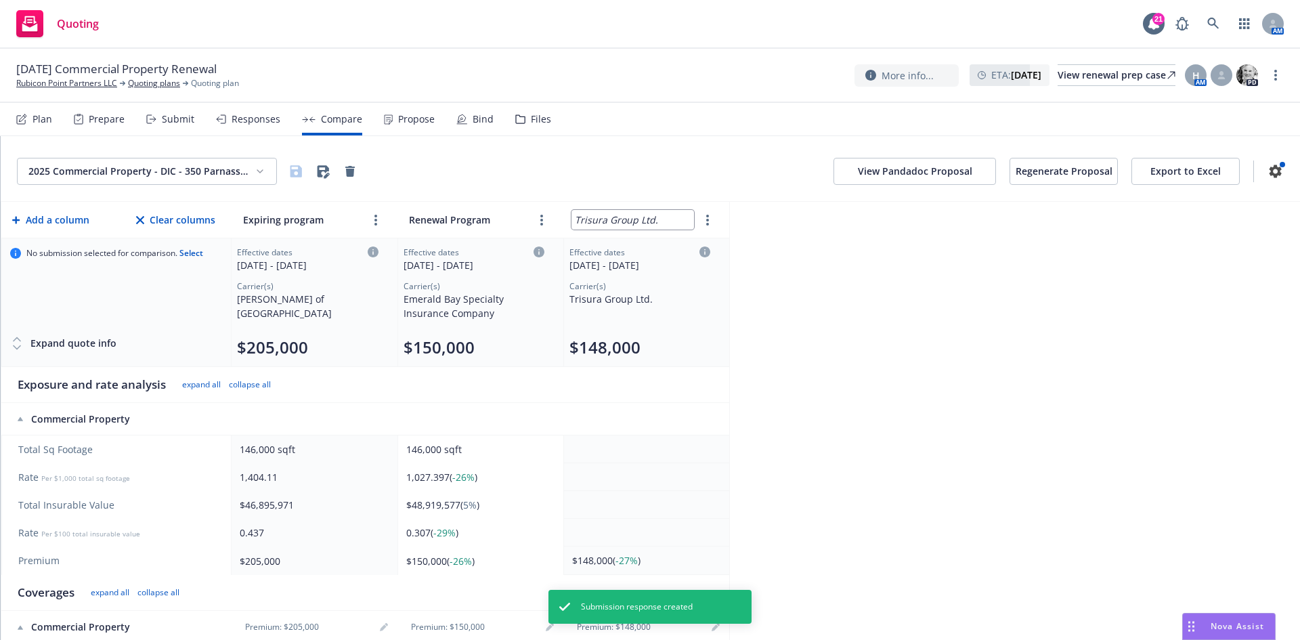
click at [660, 210] on input "Trisura Group Ltd." at bounding box center [633, 220] width 123 height 20
click at [653, 215] on input "Trisura Group Ltd." at bounding box center [633, 220] width 123 height 20
drag, startPoint x: 649, startPoint y: 217, endPoint x: 544, endPoint y: 215, distance: 105.0
click at [544, 215] on tr "Add a column Clear columns Expiring program Renewal Program Trisura Group Ltd." at bounding box center [365, 220] width 728 height 37
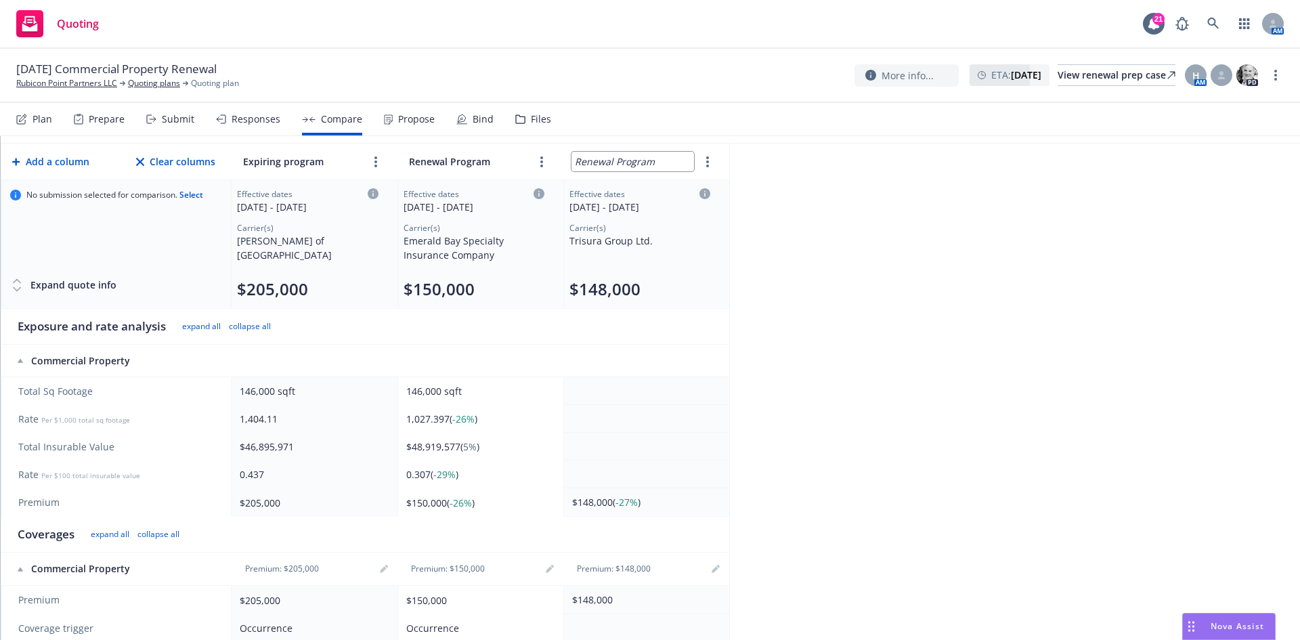
scroll to position [271, 0]
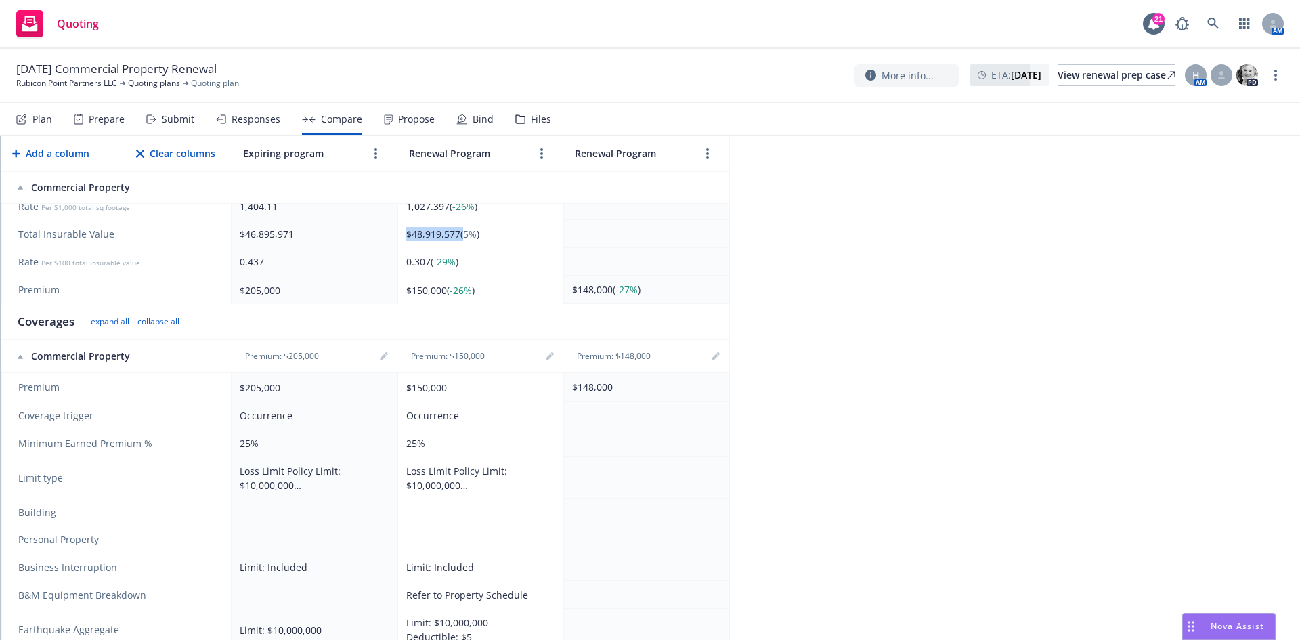
drag, startPoint x: 463, startPoint y: 234, endPoint x: 401, endPoint y: 234, distance: 61.6
click at [401, 234] on td "$48,919,577 ( 5% )" at bounding box center [480, 234] width 166 height 28
copy span "$48,919,577"
click at [718, 355] on icon "editPencil" at bounding box center [716, 356] width 8 height 8
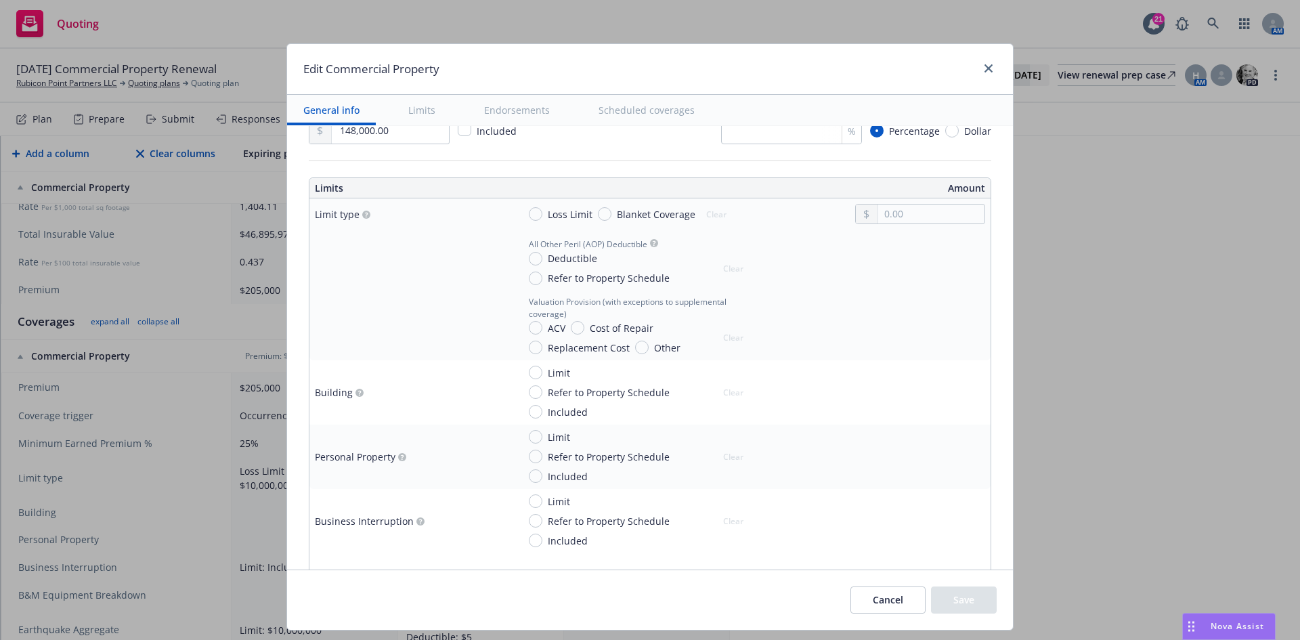
scroll to position [0, 0]
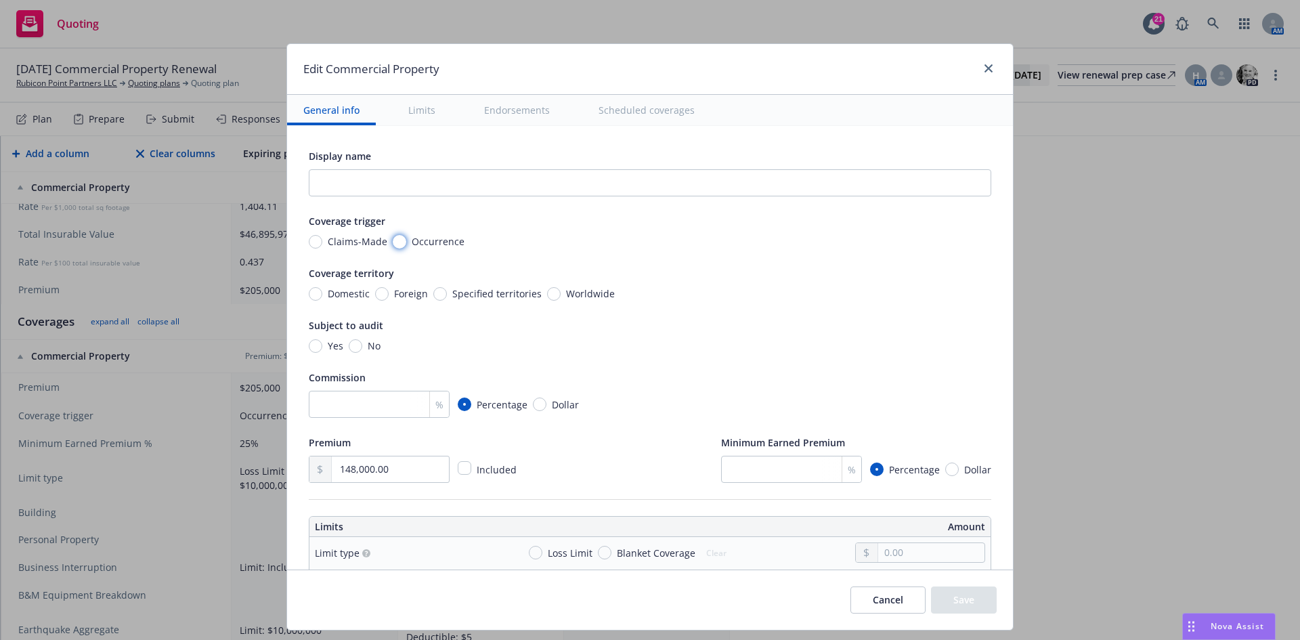
click at [393, 242] on input "Occurrence" at bounding box center [400, 242] width 14 height 14
click at [387, 395] on input "number" at bounding box center [379, 404] width 141 height 27
click at [735, 467] on input "number" at bounding box center [791, 469] width 141 height 27
click at [590, 457] on div "Premium 148,000.00 Included Minimum Earned Premium 25 % Percentage Dollar" at bounding box center [650, 458] width 683 height 49
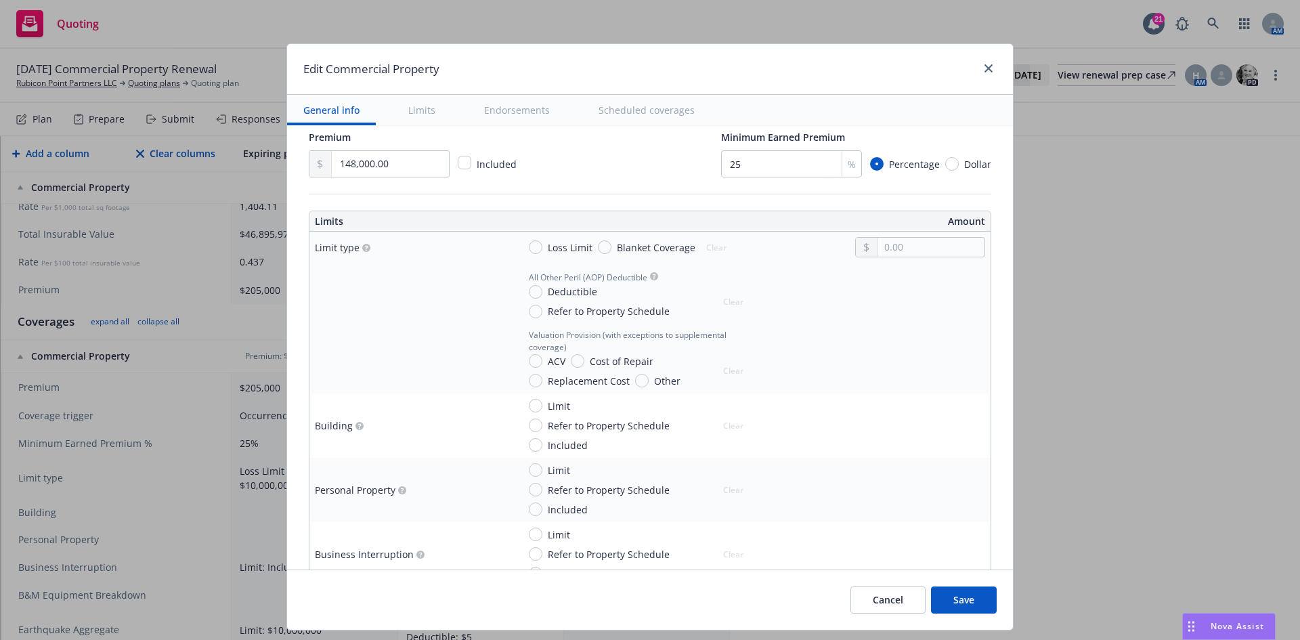
scroll to position [339, 0]
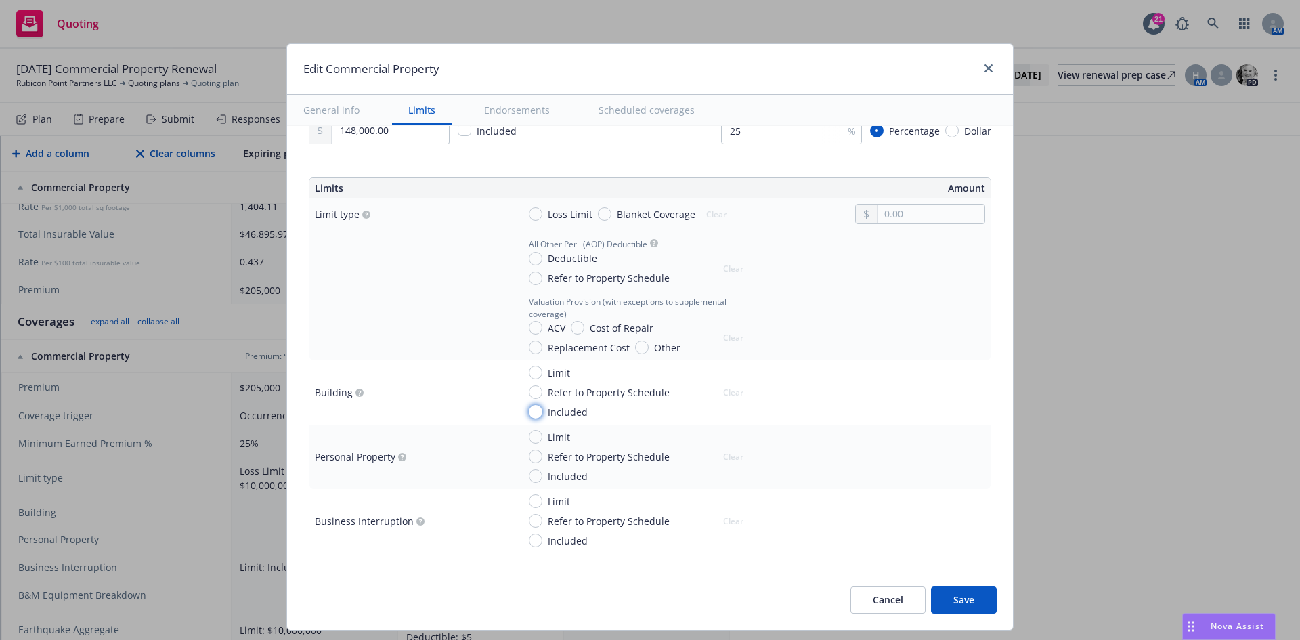
click at [529, 412] on input "Included" at bounding box center [536, 412] width 14 height 14
click at [529, 477] on input "Included" at bounding box center [536, 476] width 14 height 14
click at [529, 538] on input "Included" at bounding box center [536, 541] width 14 height 14
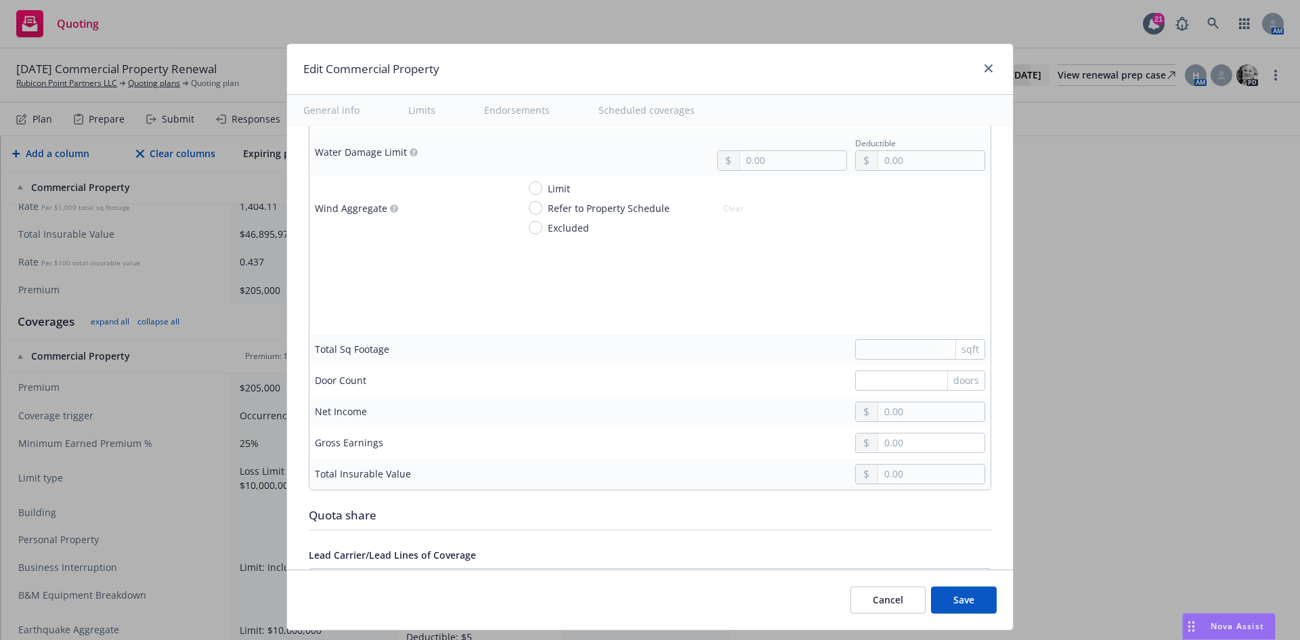
scroll to position [3724, 0]
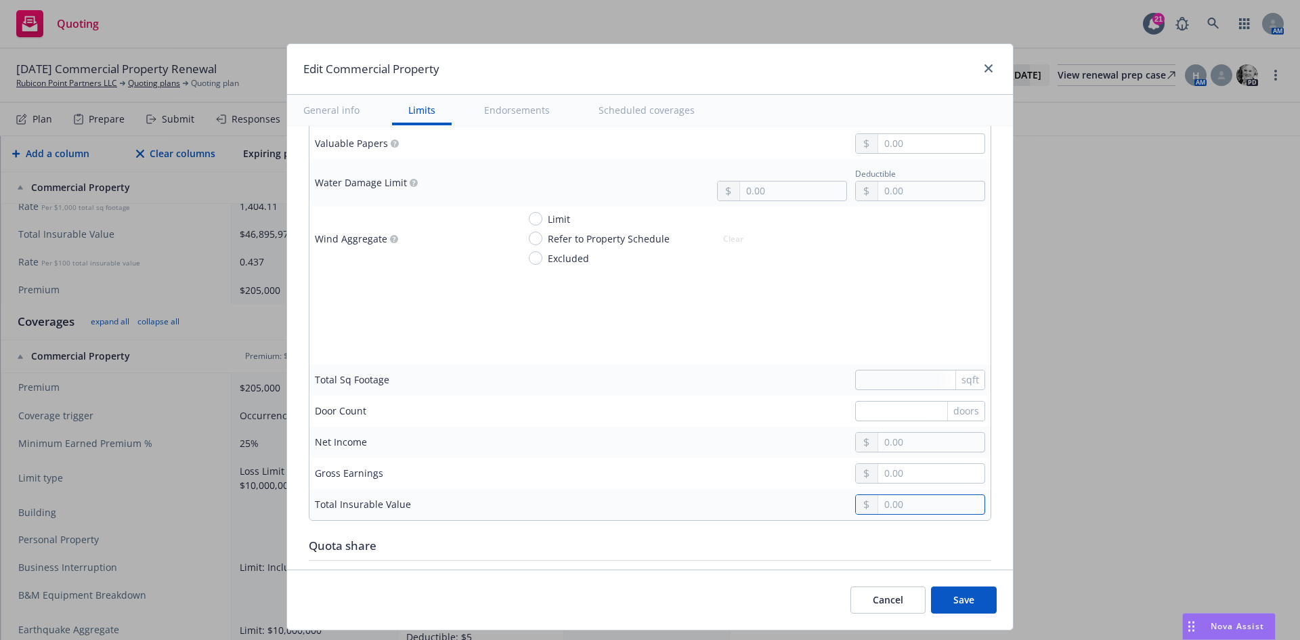
click at [882, 505] on input "text" at bounding box center [931, 504] width 106 height 19
paste input "48,919,577.00"
drag, startPoint x: 646, startPoint y: 52, endPoint x: 685, endPoint y: 78, distance: 47.0
click at [685, 78] on div "Edit Commercial Property" at bounding box center [650, 69] width 726 height 51
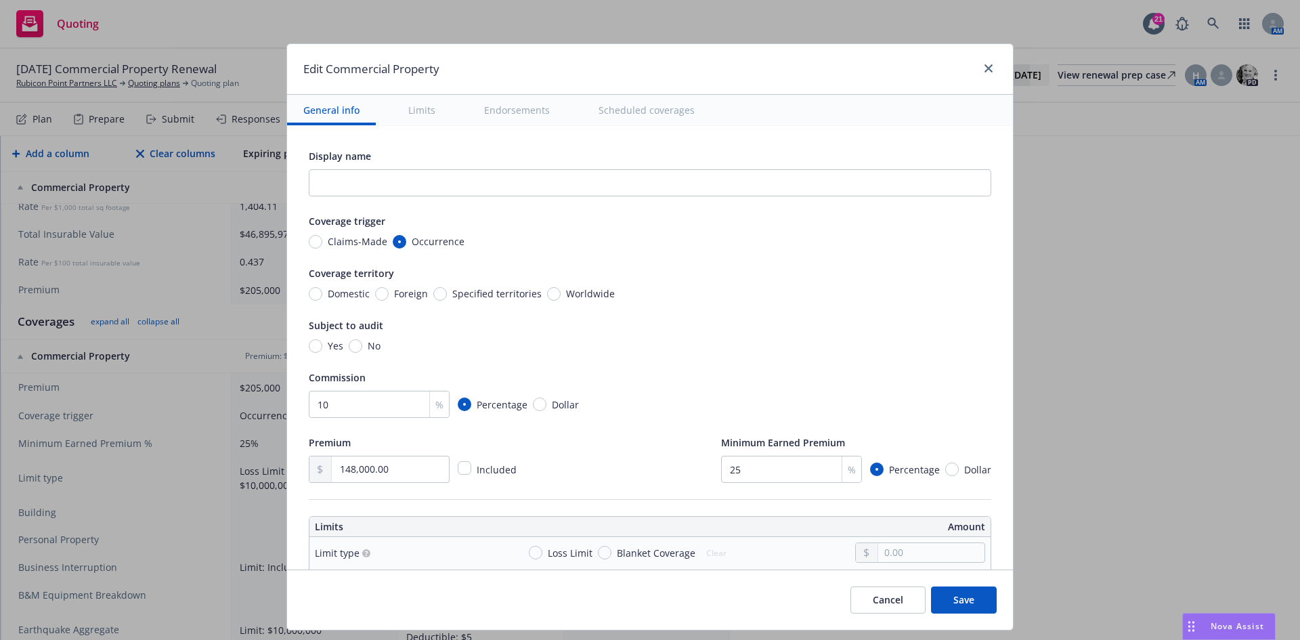
scroll to position [271, 0]
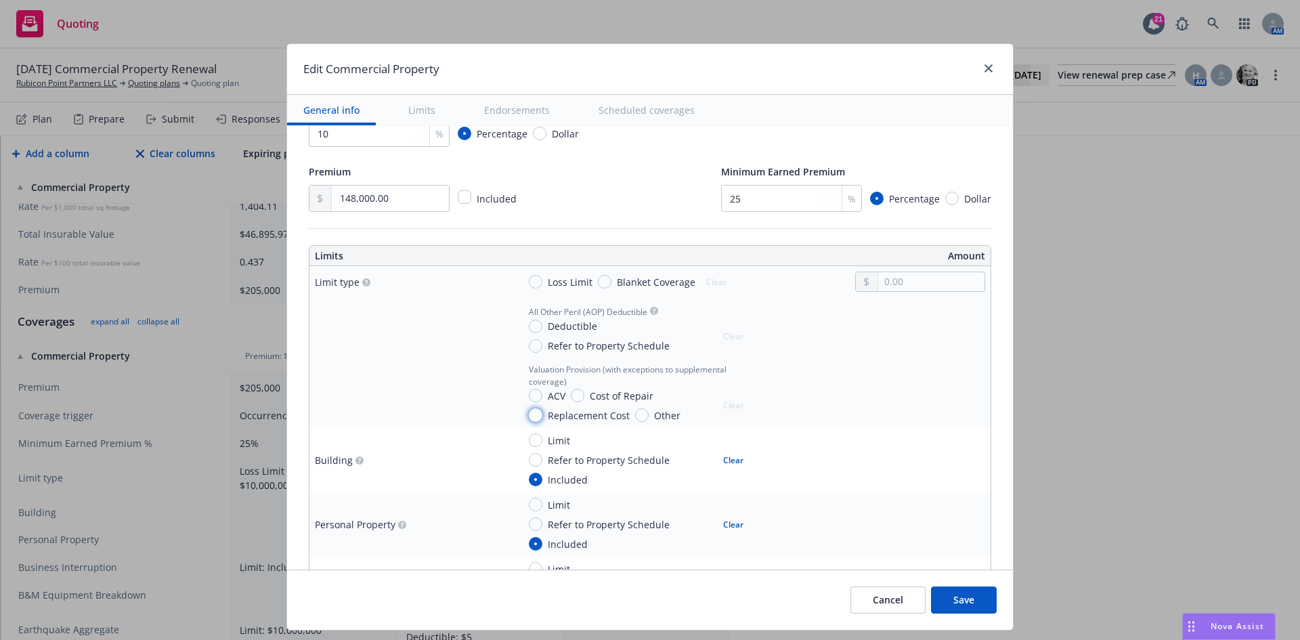
click at [529, 412] on input "Replacement Cost" at bounding box center [536, 415] width 14 height 14
click at [529, 328] on input "Deductible" at bounding box center [536, 327] width 14 height 14
click at [884, 290] on input "text" at bounding box center [931, 281] width 106 height 19
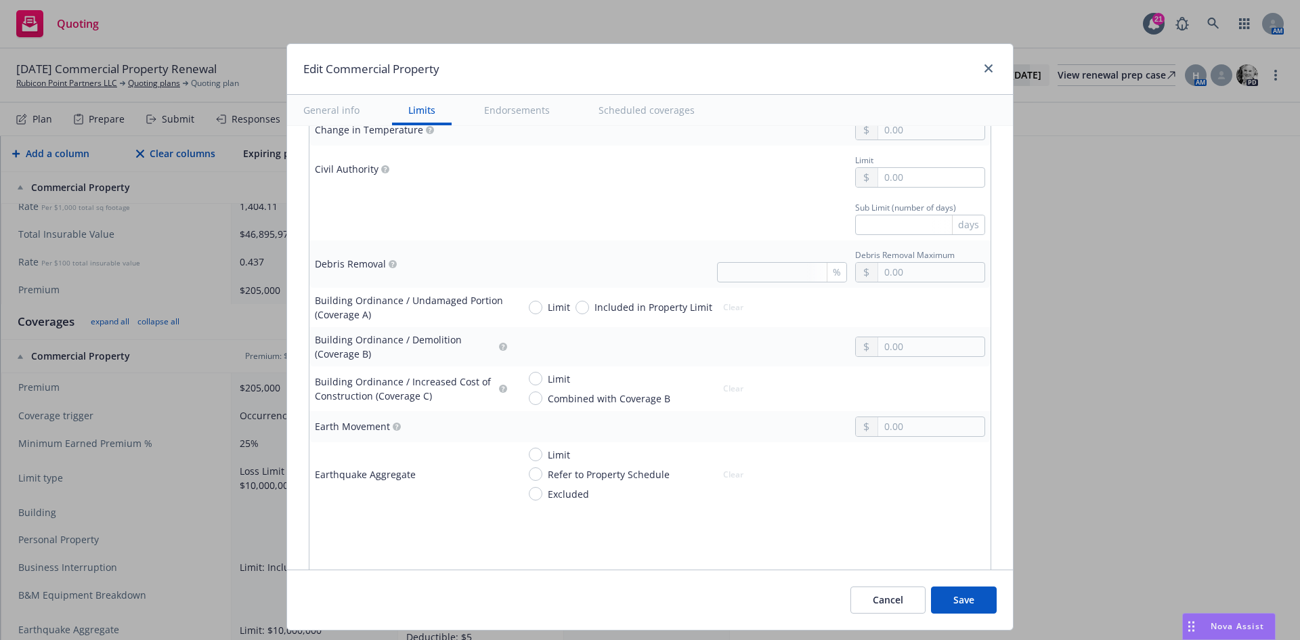
scroll to position [1225, 0]
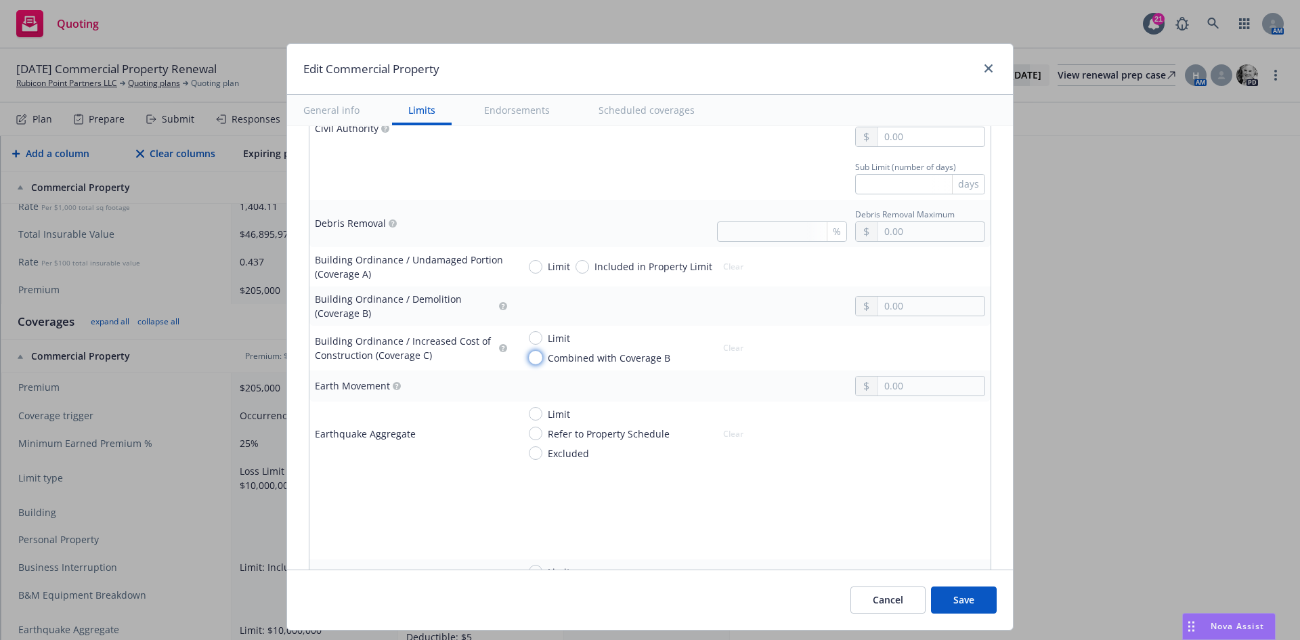
click at [529, 358] on input "Combined with Coverage B" at bounding box center [536, 358] width 14 height 14
click at [932, 308] on input "text" at bounding box center [931, 306] width 106 height 19
click at [771, 311] on div "4,586,826.00" at bounding box center [751, 306] width 467 height 20
click at [529, 416] on input "Limit" at bounding box center [536, 414] width 14 height 14
click at [890, 459] on input "text" at bounding box center [931, 450] width 106 height 19
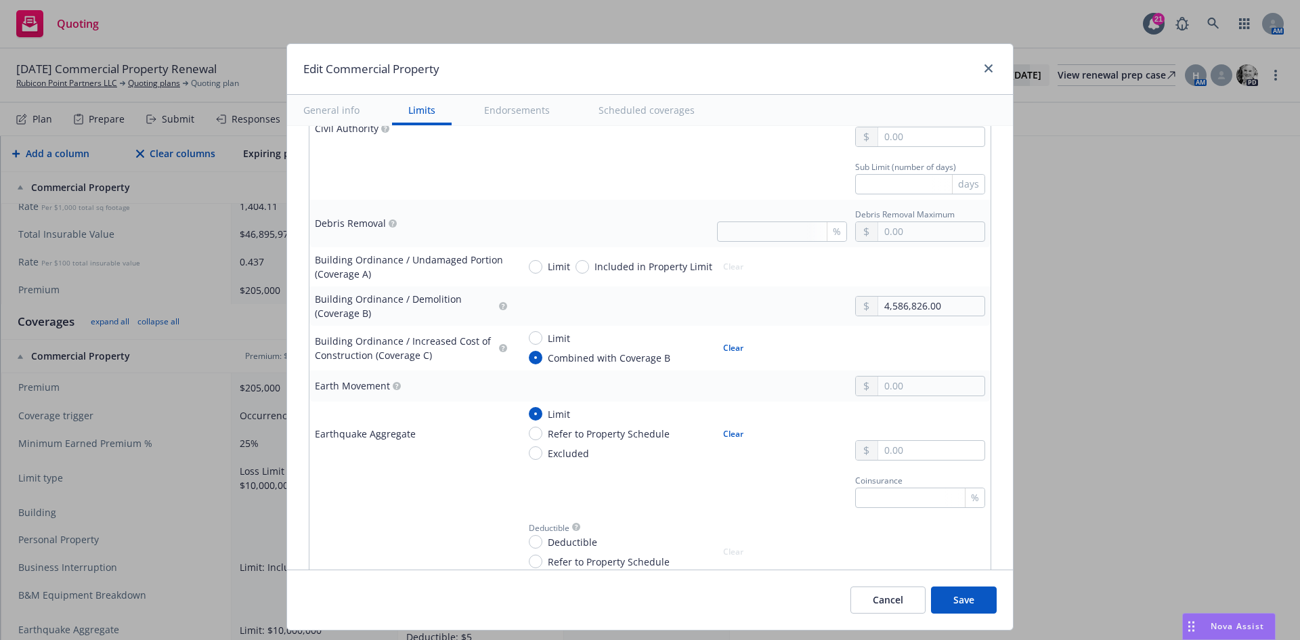
click at [886, 581] on button "$10,000,000.00" at bounding box center [914, 584] width 116 height 25
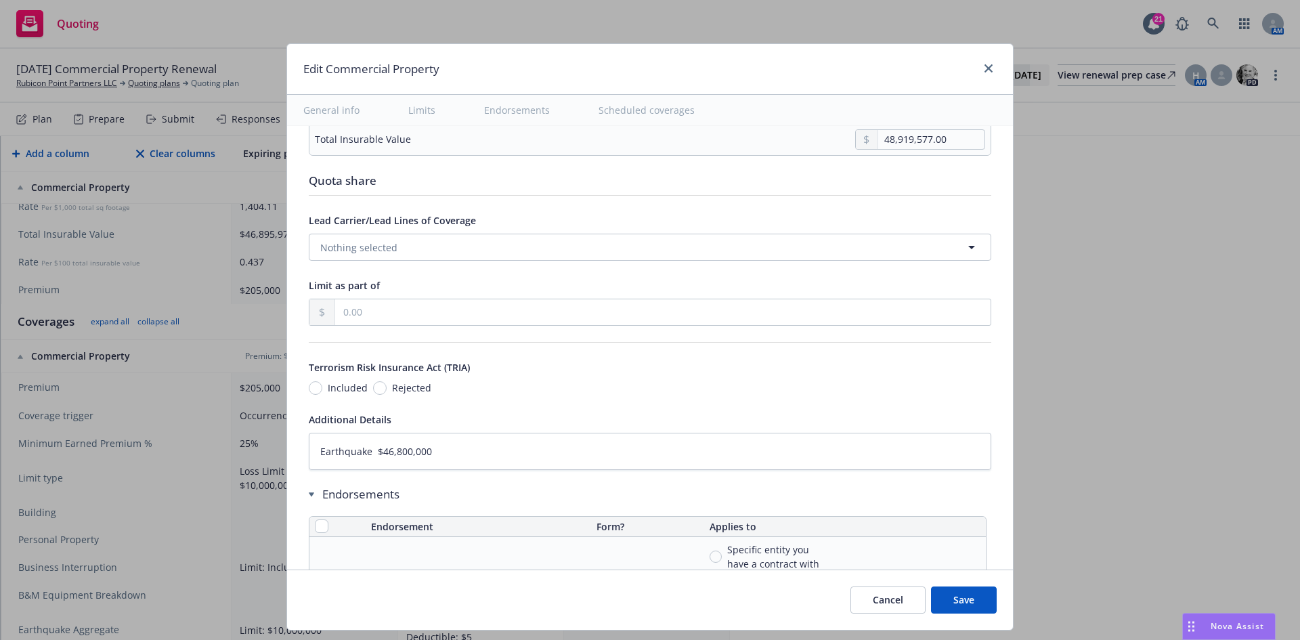
scroll to position [4205, 0]
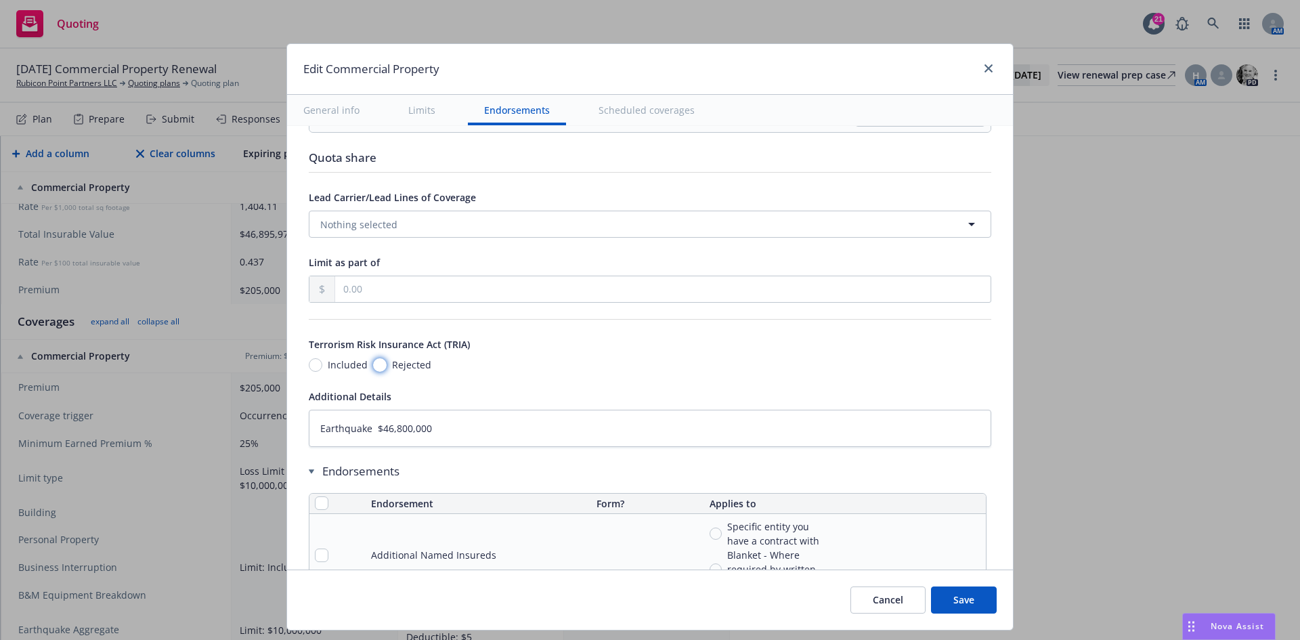
click at [373, 366] on input "Rejected" at bounding box center [380, 365] width 14 height 14
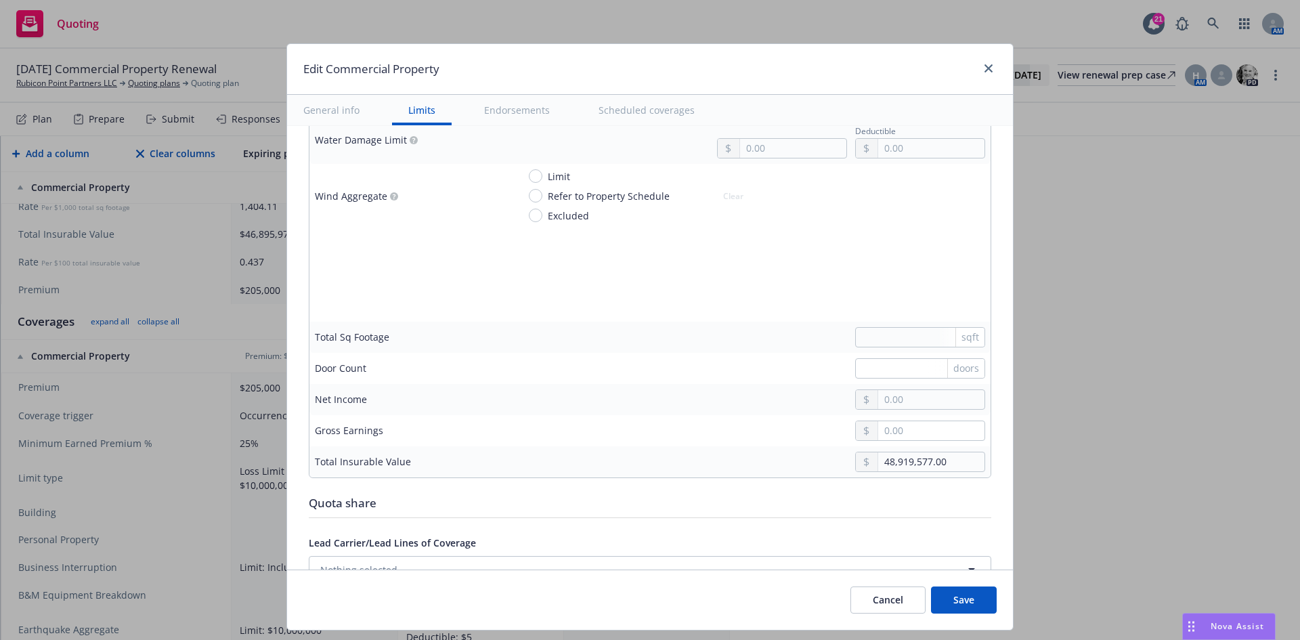
scroll to position [3798, 0]
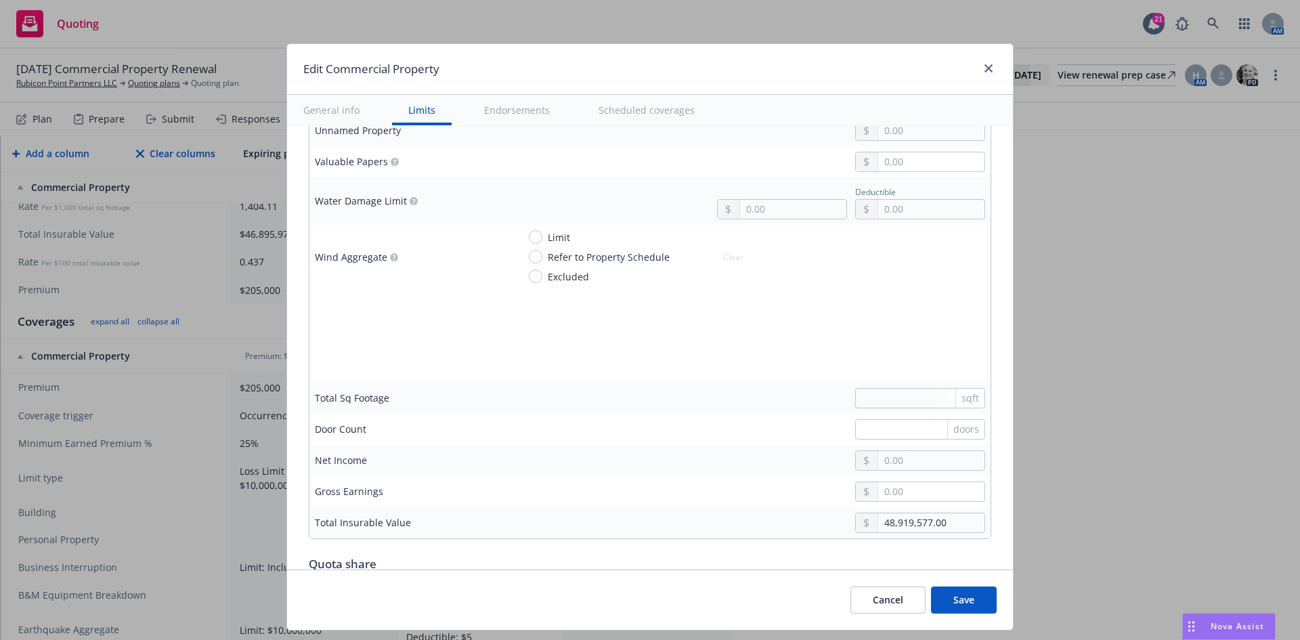
click at [964, 603] on button "Save" at bounding box center [964, 599] width 66 height 27
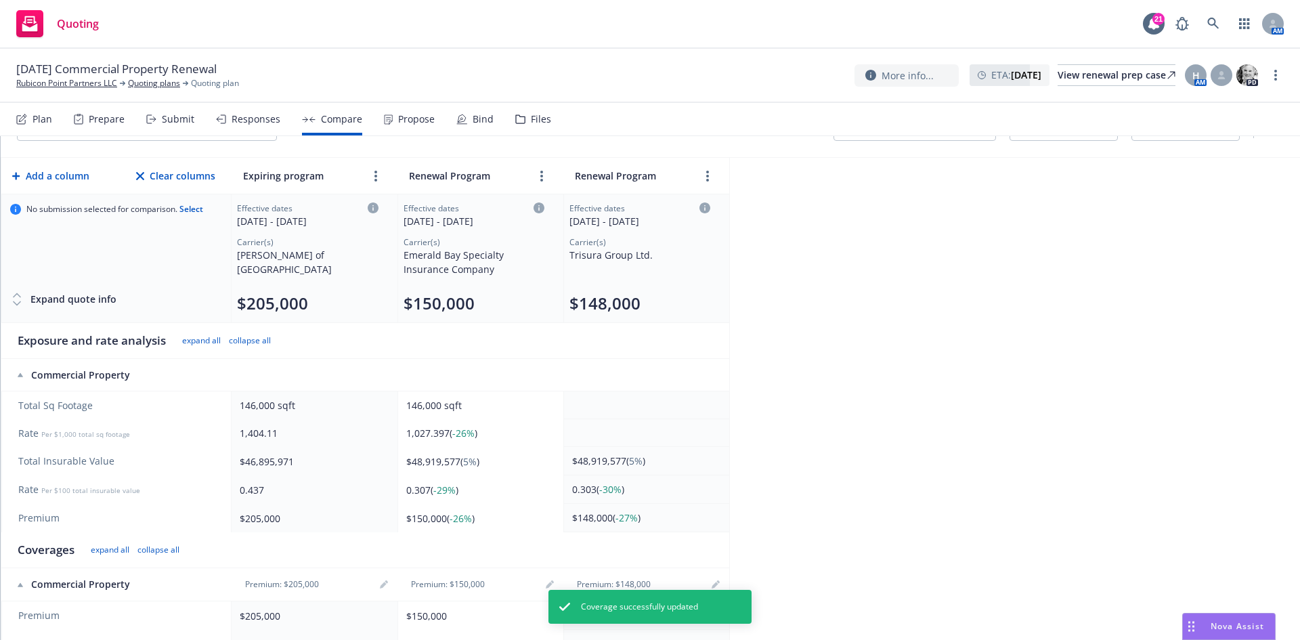
scroll to position [68, 0]
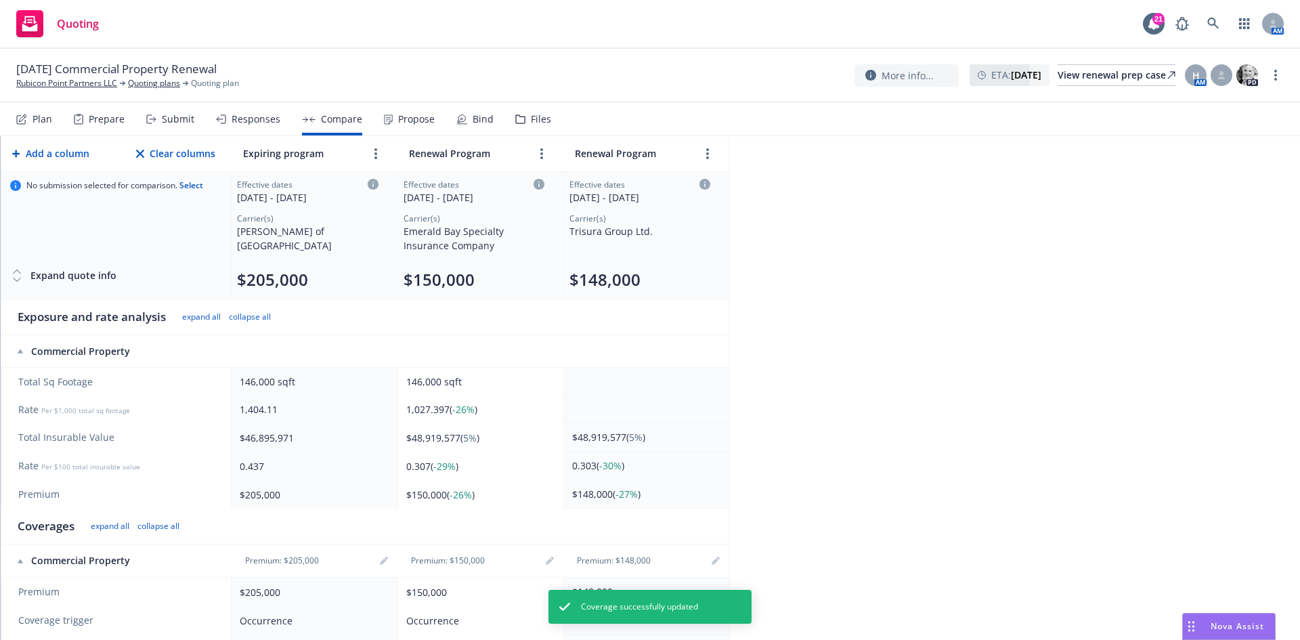
click at [241, 383] on div "146,000 sqft" at bounding box center [312, 381] width 144 height 14
drag, startPoint x: 238, startPoint y: 380, endPoint x: 273, endPoint y: 383, distance: 34.6
click at [274, 383] on td "146,000 sqft" at bounding box center [315, 382] width 166 height 28
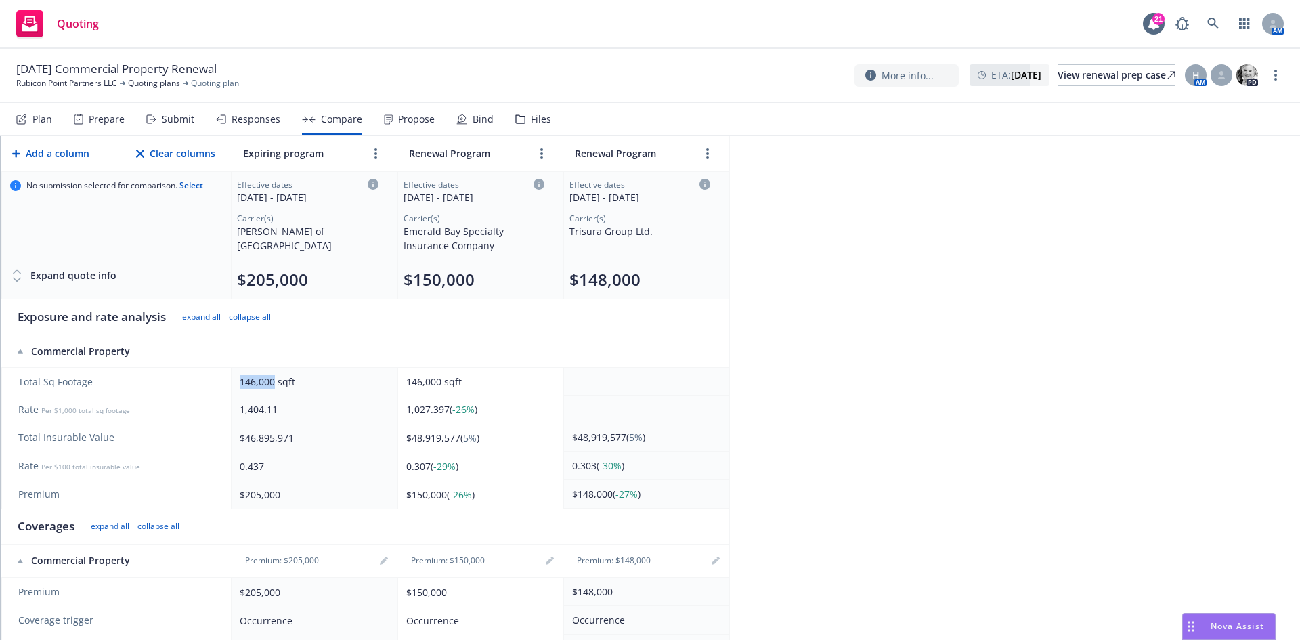
copy div "146,000"
click at [716, 557] on icon "editPencil" at bounding box center [716, 561] width 8 height 8
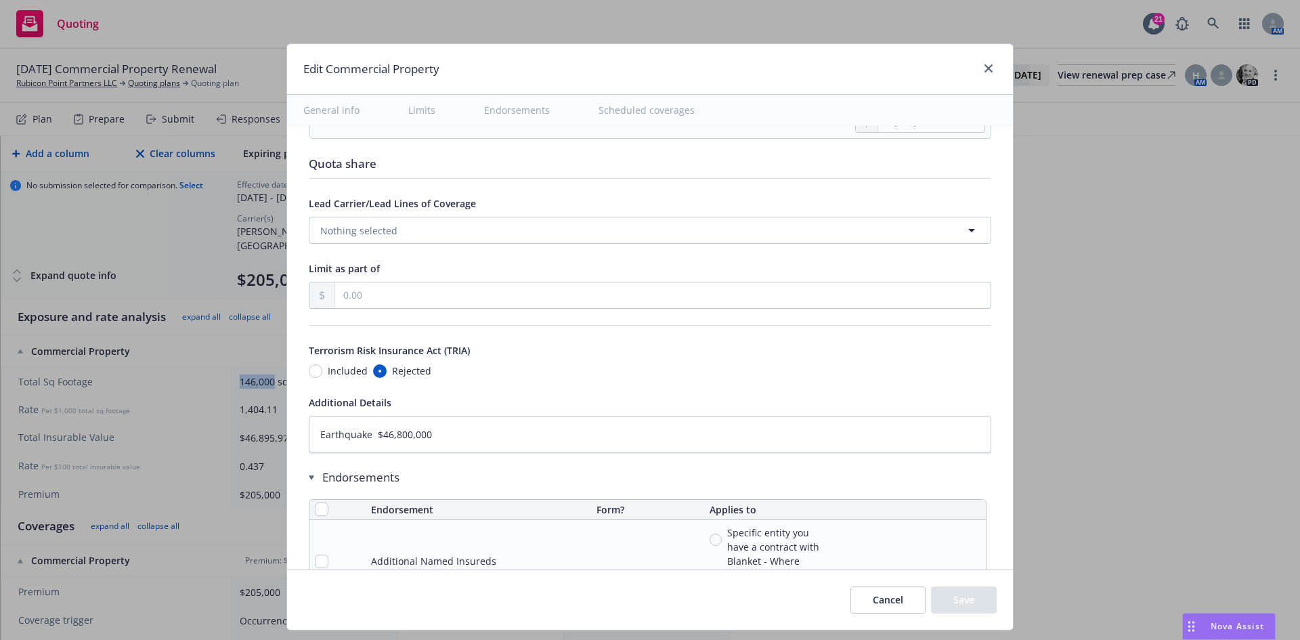
scroll to position [3860, 0]
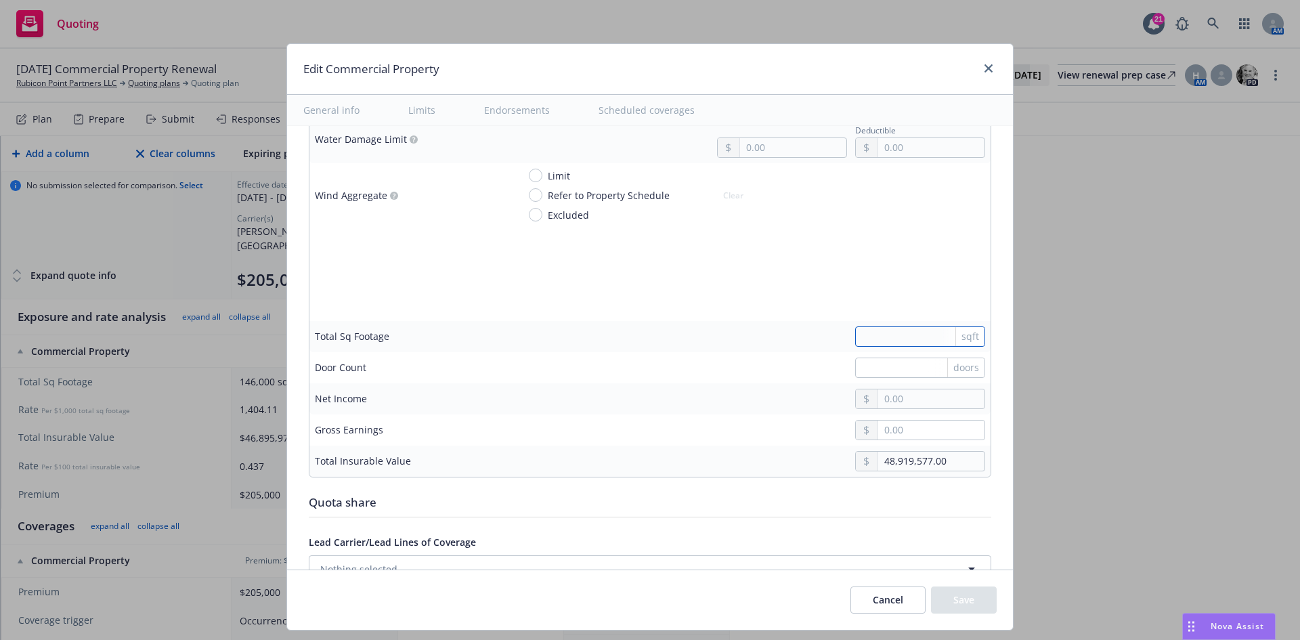
click at [855, 335] on input "text" at bounding box center [920, 336] width 130 height 20
paste input "text"
click at [907, 340] on input "text" at bounding box center [920, 336] width 130 height 20
paste input "text"
click at [957, 594] on button "Save" at bounding box center [964, 599] width 66 height 27
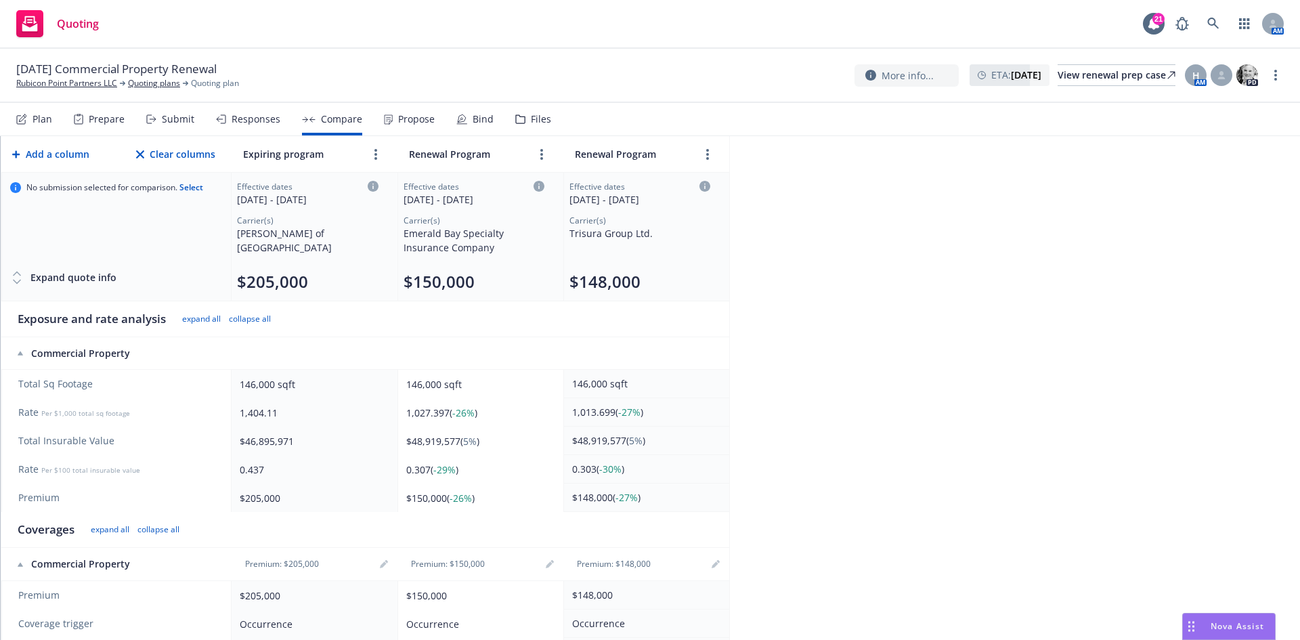
scroll to position [0, 0]
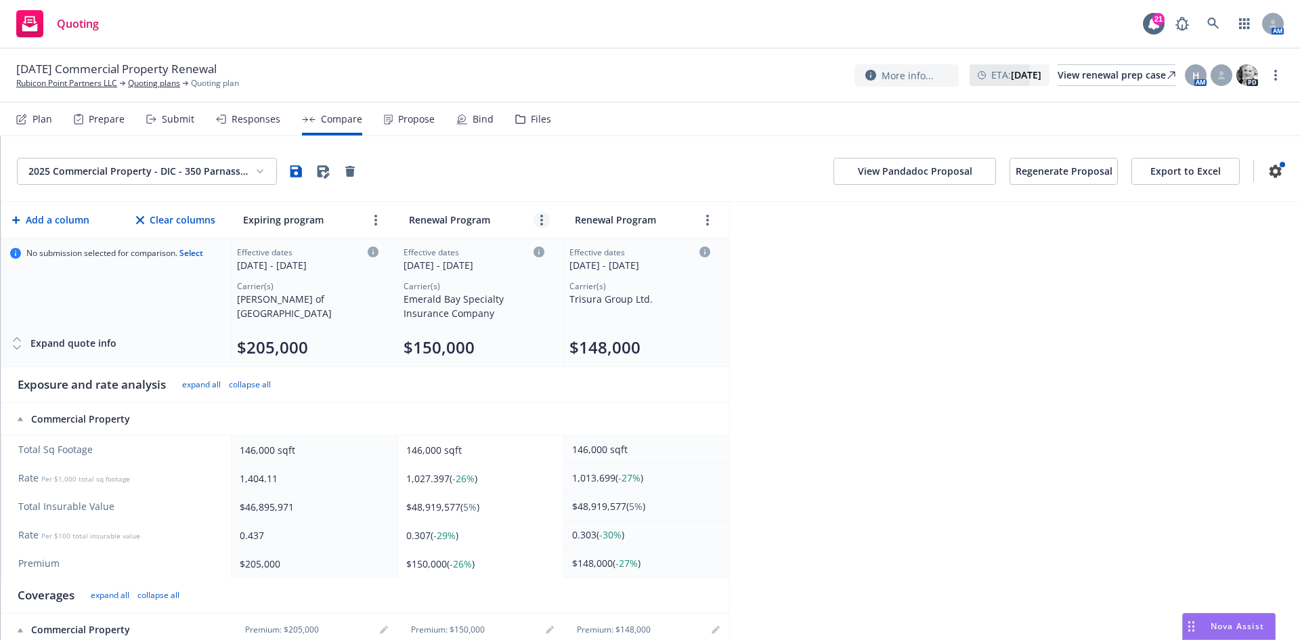
click at [540, 220] on icon "more" at bounding box center [541, 220] width 3 height 11
click at [581, 251] on icon "close" at bounding box center [585, 250] width 8 height 8
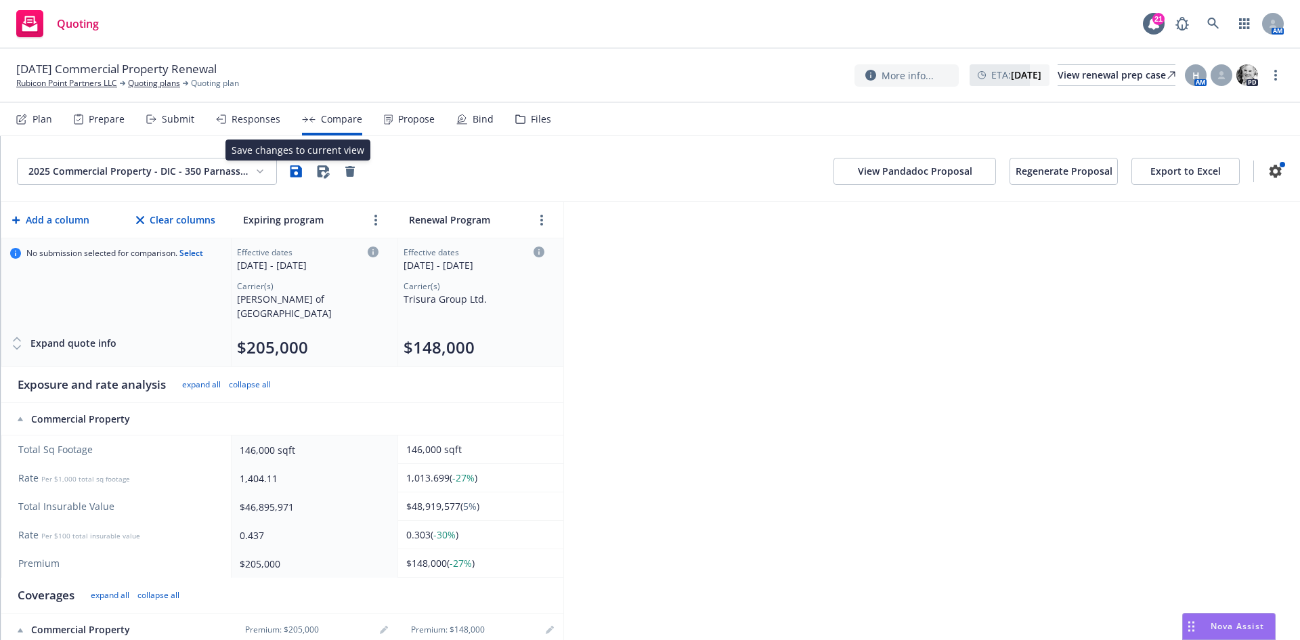
click at [297, 172] on icon "button" at bounding box center [296, 171] width 16 height 16
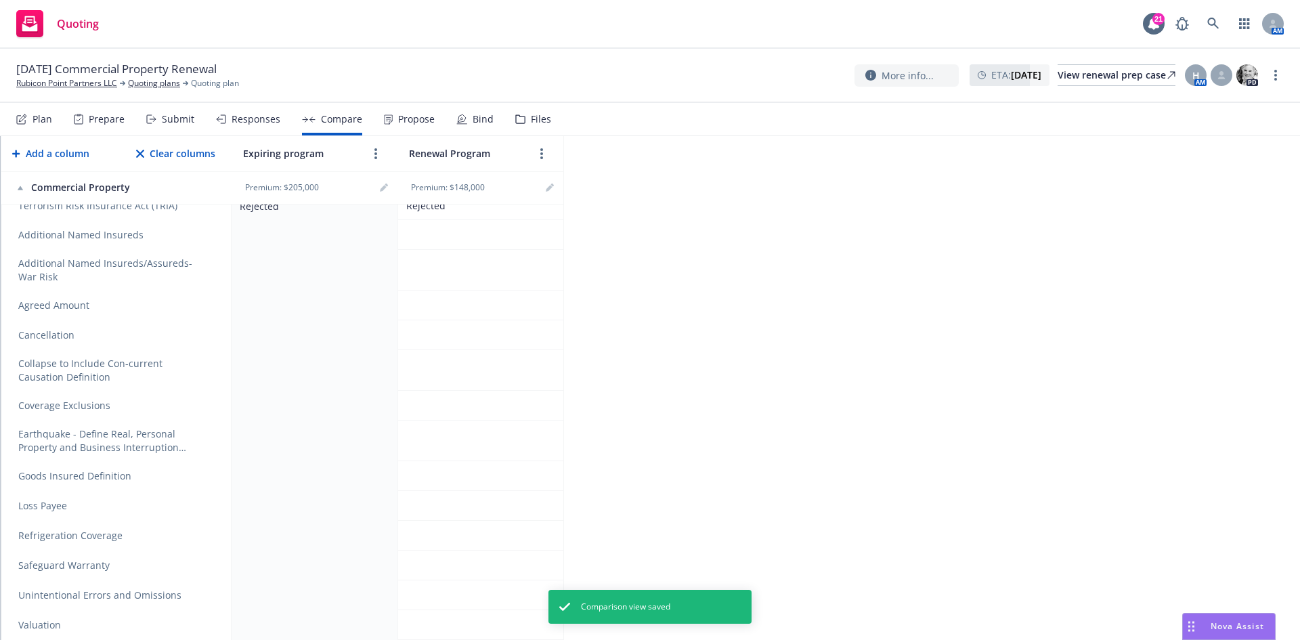
scroll to position [859, 0]
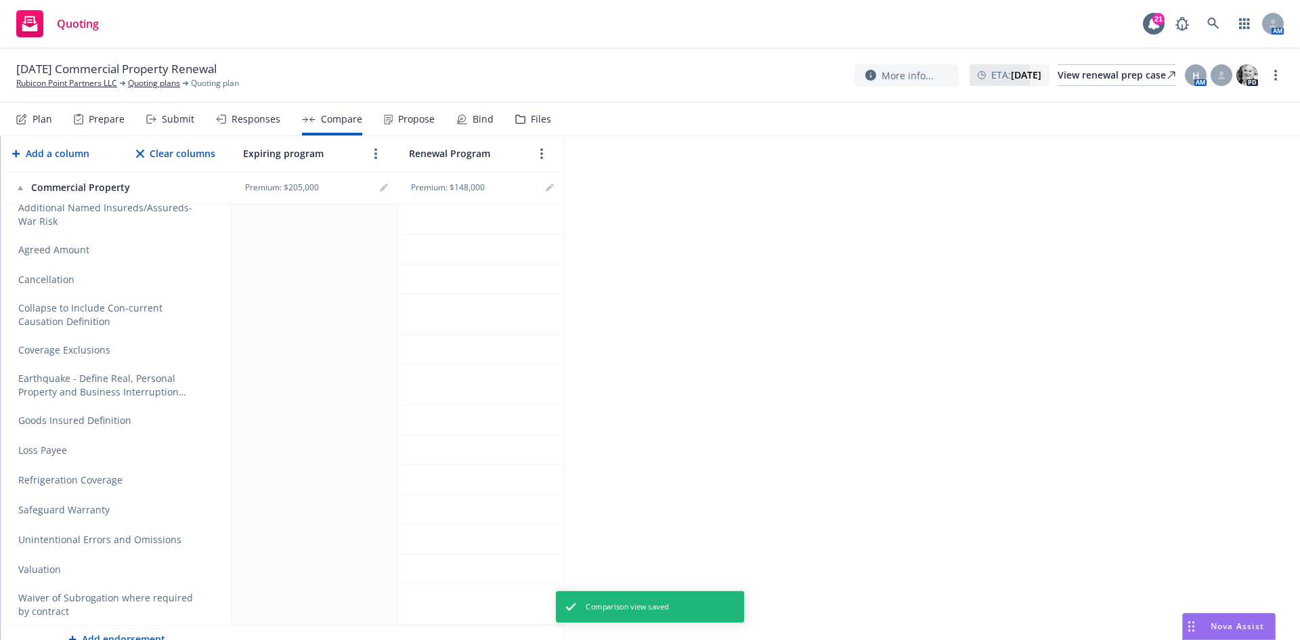
click at [212, 504] on icon "remove" at bounding box center [209, 509] width 9 height 11
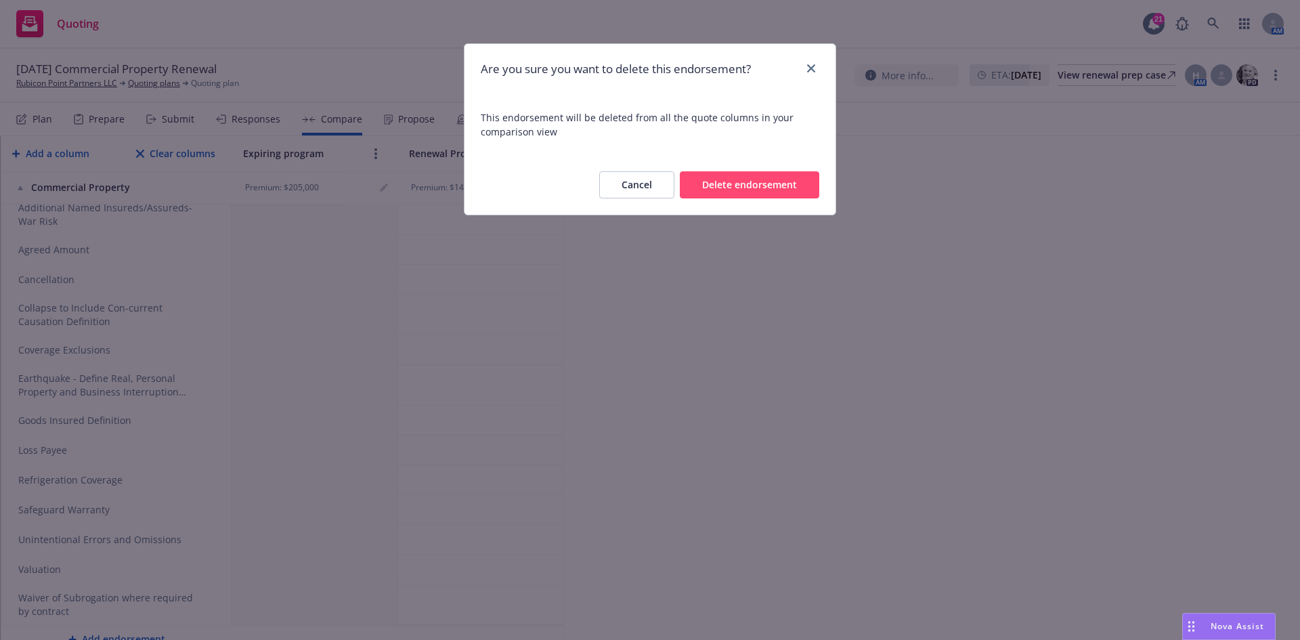
click at [704, 192] on button "Delete endorsement" at bounding box center [749, 184] width 139 height 27
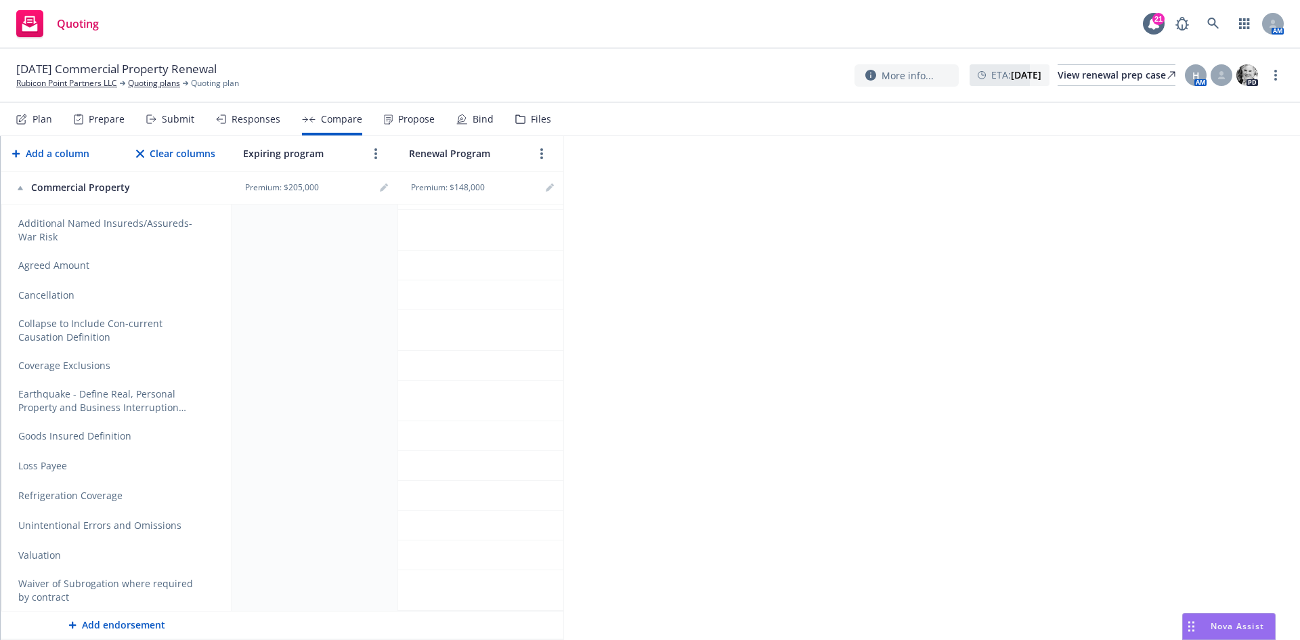
scroll to position [829, 0]
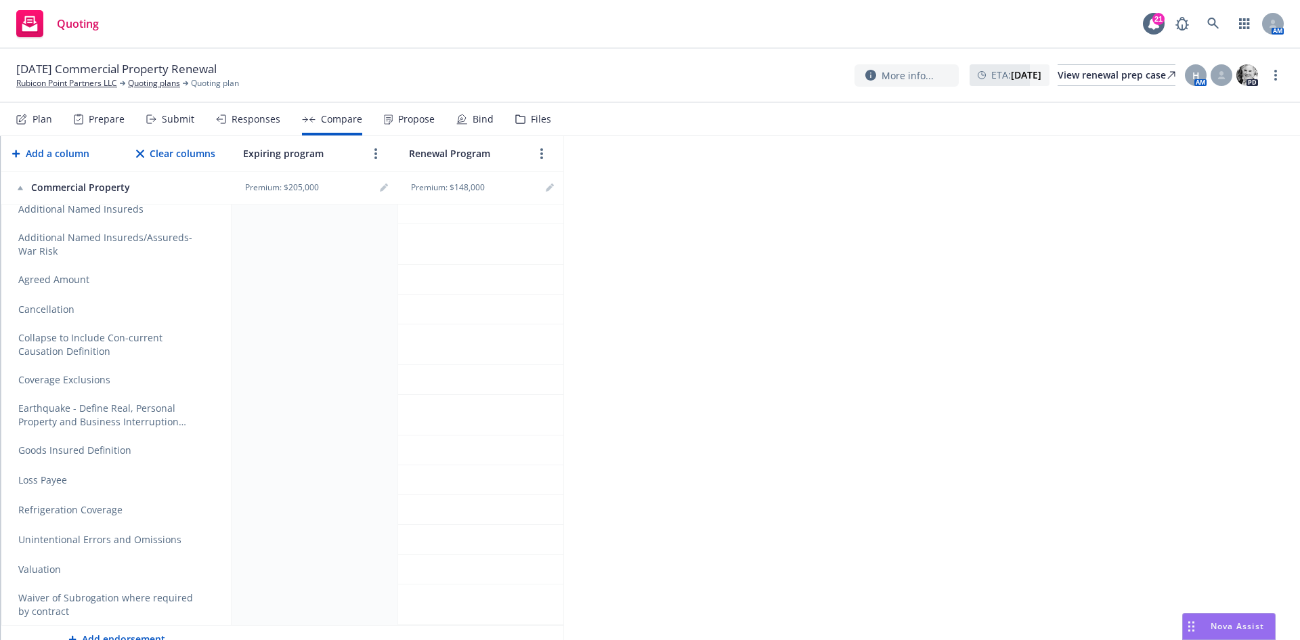
click at [213, 374] on icon "remove" at bounding box center [209, 379] width 11 height 11
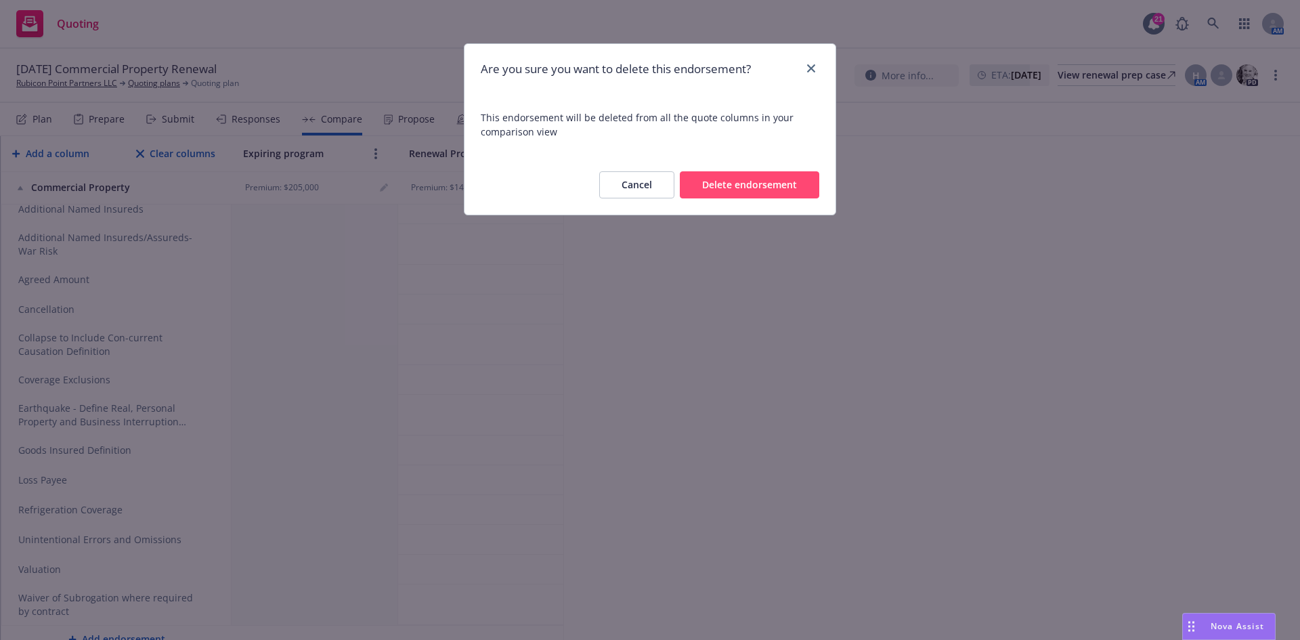
click at [756, 194] on button "Delete endorsement" at bounding box center [749, 184] width 139 height 27
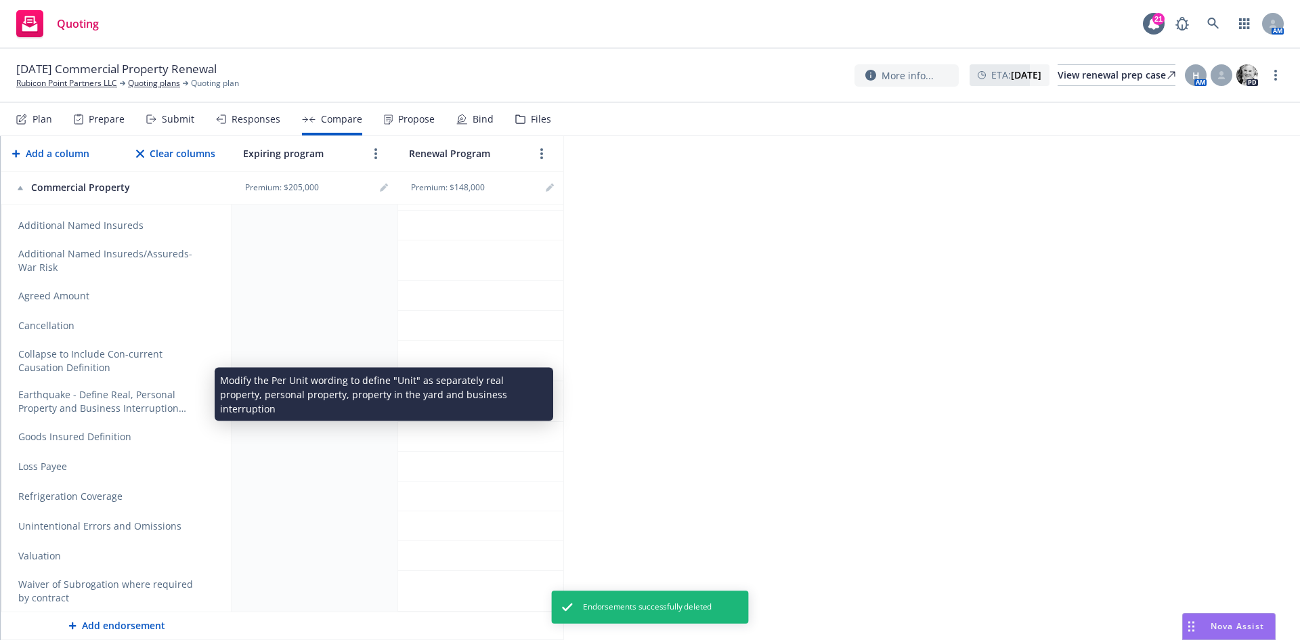
scroll to position [813, 0]
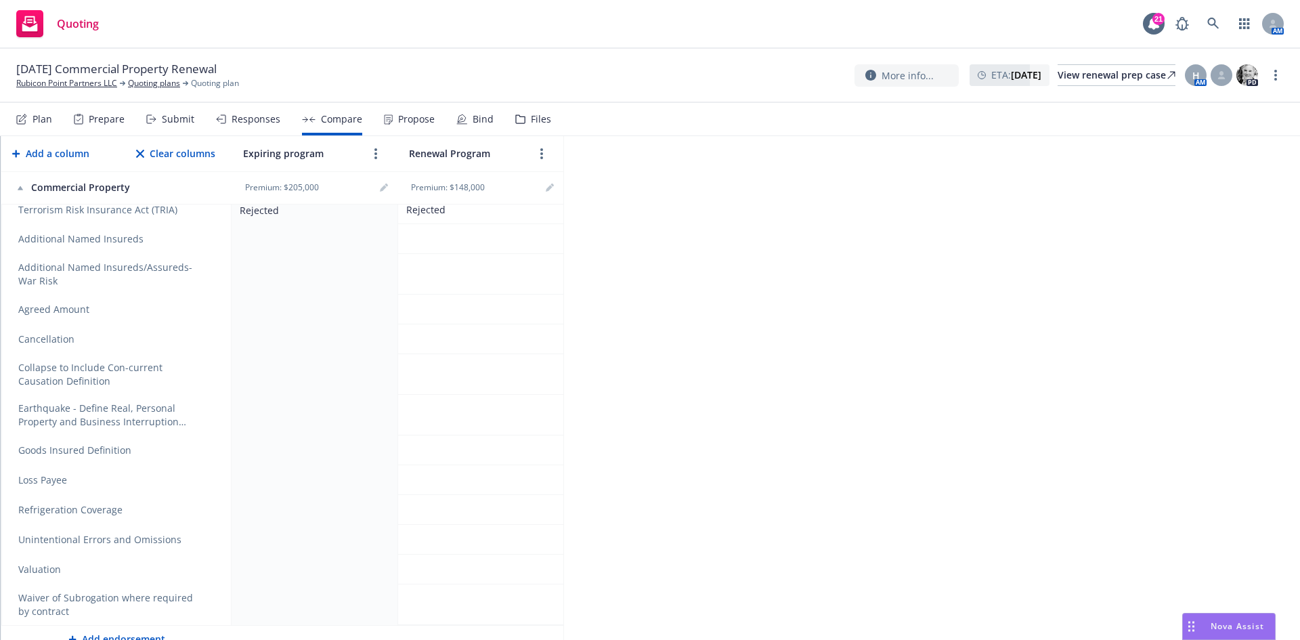
click at [209, 394] on div "Modify the Per Unit wording to define "Unit" as separately real property, perso…" at bounding box center [377, 400] width 339 height 53
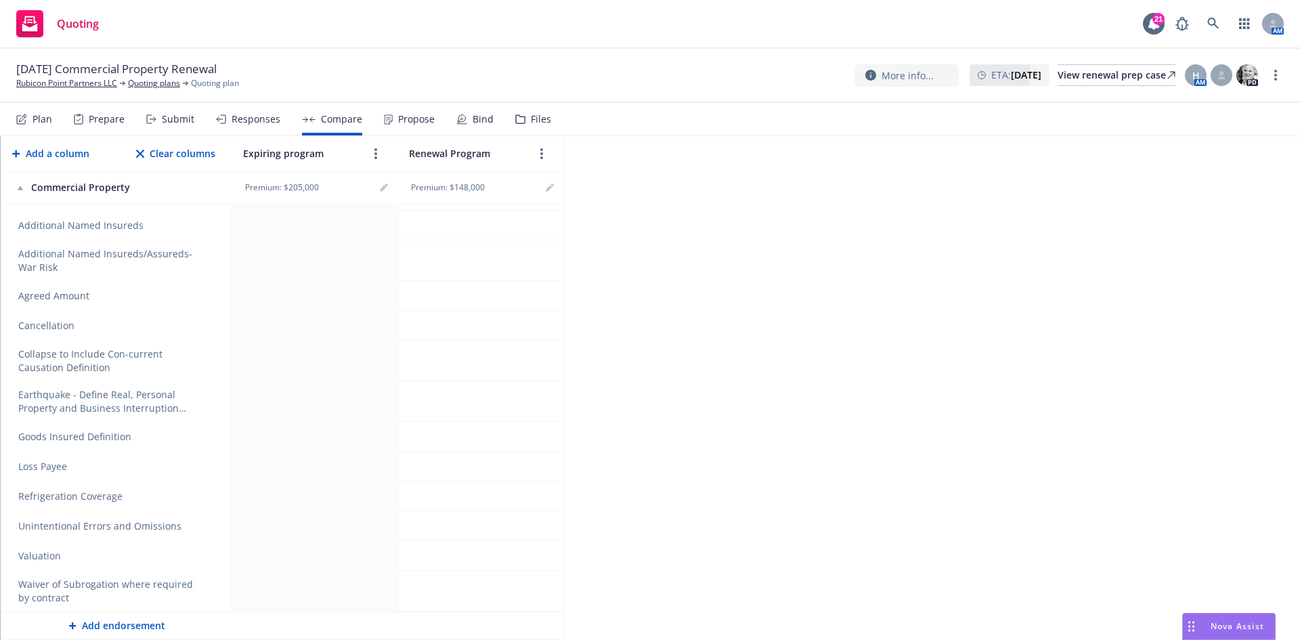
click at [209, 396] on icon "remove" at bounding box center [209, 401] width 9 height 11
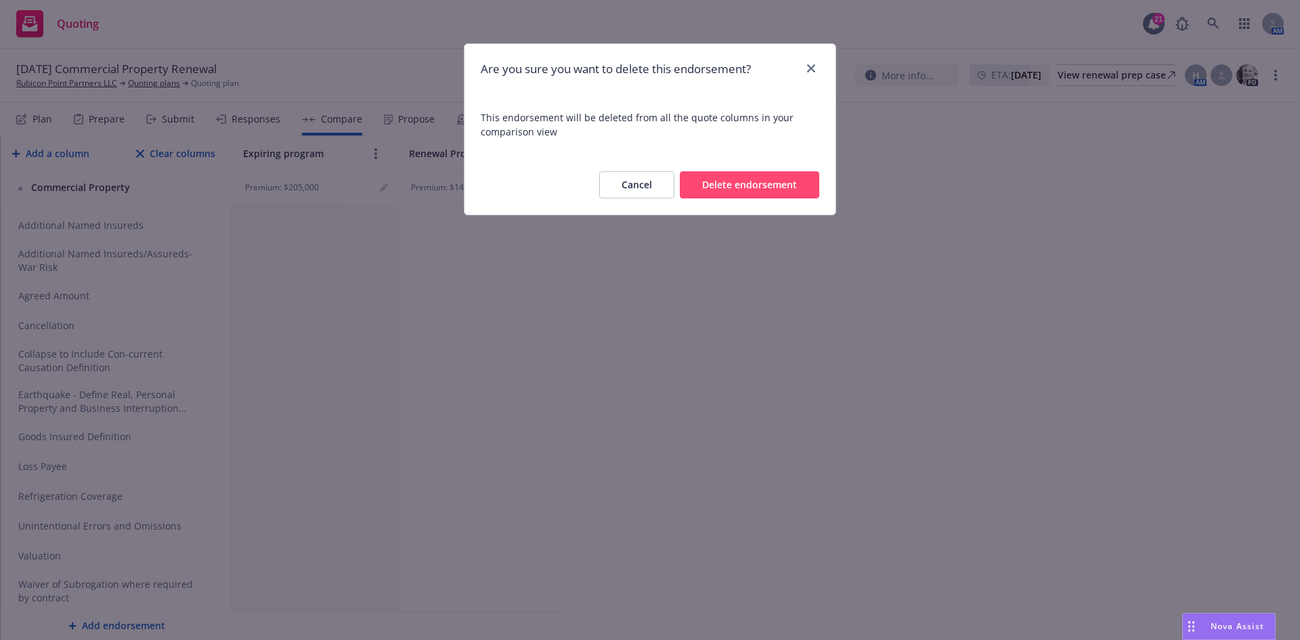
scroll to position [799, 0]
click at [744, 189] on button "Delete endorsement" at bounding box center [749, 184] width 139 height 27
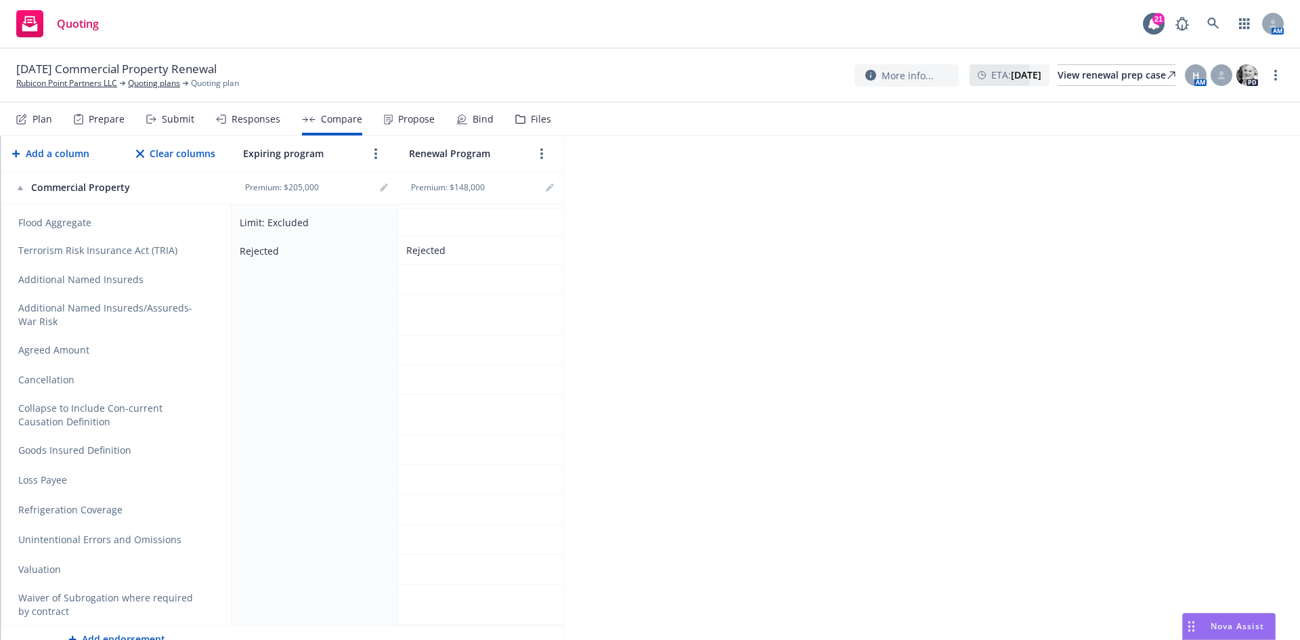
click at [210, 410] on icon "remove" at bounding box center [209, 415] width 9 height 11
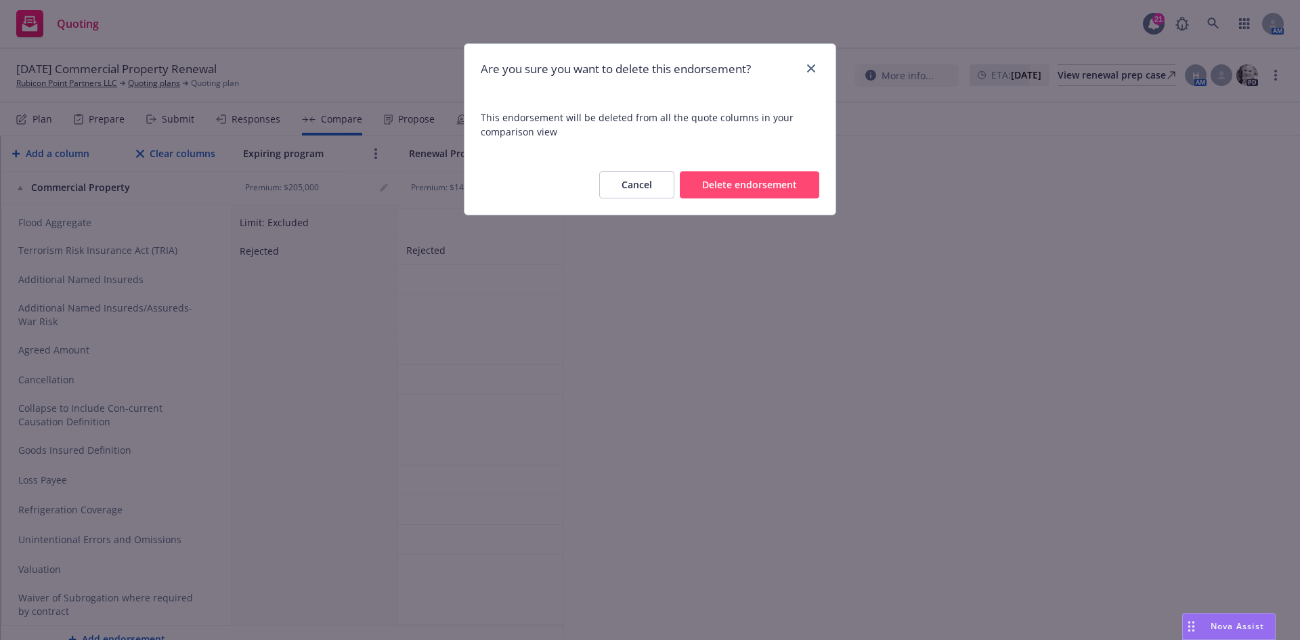
click at [733, 188] on button "Delete endorsement" at bounding box center [749, 184] width 139 height 27
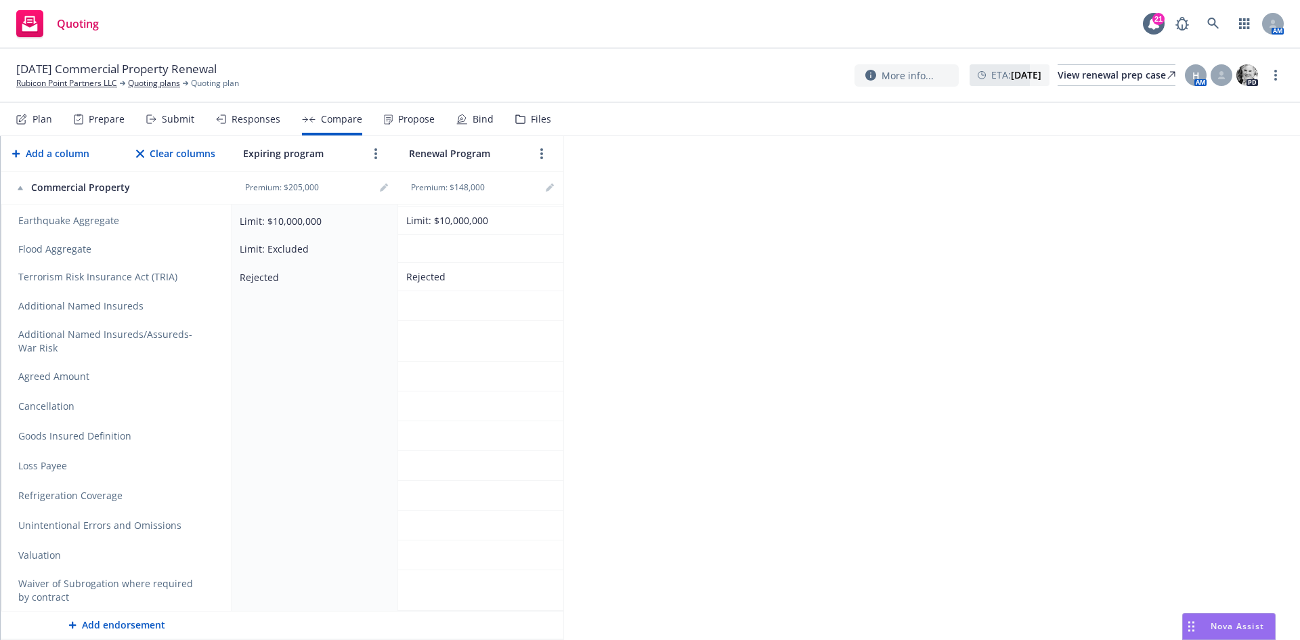
scroll to position [718, 0]
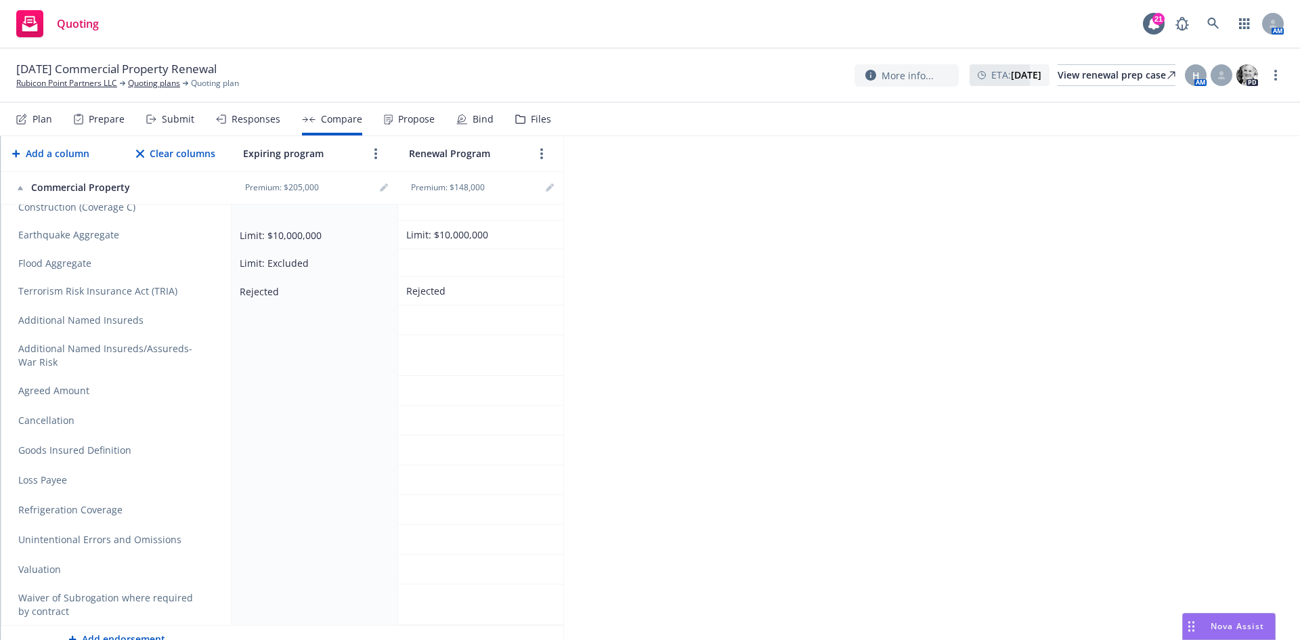
click at [206, 385] on icon "remove" at bounding box center [209, 390] width 9 height 11
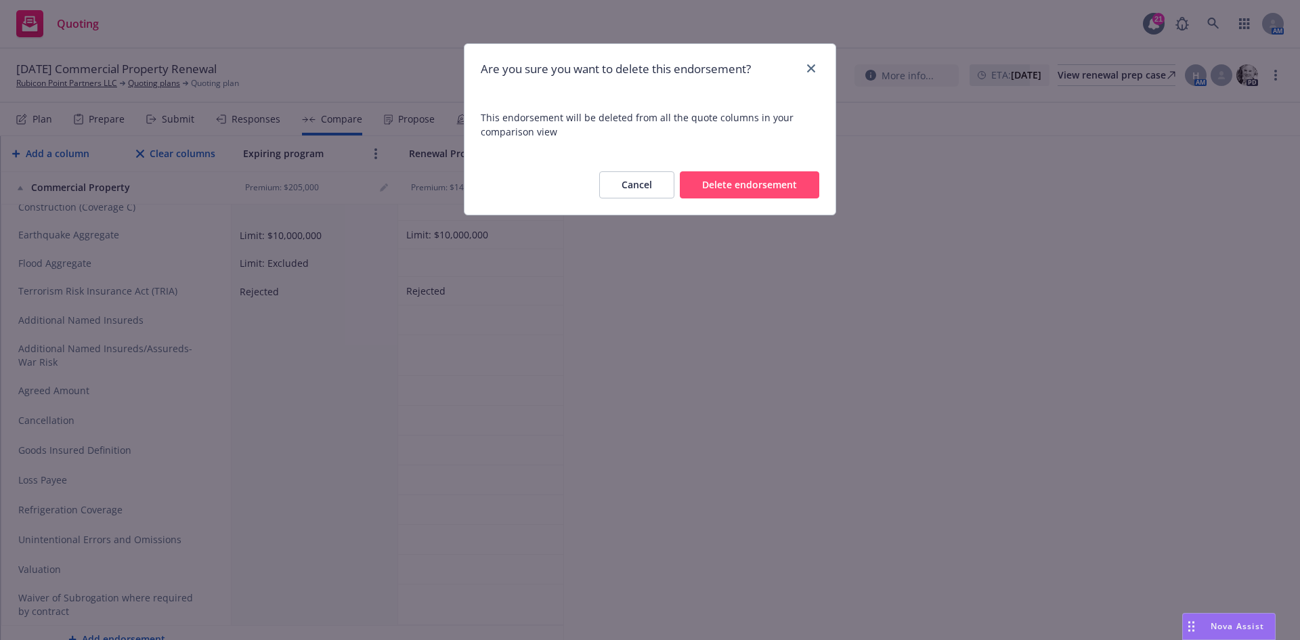
click at [756, 179] on button "Delete endorsement" at bounding box center [749, 184] width 139 height 27
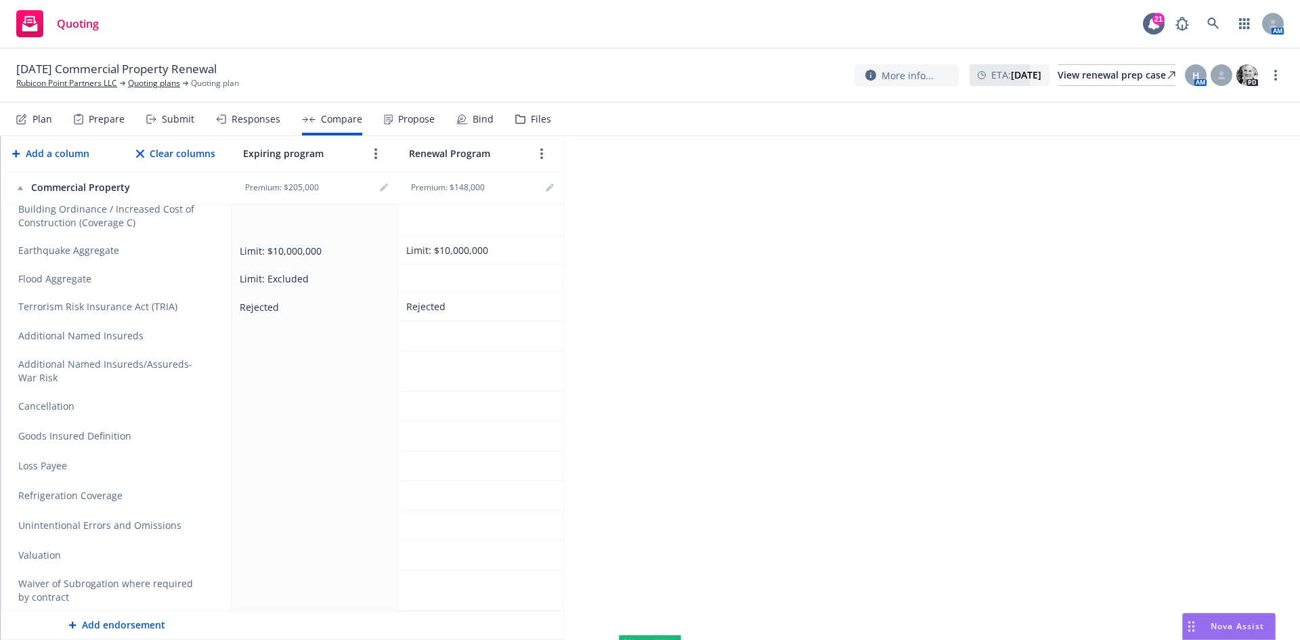
scroll to position [688, 0]
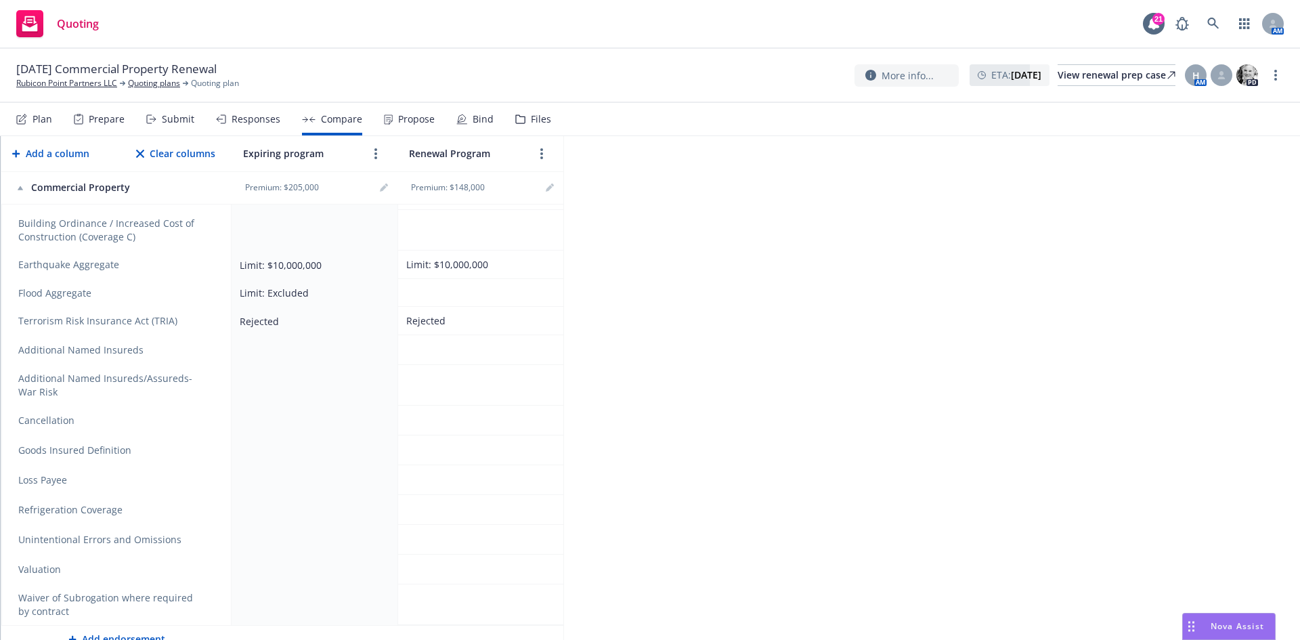
click at [211, 380] on icon "remove" at bounding box center [209, 385] width 9 height 11
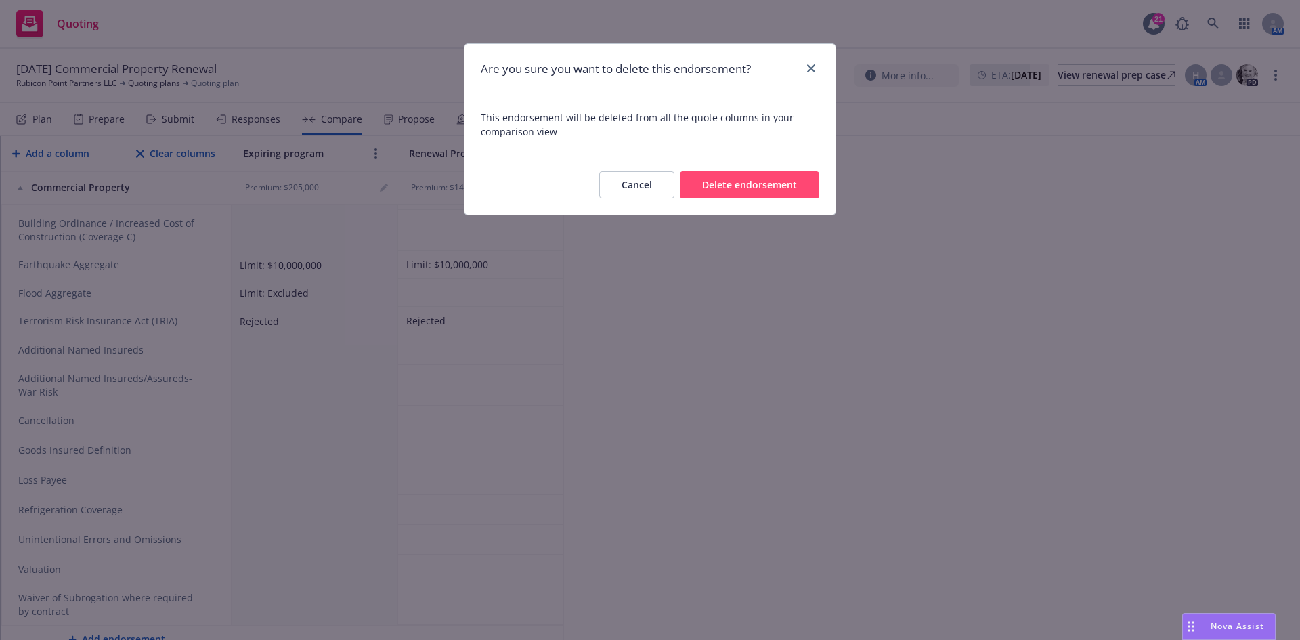
click at [760, 182] on button "Delete endorsement" at bounding box center [749, 184] width 139 height 27
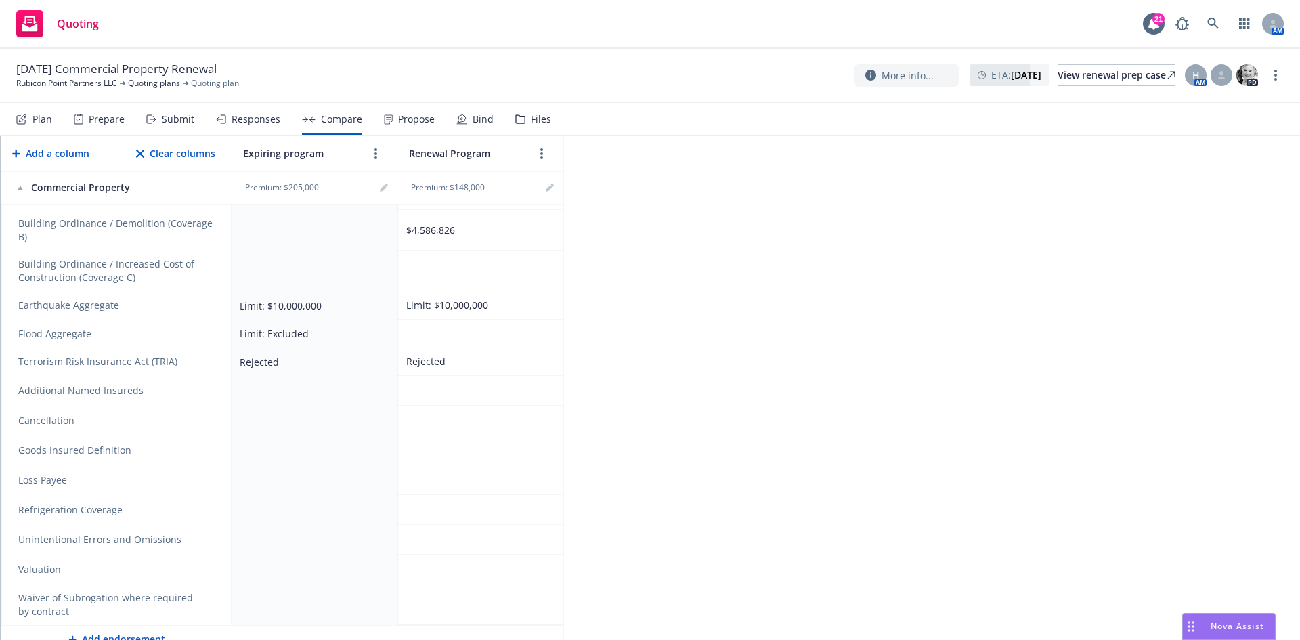
click at [207, 445] on icon "remove" at bounding box center [209, 450] width 9 height 11
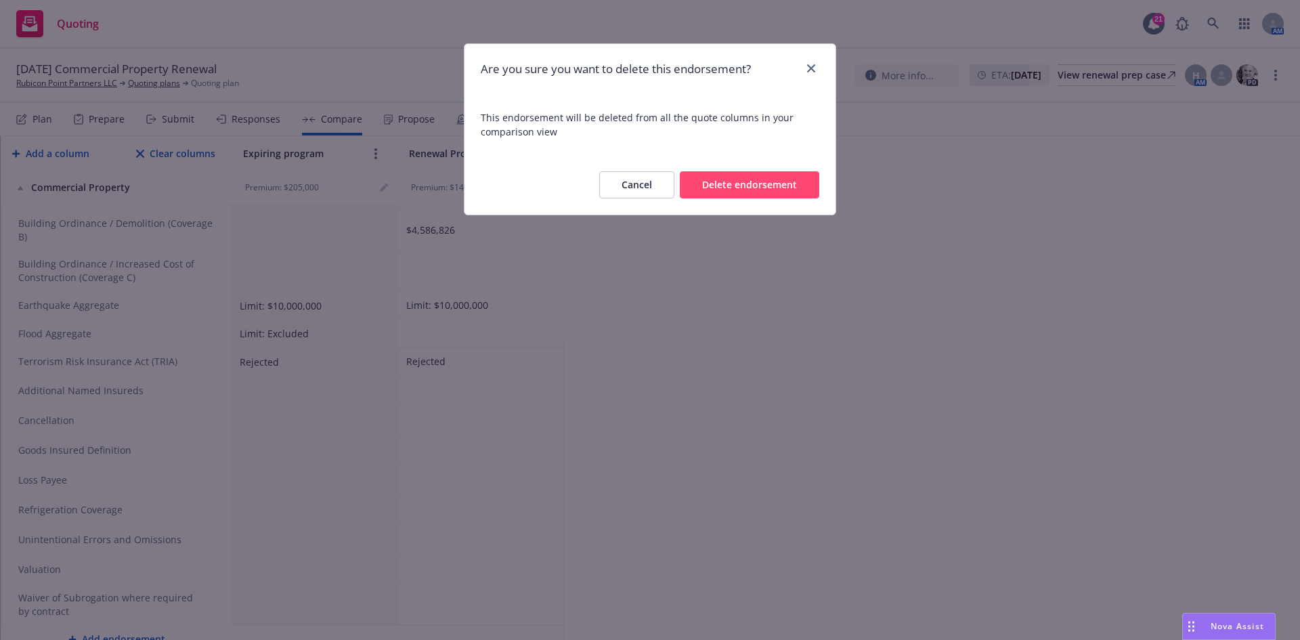
click at [788, 176] on button "Delete endorsement" at bounding box center [749, 184] width 139 height 27
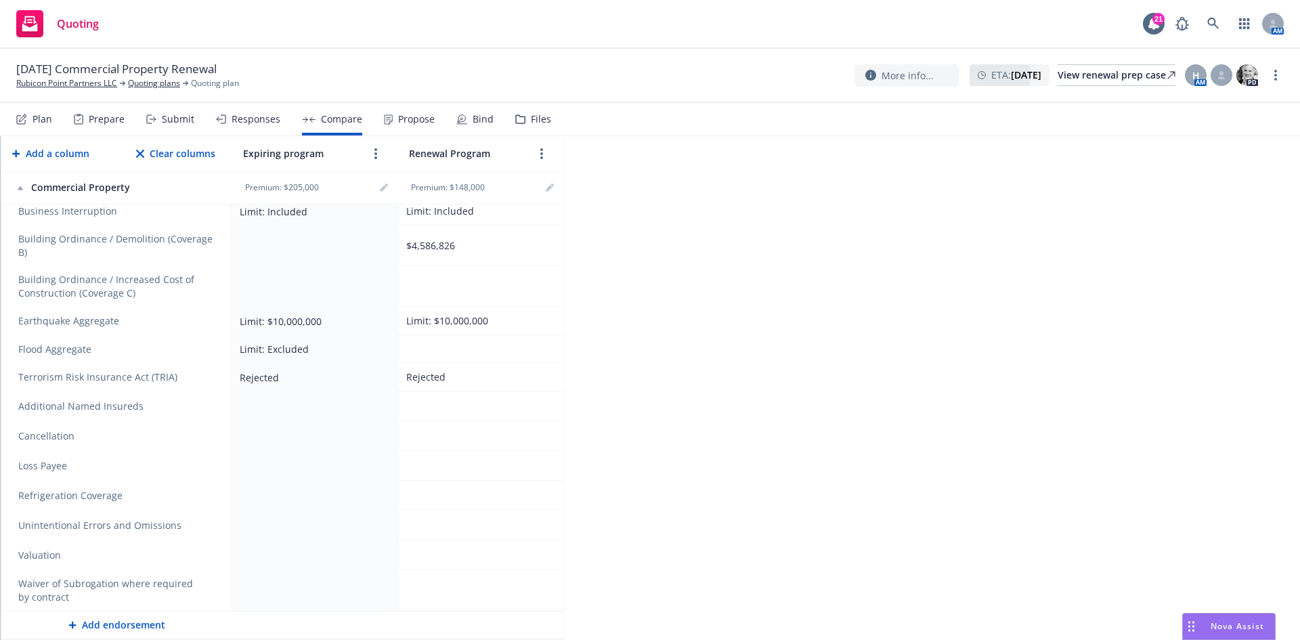
scroll to position [618, 0]
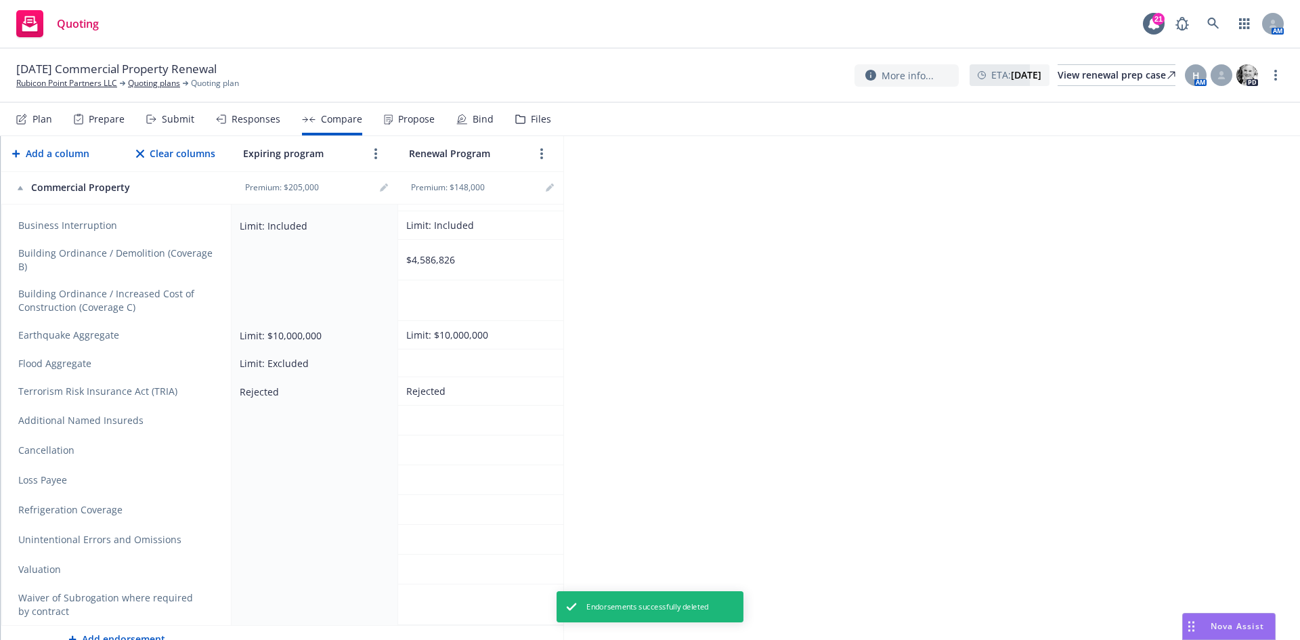
click at [210, 475] on icon "remove" at bounding box center [209, 480] width 9 height 11
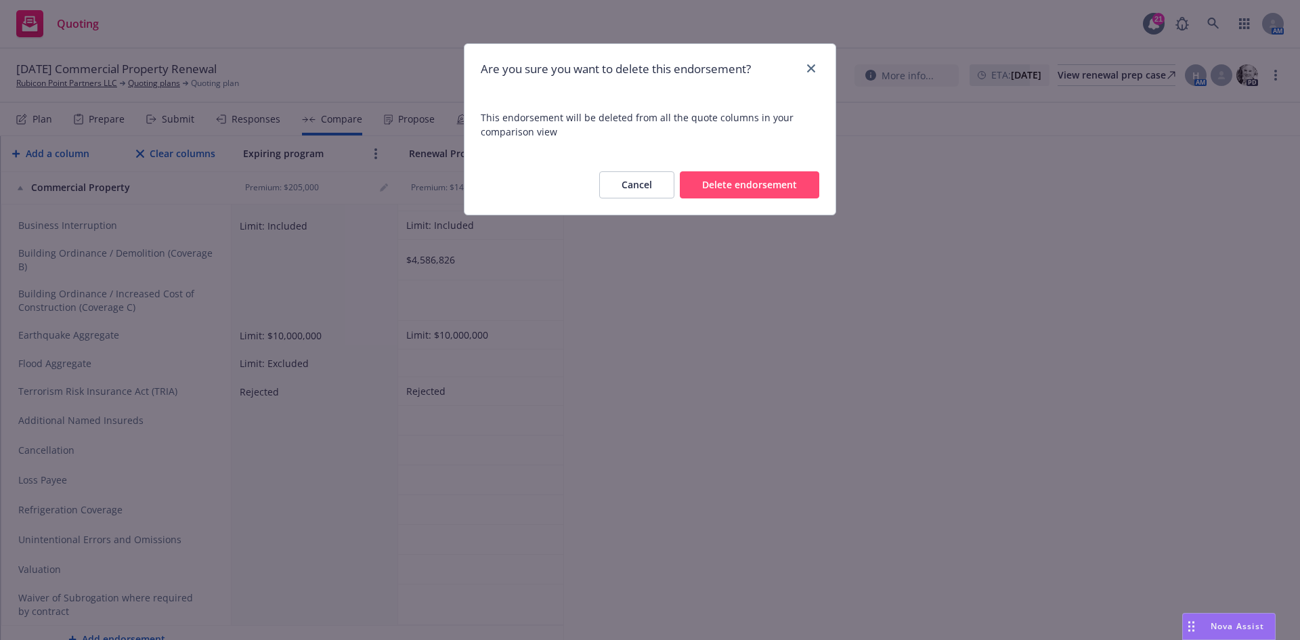
click at [715, 190] on button "Delete endorsement" at bounding box center [749, 184] width 139 height 27
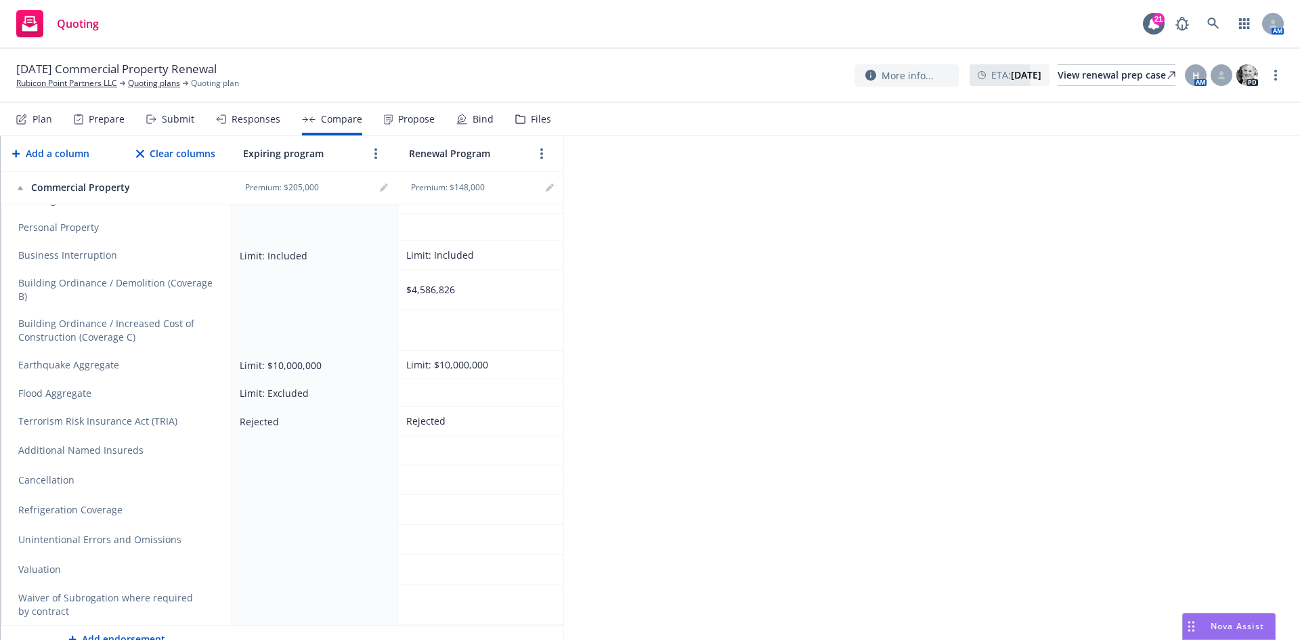
click at [211, 504] on icon "remove" at bounding box center [209, 509] width 9 height 11
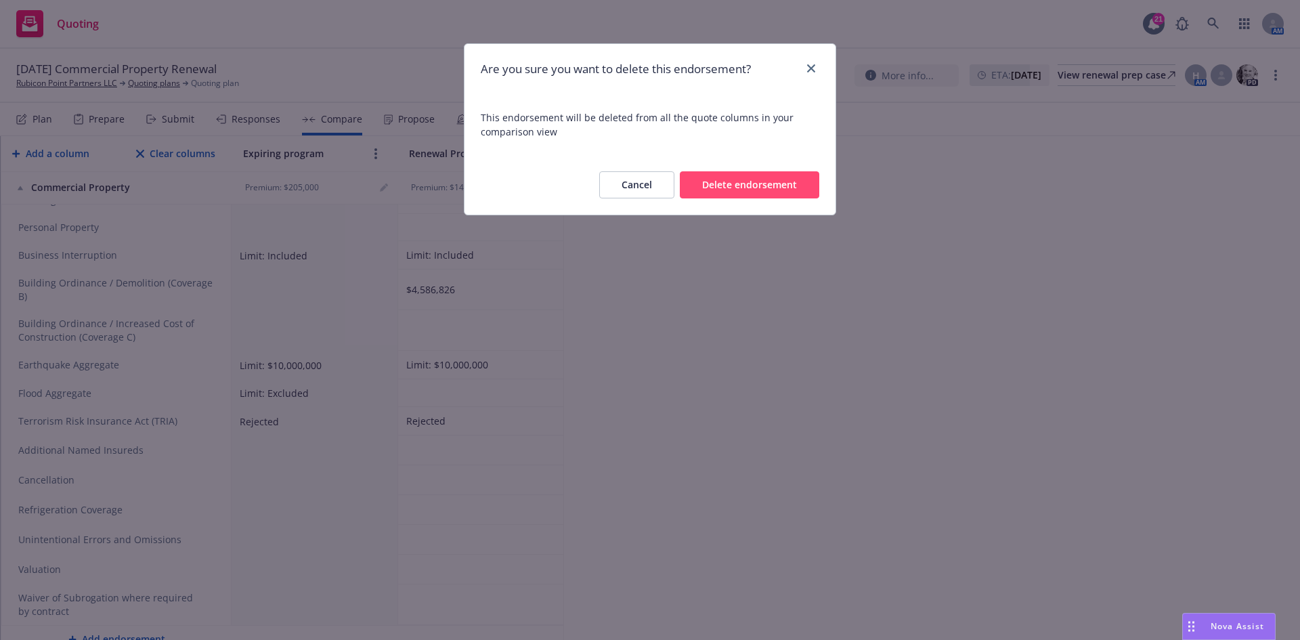
click at [735, 191] on button "Delete endorsement" at bounding box center [749, 184] width 139 height 27
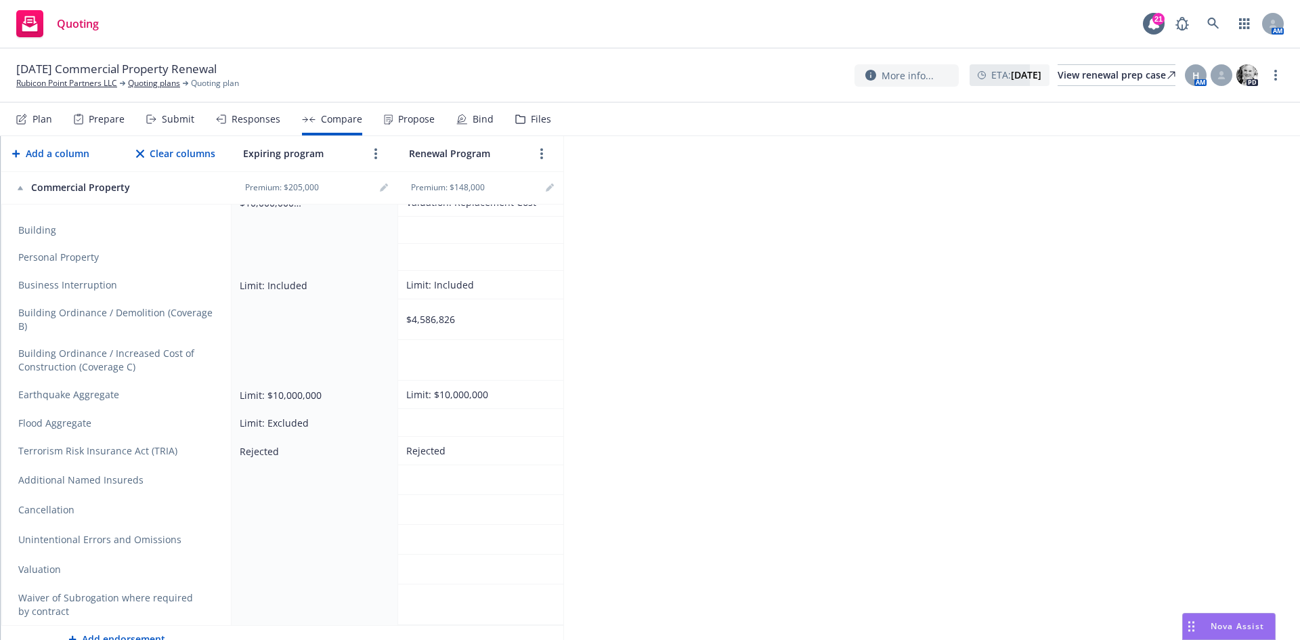
click at [209, 534] on icon "remove" at bounding box center [209, 539] width 9 height 11
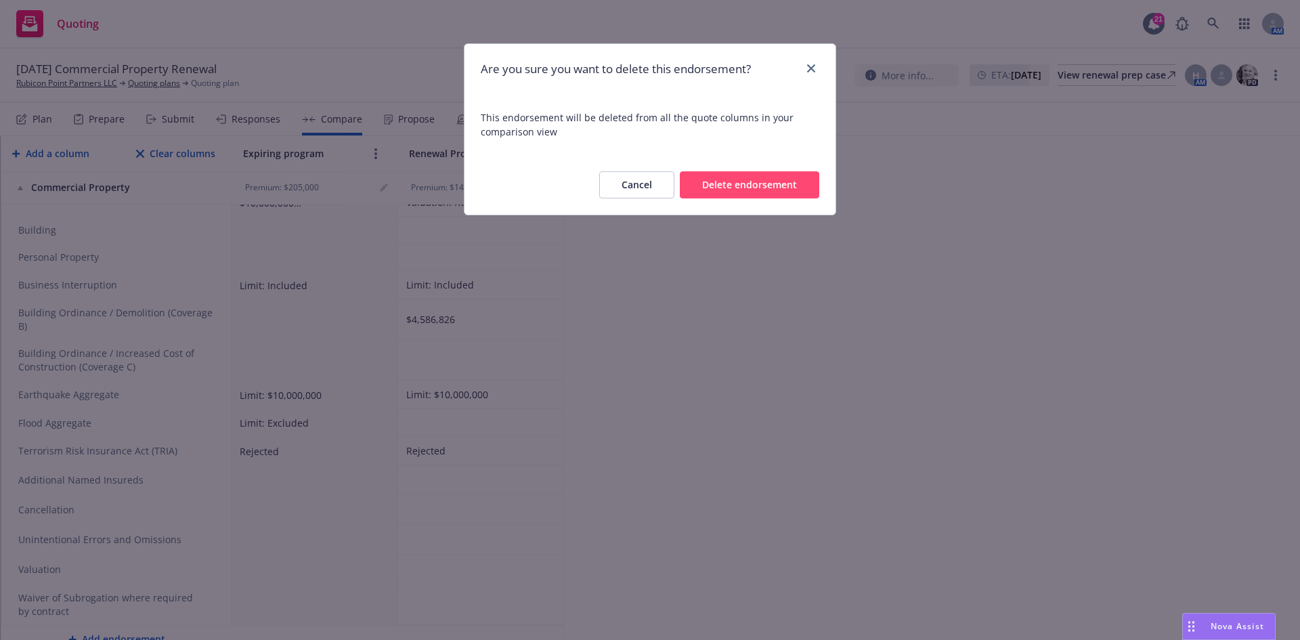
click at [793, 193] on button "Delete endorsement" at bounding box center [749, 184] width 139 height 27
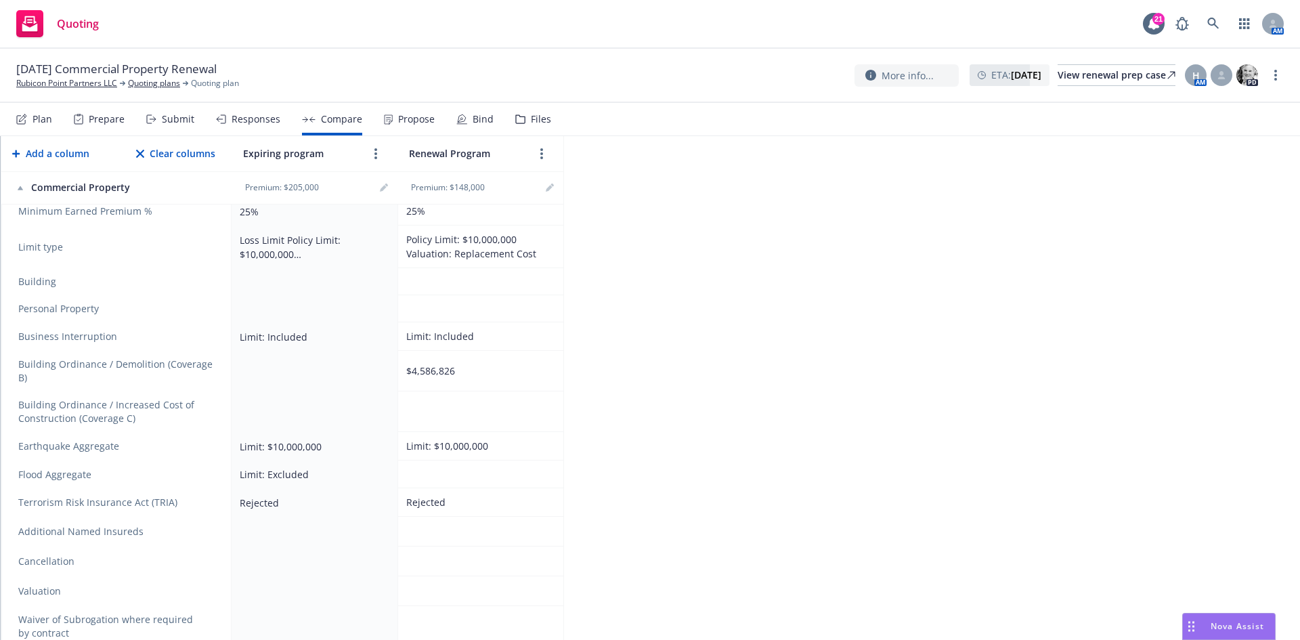
scroll to position [528, 0]
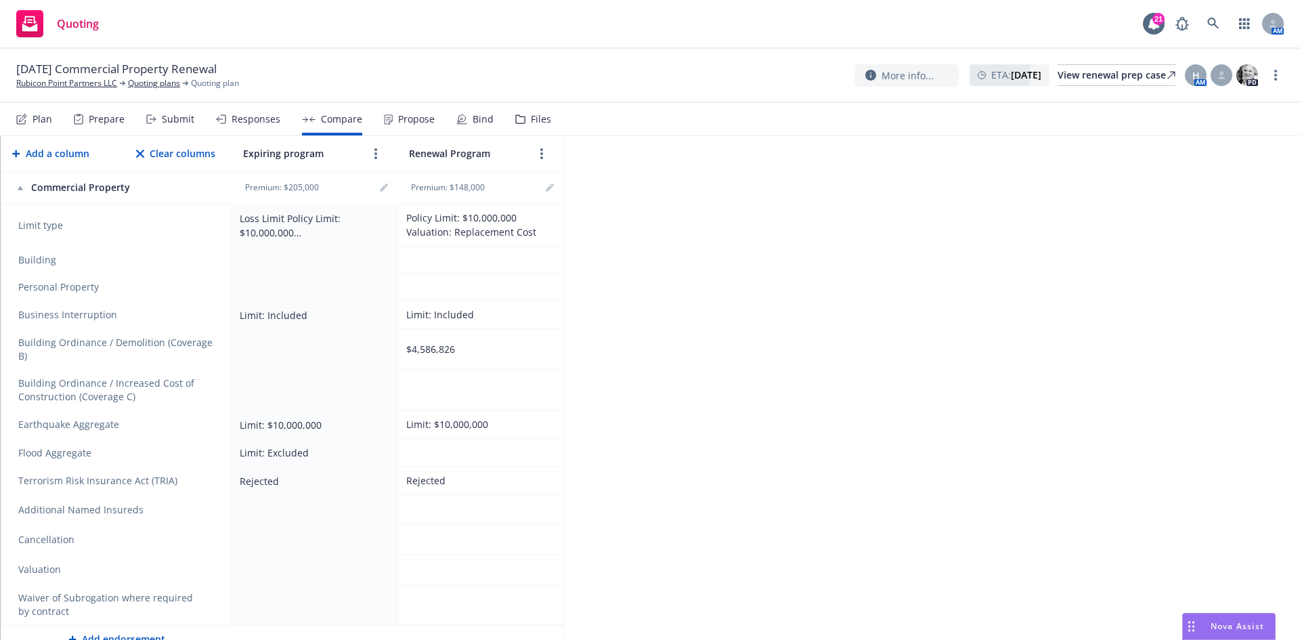
click at [213, 564] on icon "remove" at bounding box center [209, 569] width 11 height 11
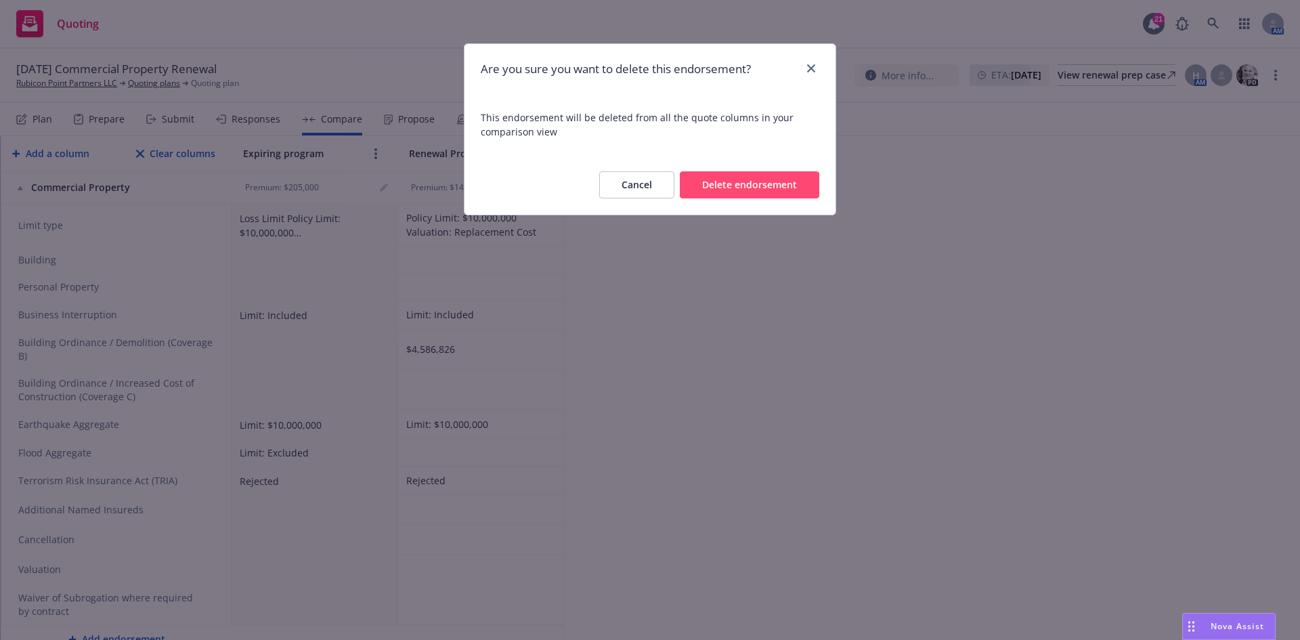
click at [765, 181] on button "Delete endorsement" at bounding box center [749, 184] width 139 height 27
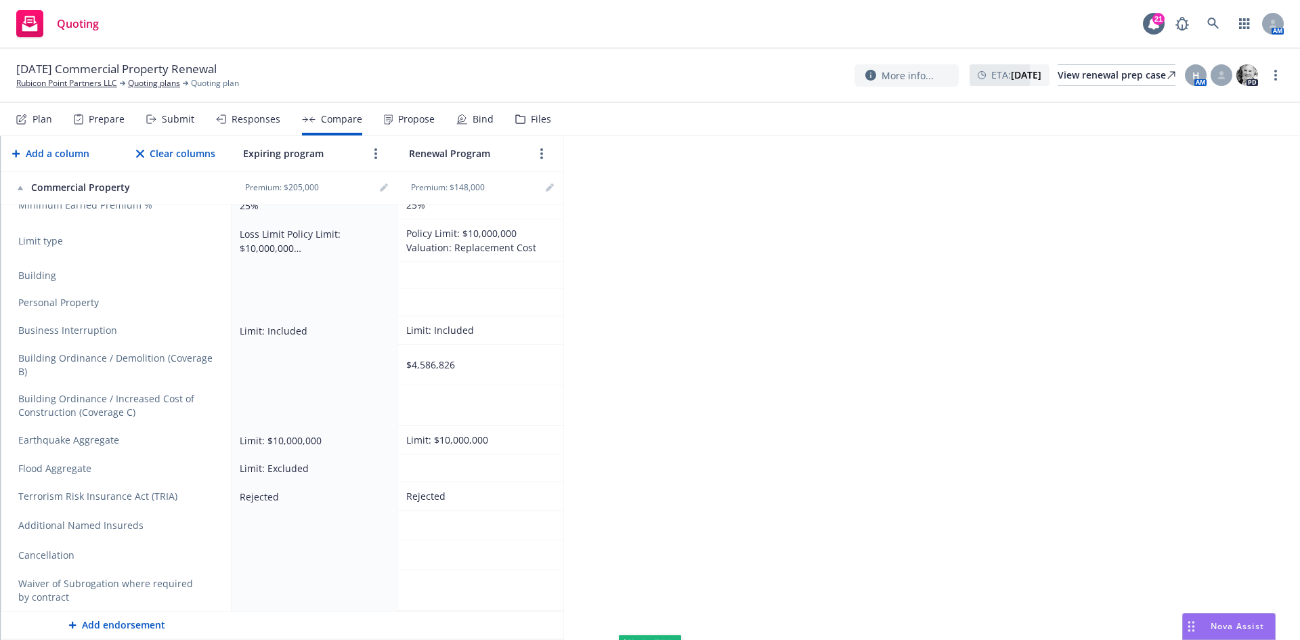
scroll to position [498, 0]
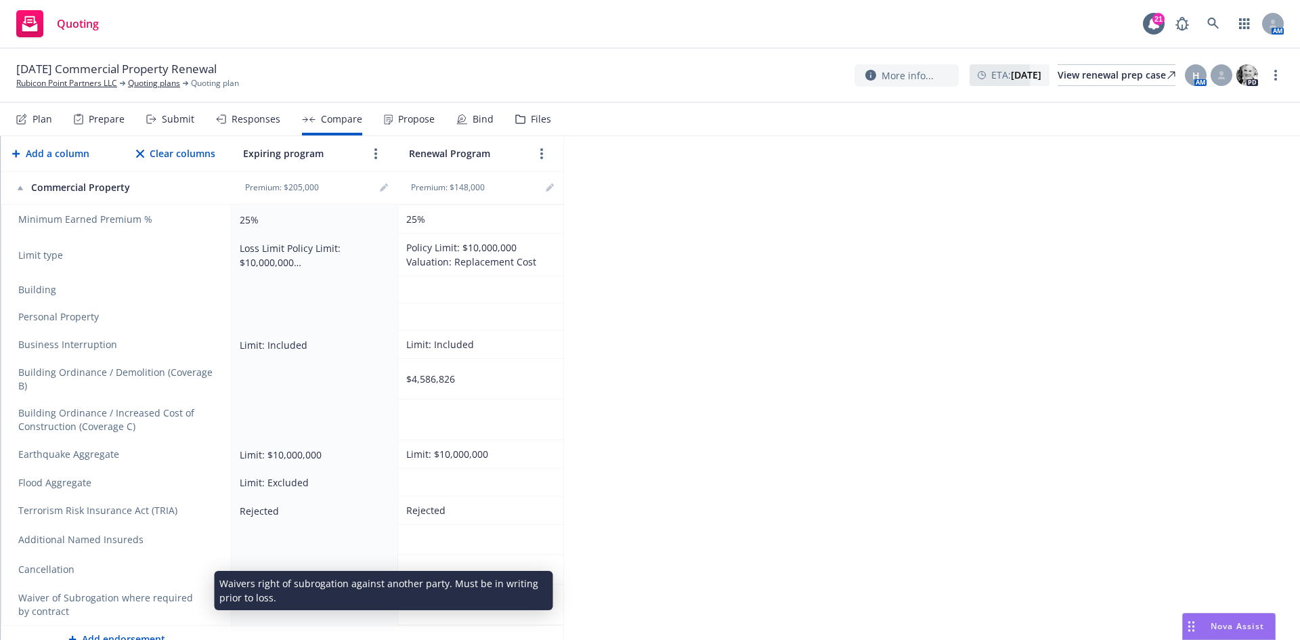
click at [209, 588] on body "Quoting 21 AM [DATE] Commercial Property Renewal Rubicon Point Partners LLC Quo…" at bounding box center [650, 320] width 1300 height 640
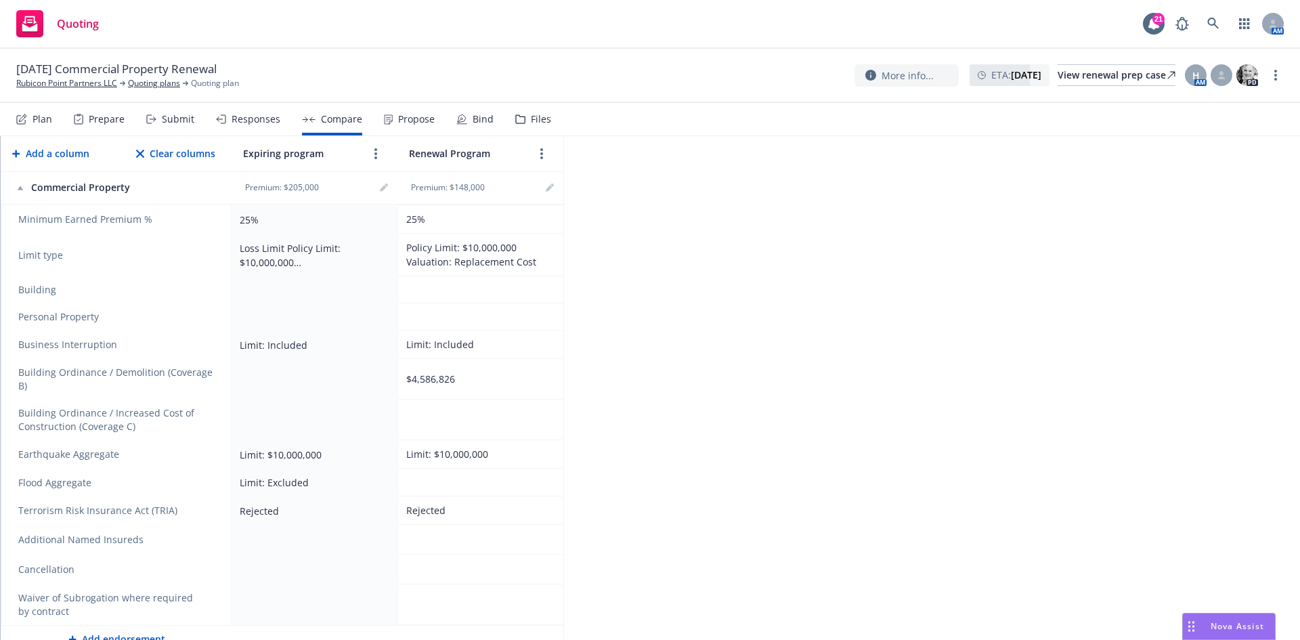
click at [209, 599] on icon "remove" at bounding box center [209, 604] width 9 height 11
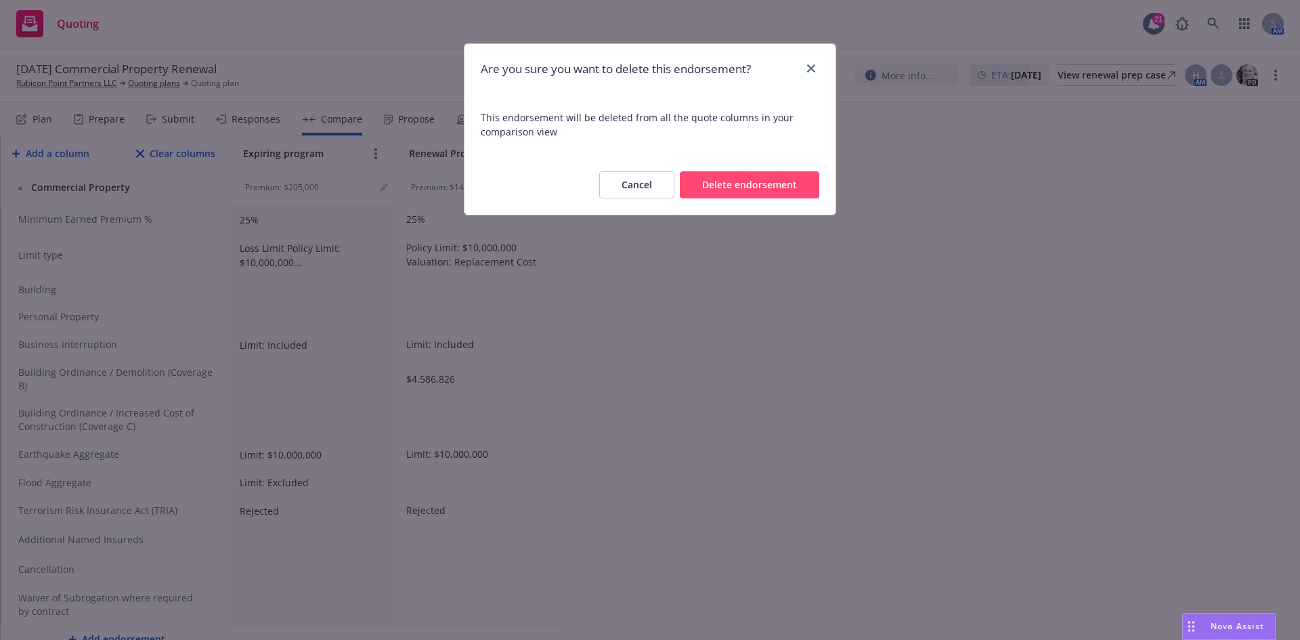
click at [720, 192] on button "Delete endorsement" at bounding box center [749, 184] width 139 height 27
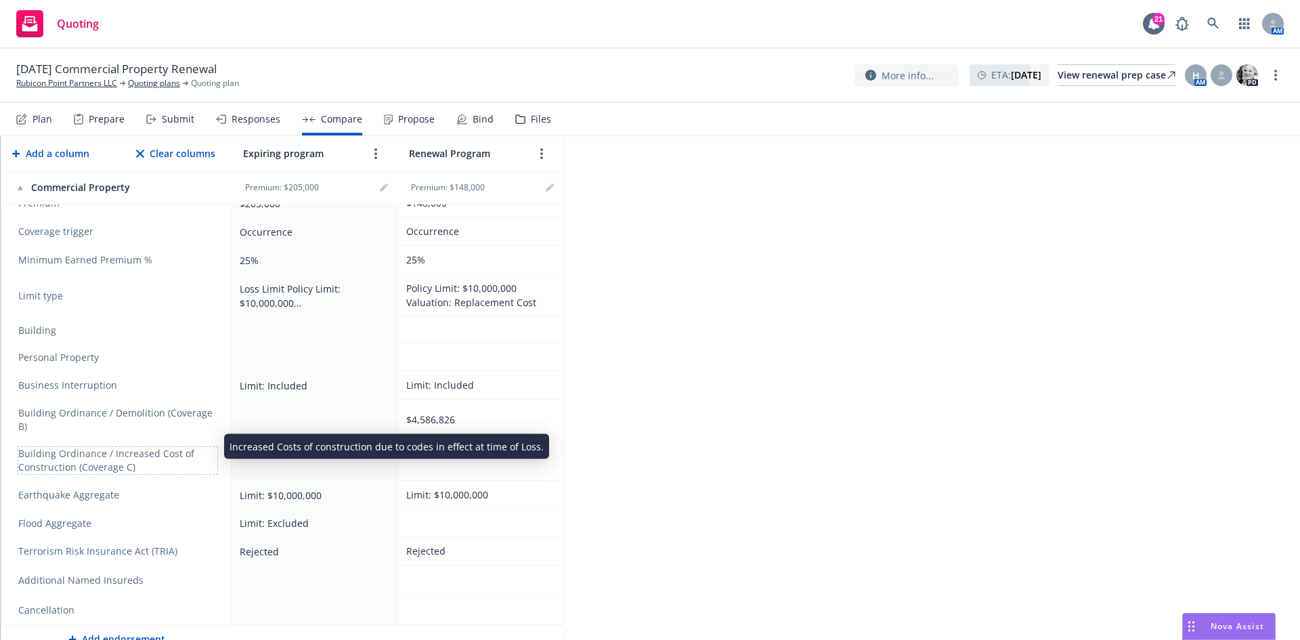
click at [209, 447] on span "Building Ordinance / Increased Cost of Construction (Coverage C)" at bounding box center [117, 460] width 199 height 27
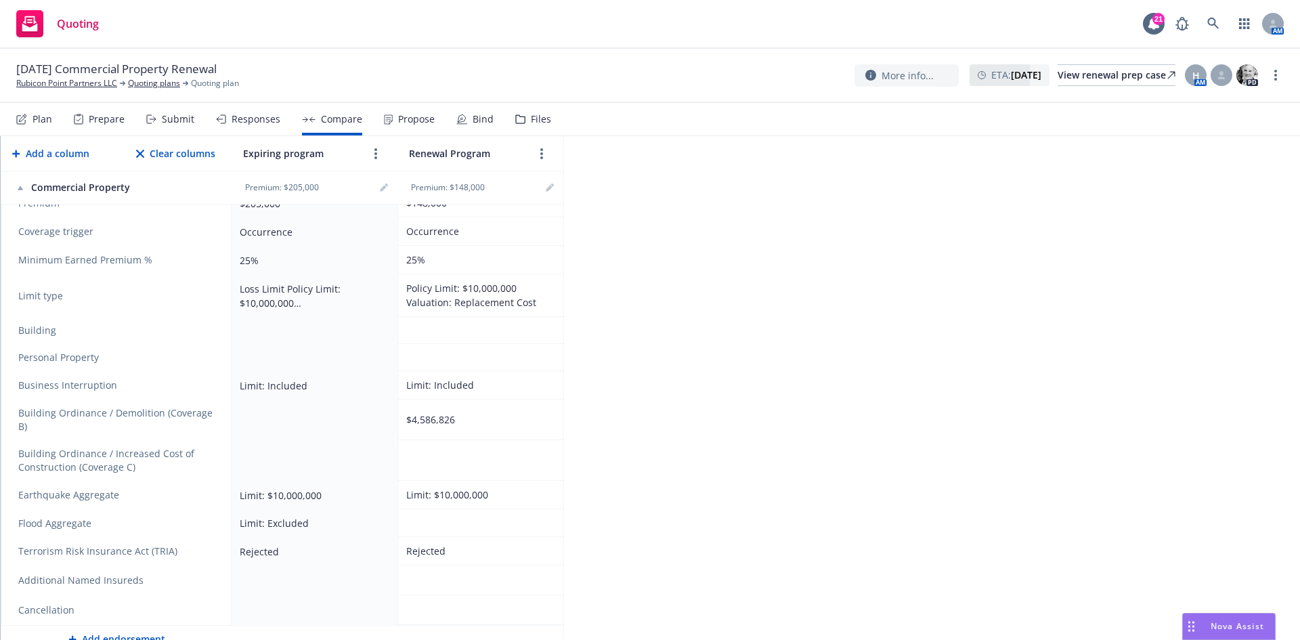
click at [211, 575] on icon "remove" at bounding box center [209, 580] width 9 height 11
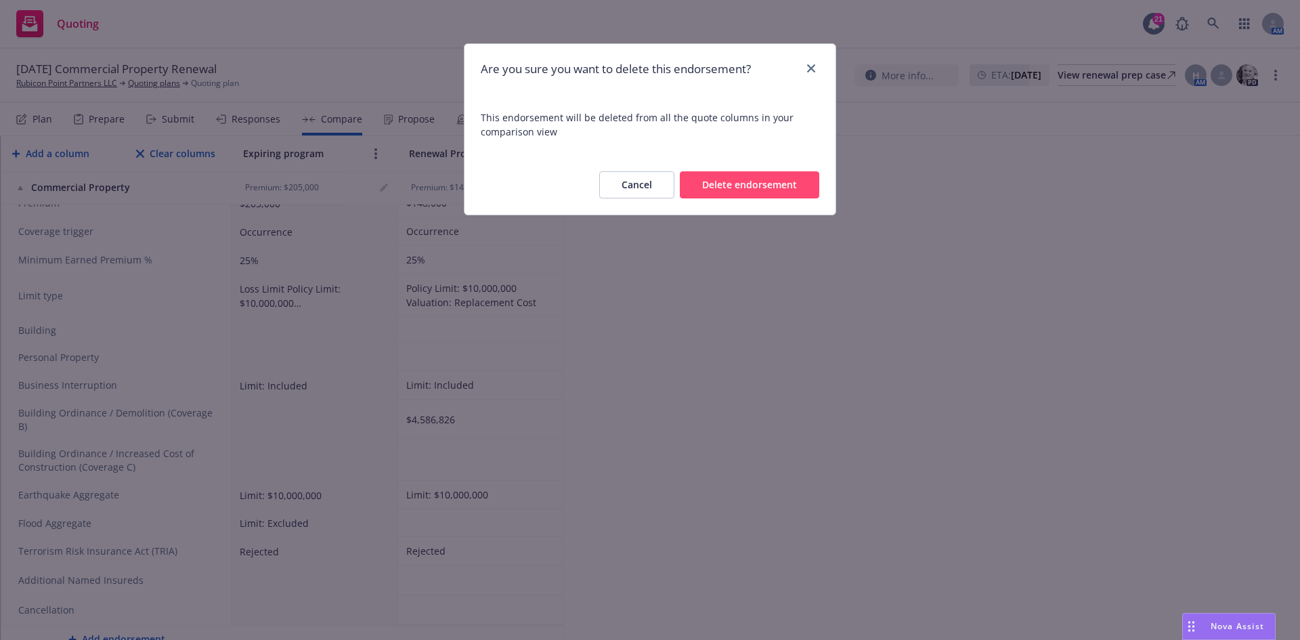
click at [700, 187] on button "Delete endorsement" at bounding box center [749, 184] width 139 height 27
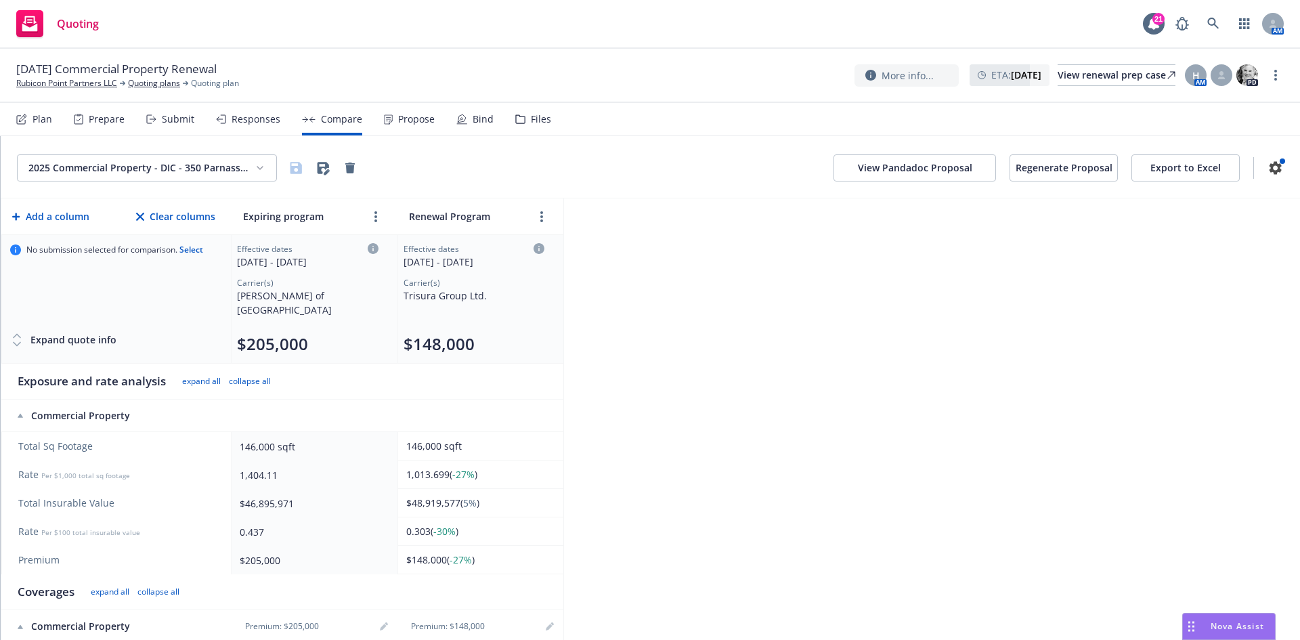
scroll to position [0, 0]
click at [1022, 171] on button "Regenerate Proposal" at bounding box center [1064, 171] width 108 height 27
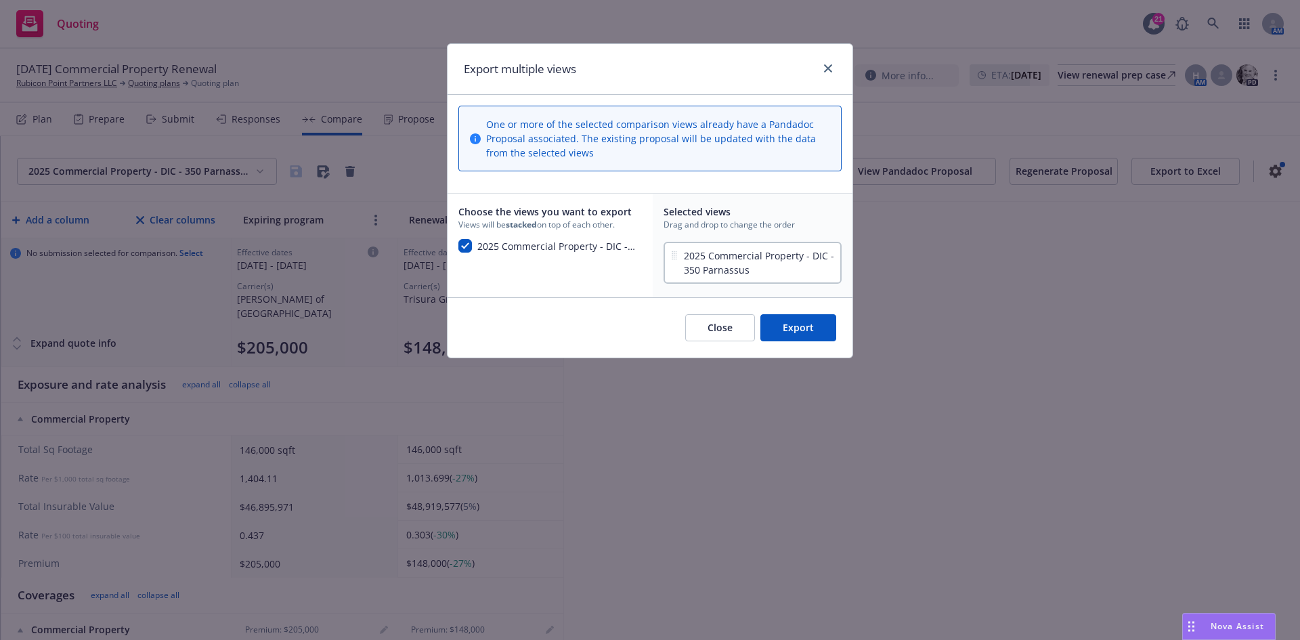
click at [796, 328] on button "Export" at bounding box center [798, 327] width 76 height 27
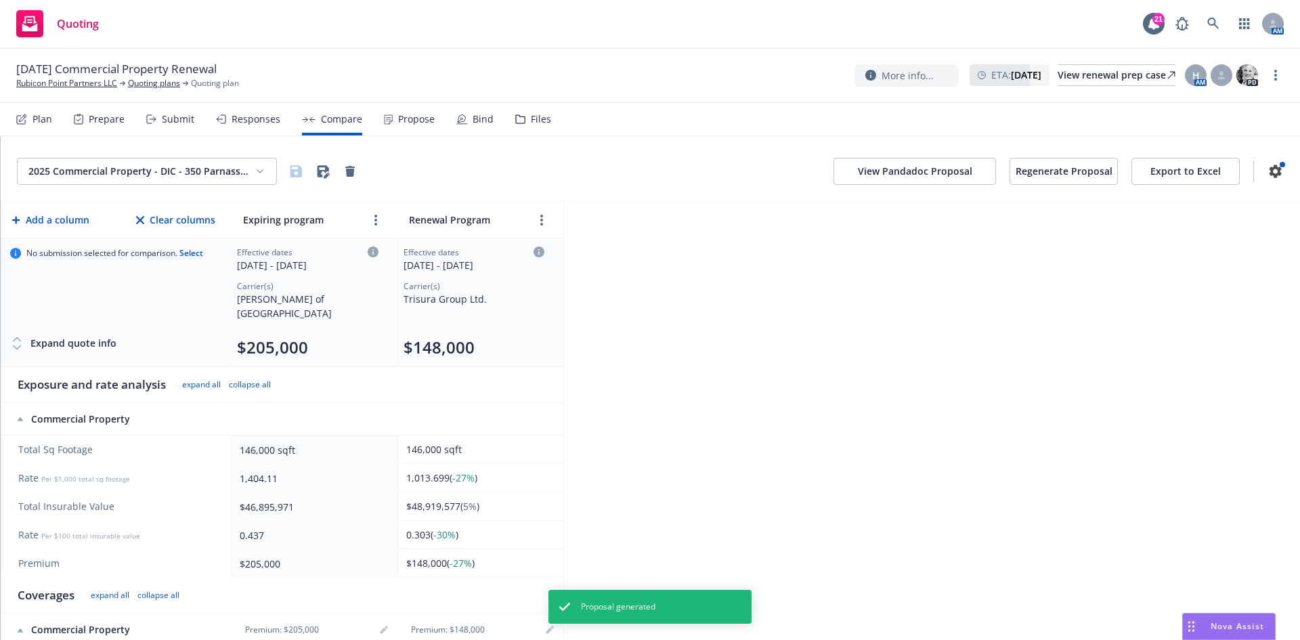
click at [876, 171] on button "View Pandadoc Proposal" at bounding box center [915, 171] width 163 height 27
